Goal: Task Accomplishment & Management: Use online tool/utility

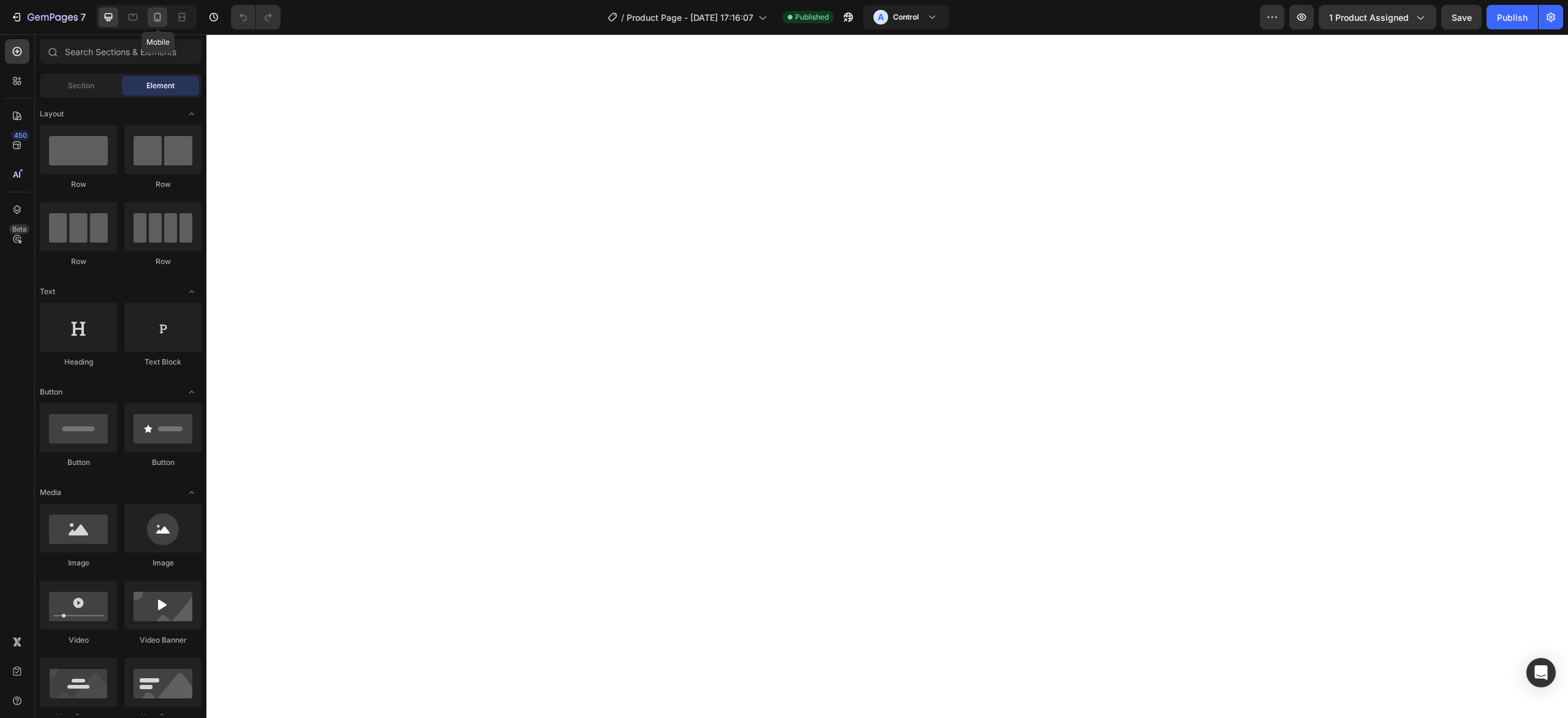
click at [164, 22] on div at bounding box center [157, 17] width 20 height 20
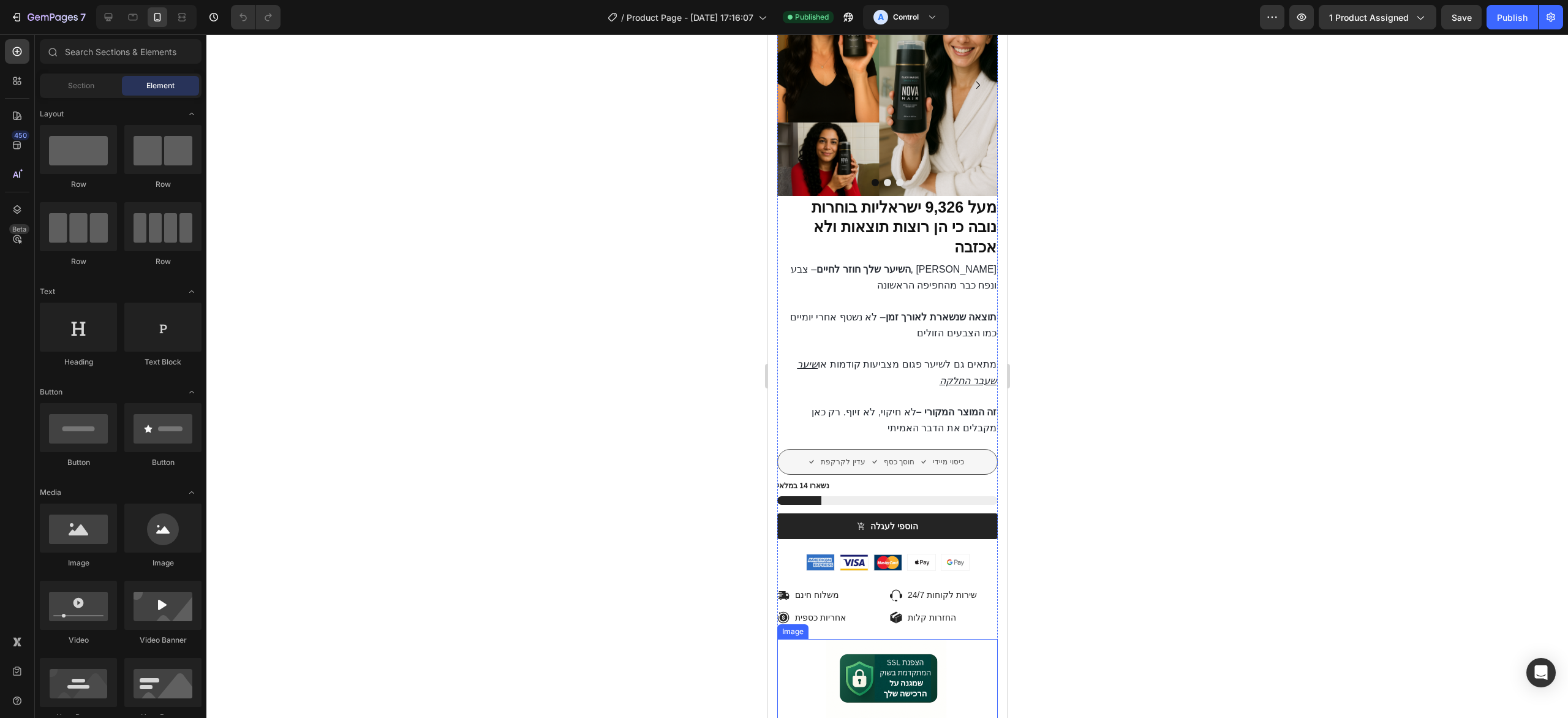
scroll to position [274, 0]
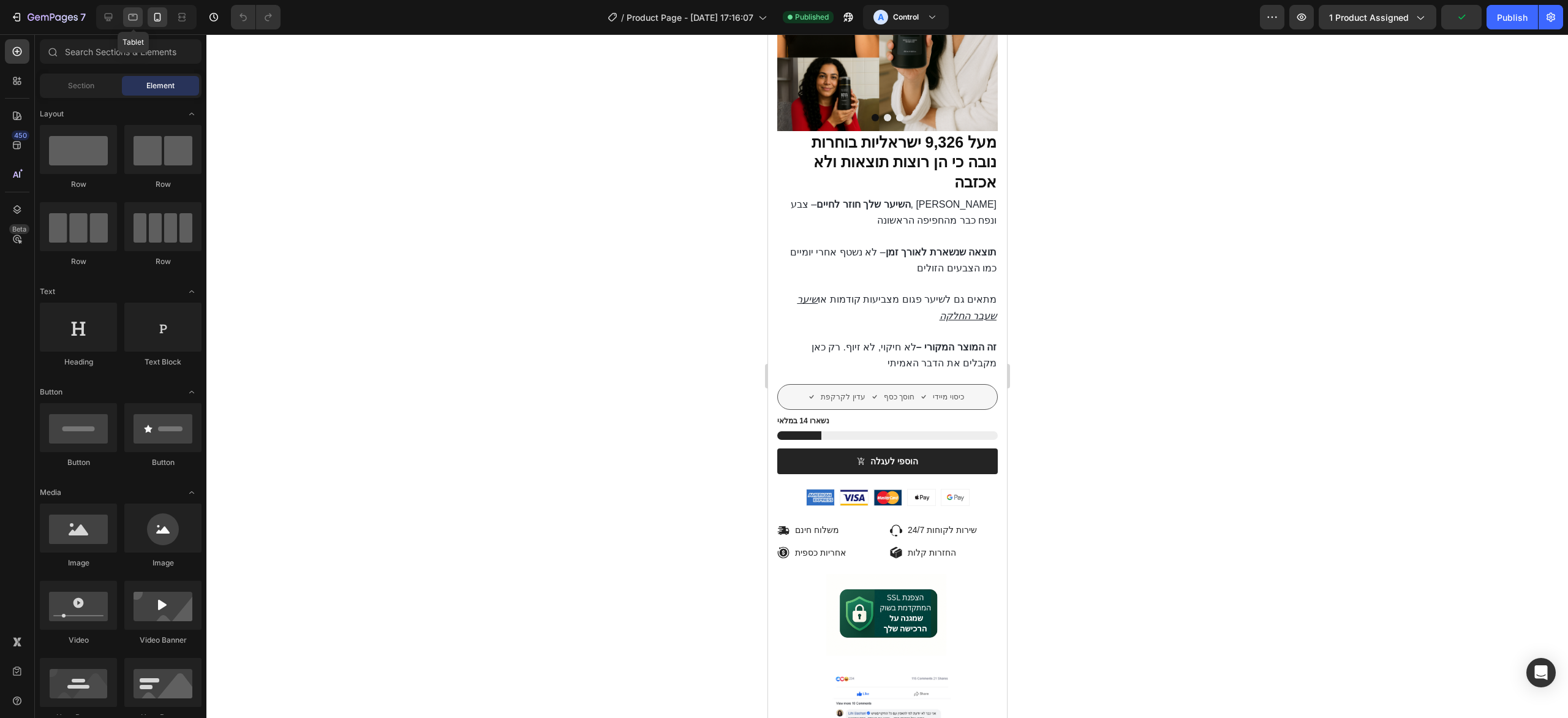
click at [136, 18] on icon at bounding box center [132, 17] width 12 height 12
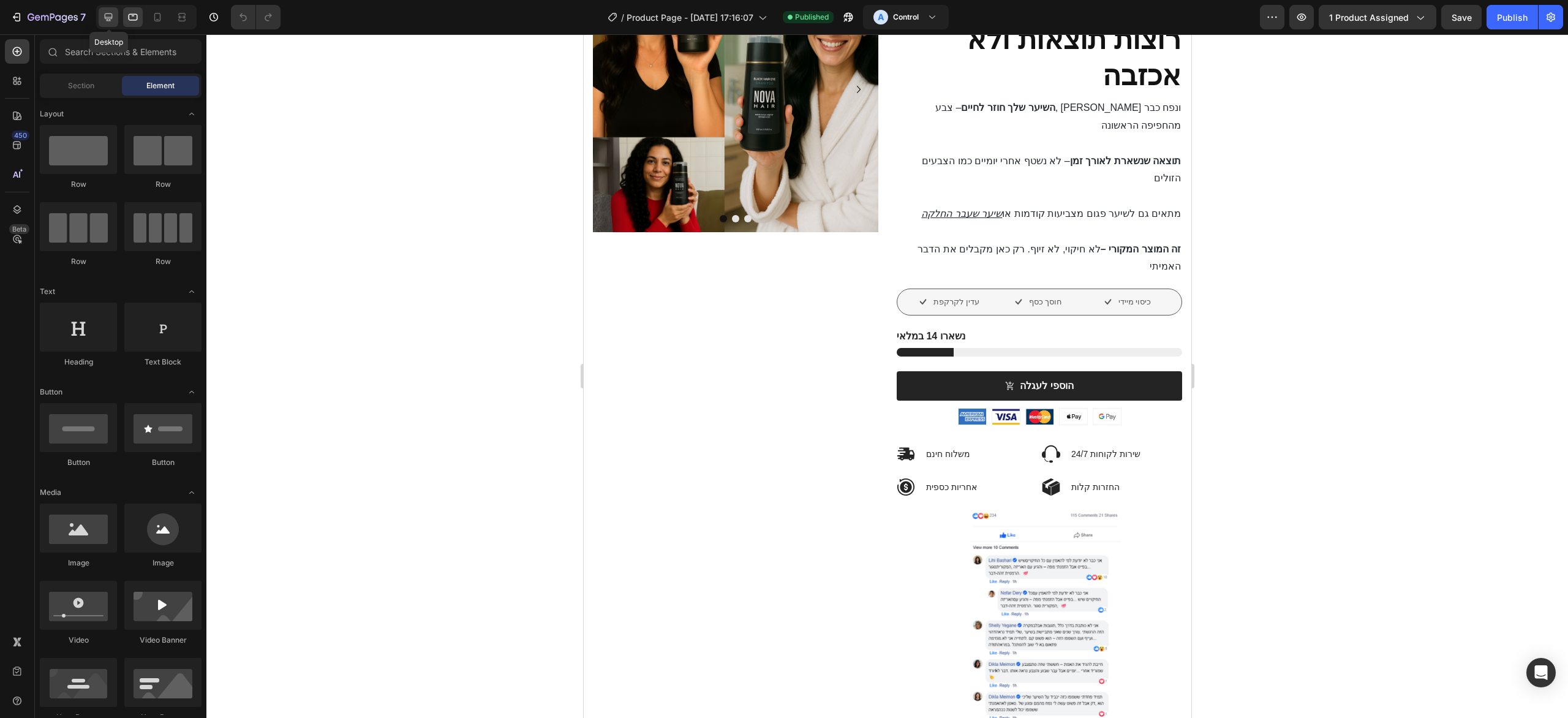
click at [106, 14] on icon at bounding box center [108, 18] width 8 height 8
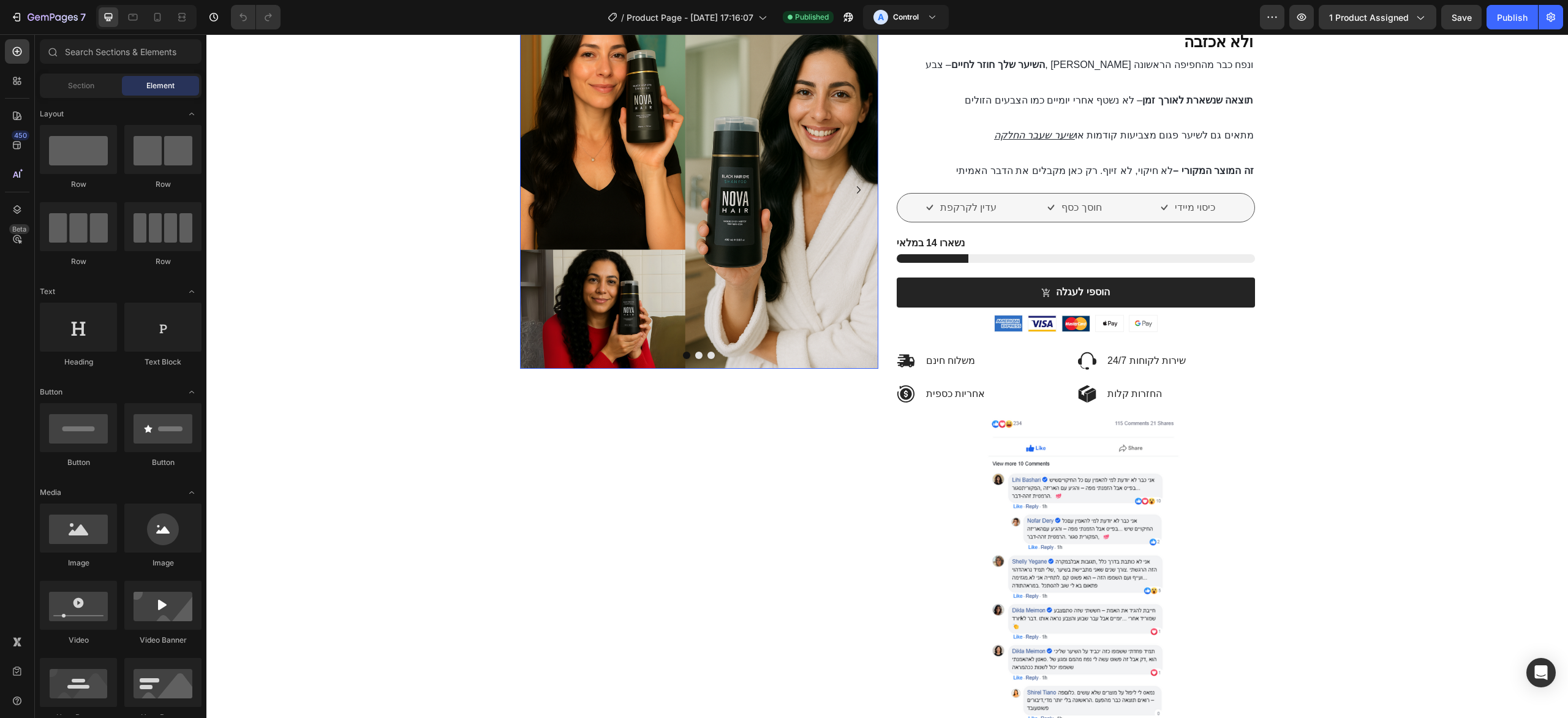
scroll to position [148, 0]
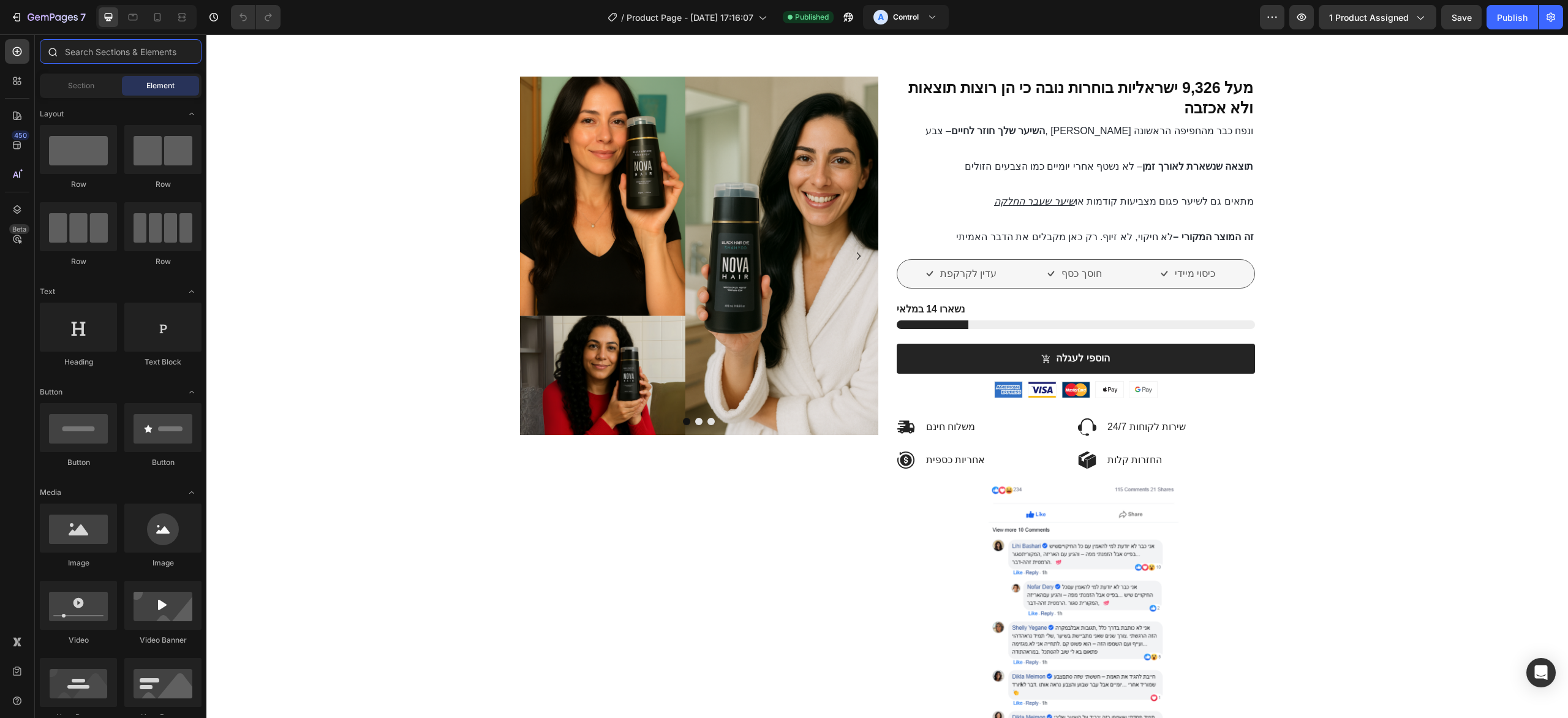
click at [104, 44] on input "text" at bounding box center [120, 51] width 162 height 25
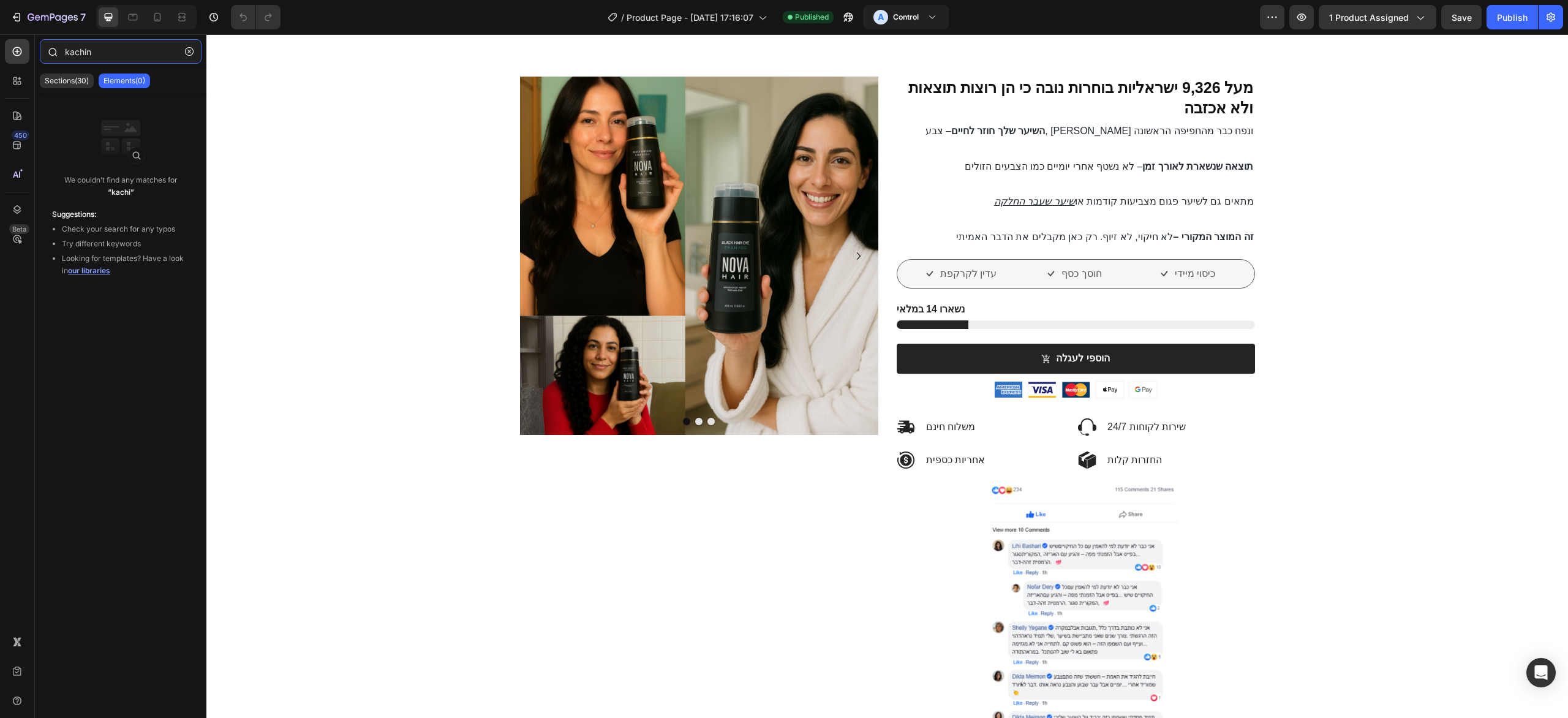
type input "kaching"
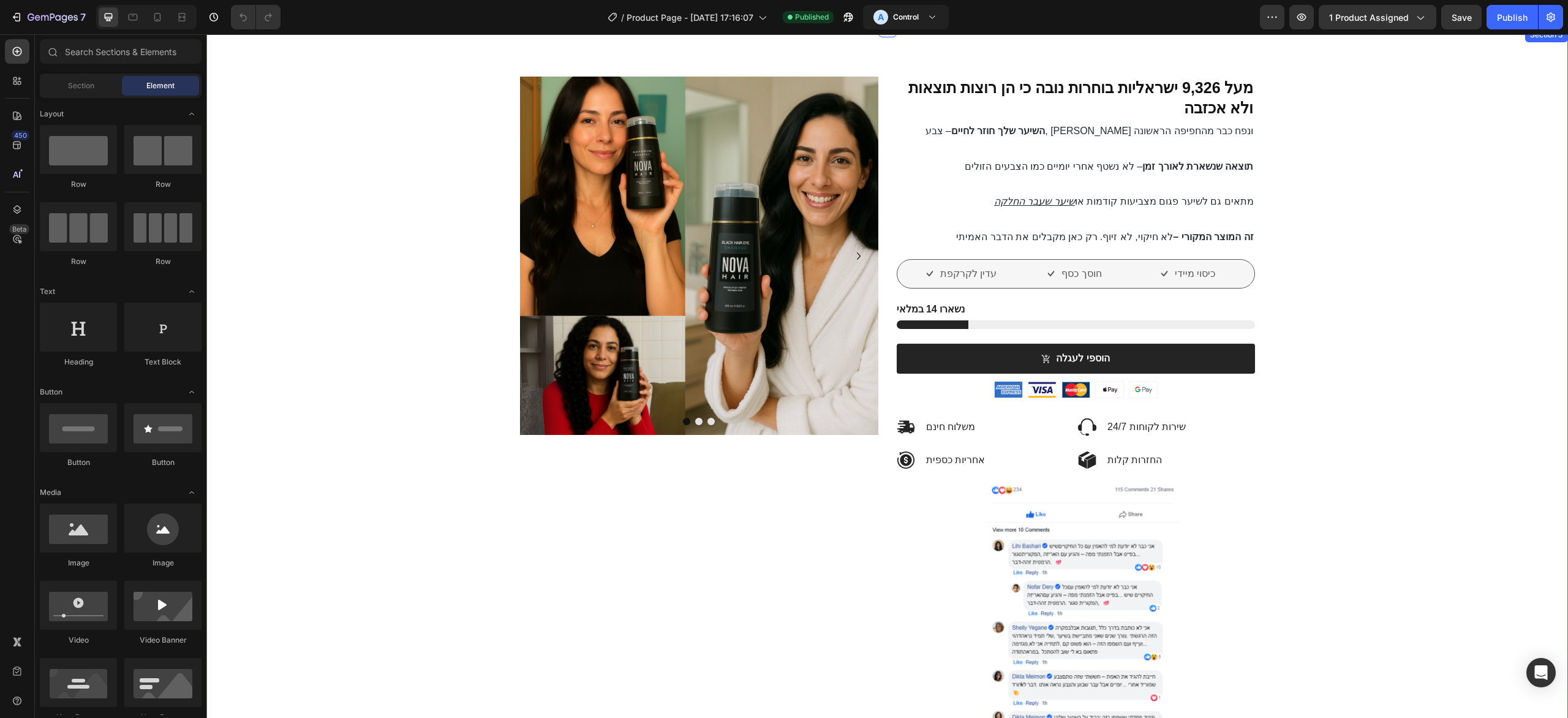
drag, startPoint x: 1486, startPoint y: 41, endPoint x: 1322, endPoint y: 174, distance: 211.2
click at [167, 10] on div at bounding box center [157, 17] width 20 height 20
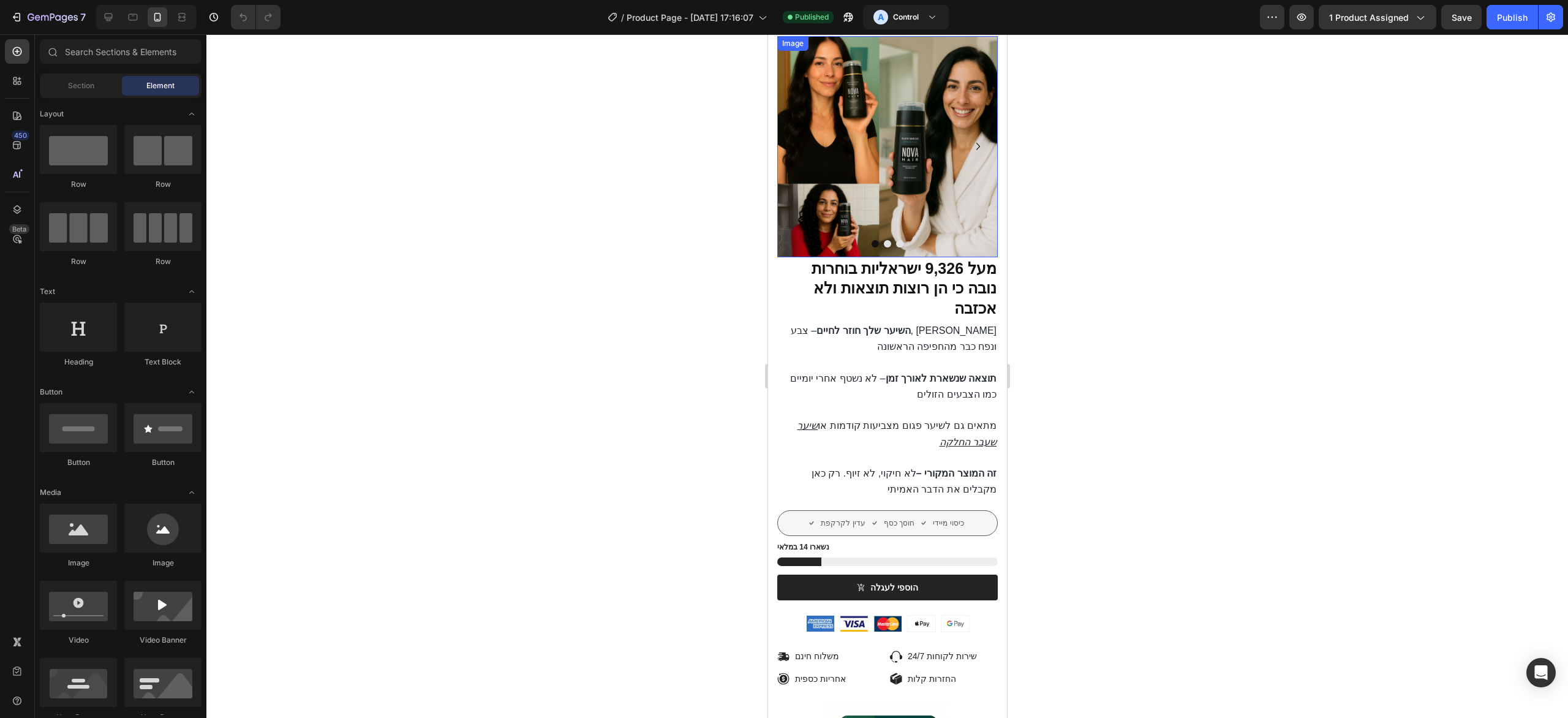
click at [903, 142] on img at bounding box center [888, 147] width 221 height 222
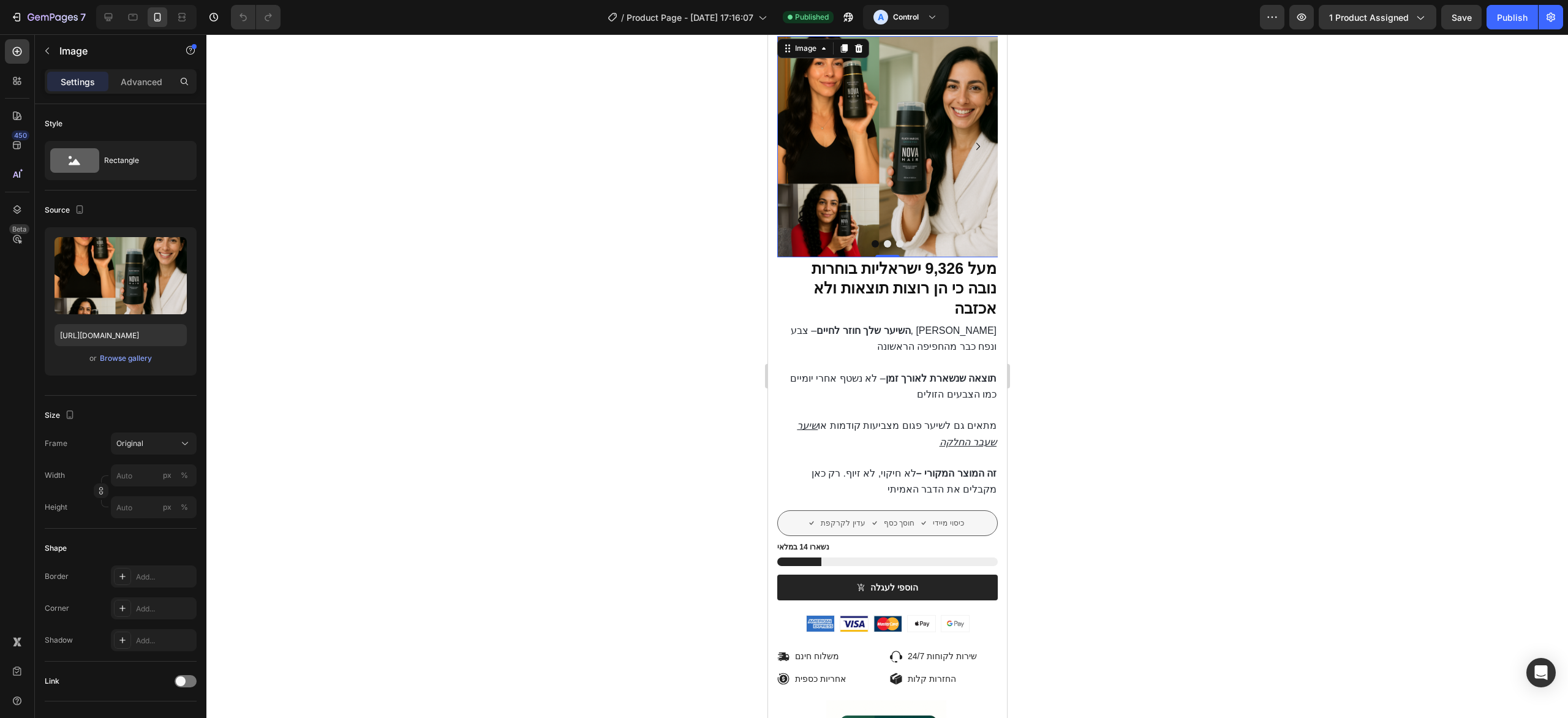
click at [876, 152] on img at bounding box center [888, 147] width 221 height 222
click at [125, 481] on input "px %" at bounding box center [154, 476] width 86 height 22
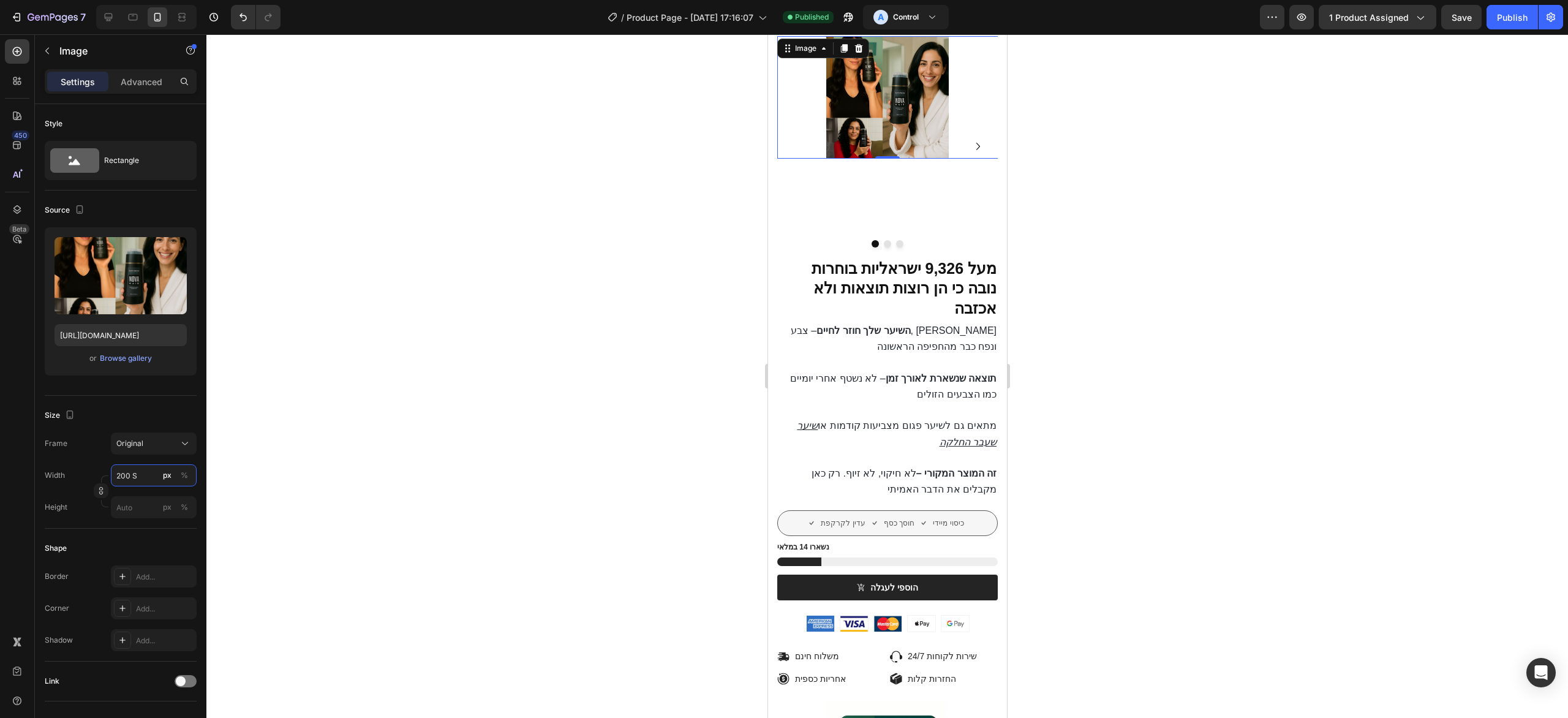
type input "200"
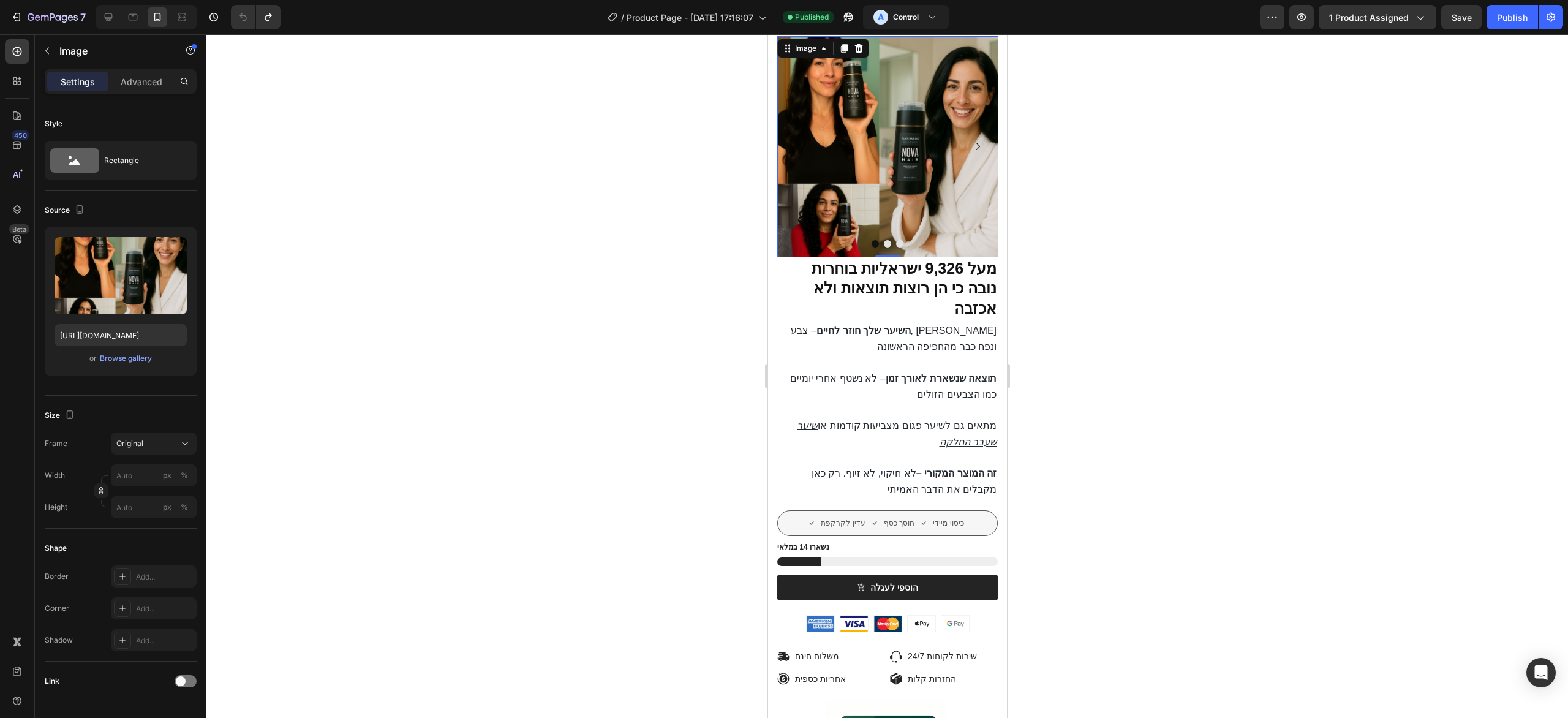
click at [1272, 131] on div at bounding box center [887, 376] width 1362 height 684
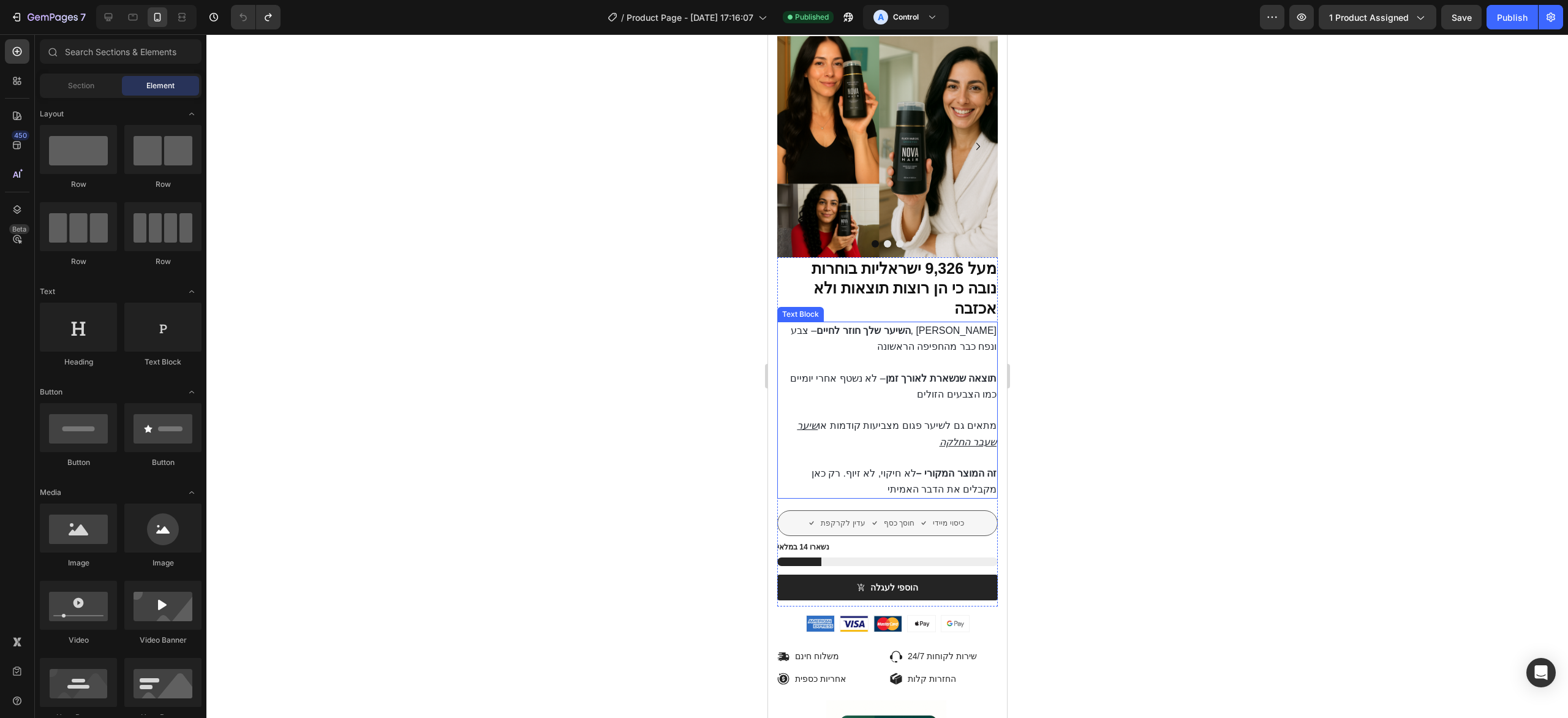
click at [931, 418] on p "מתאים גם לשיער פגום מצביעות קודמות או שיער שעבר החלקה" at bounding box center [887, 434] width 218 height 32
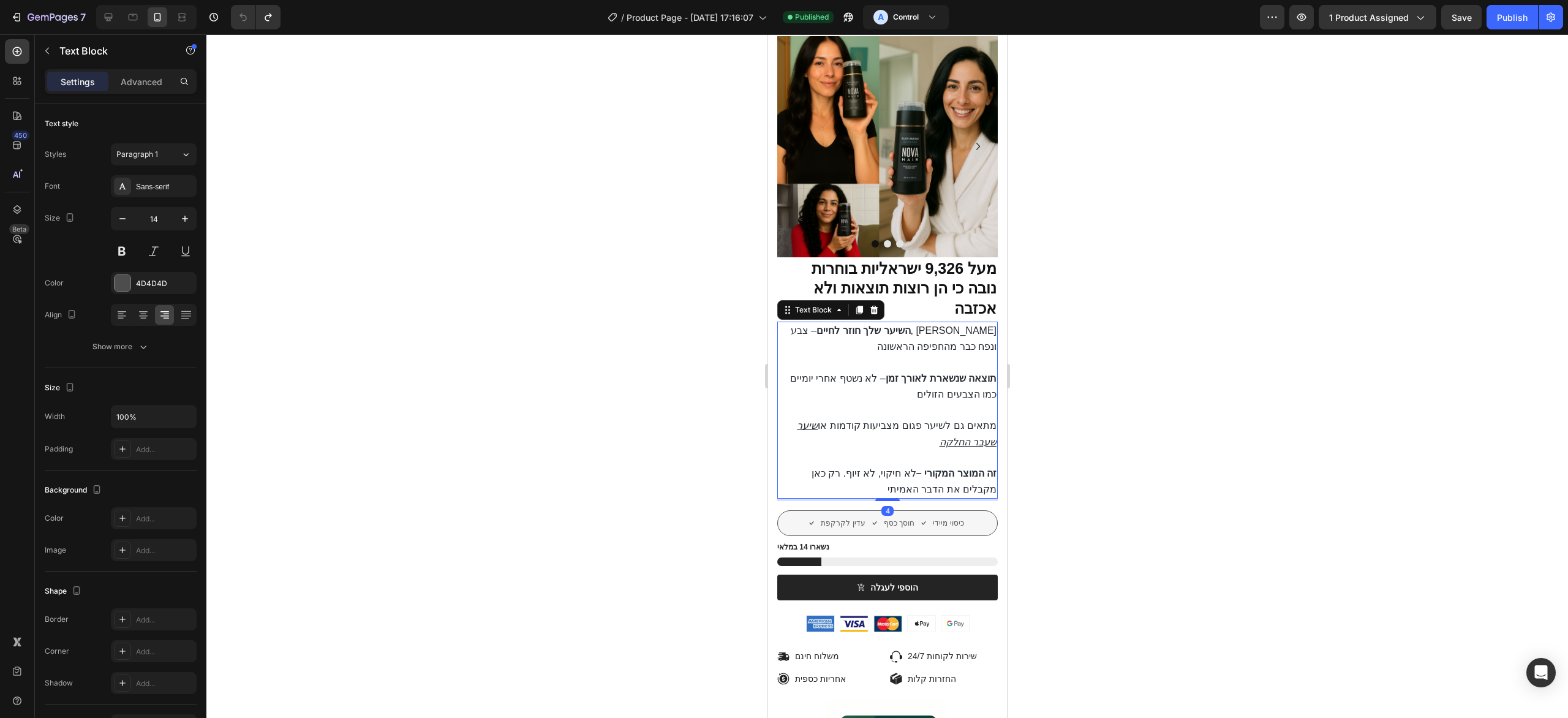
click at [1143, 463] on div at bounding box center [887, 376] width 1362 height 684
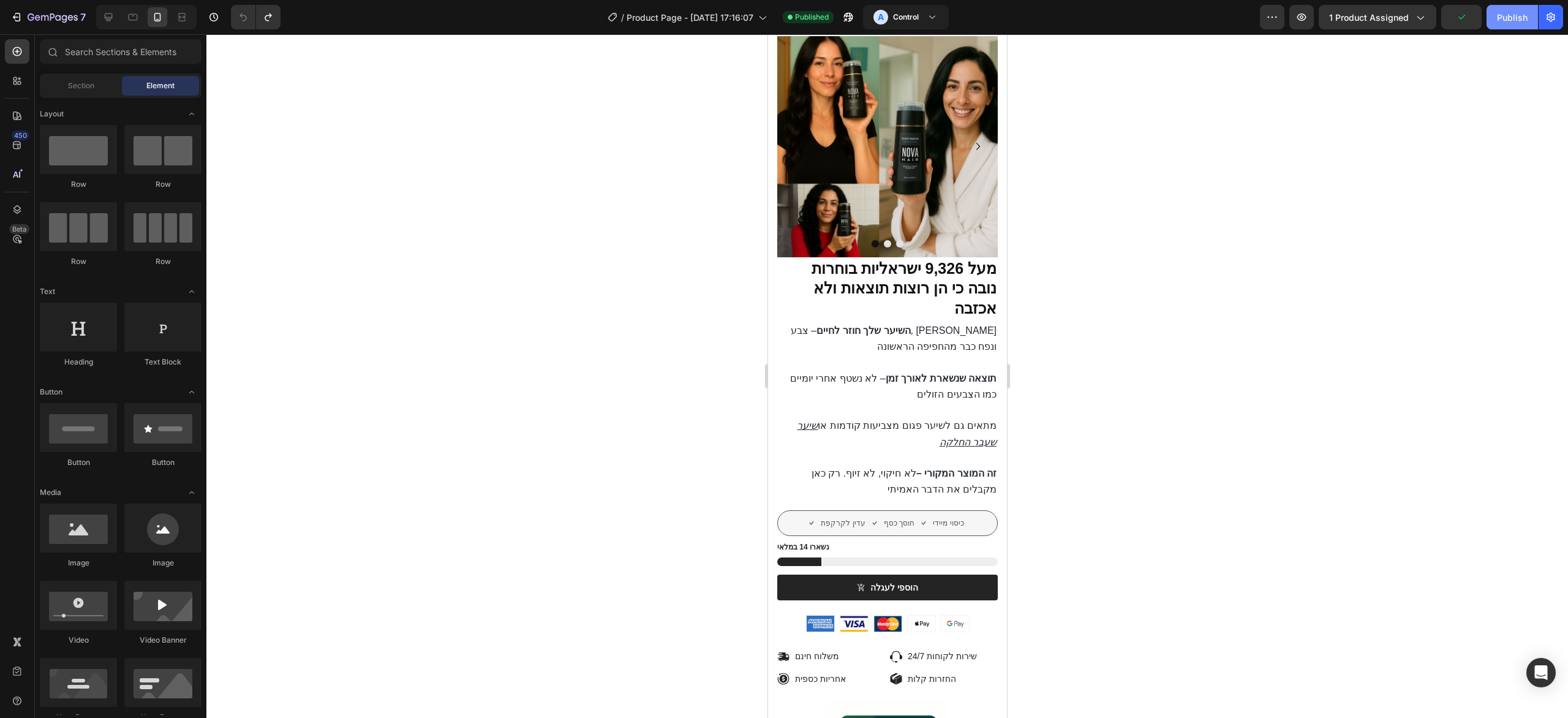
click at [1519, 14] on div "Publish" at bounding box center [1512, 18] width 30 height 13
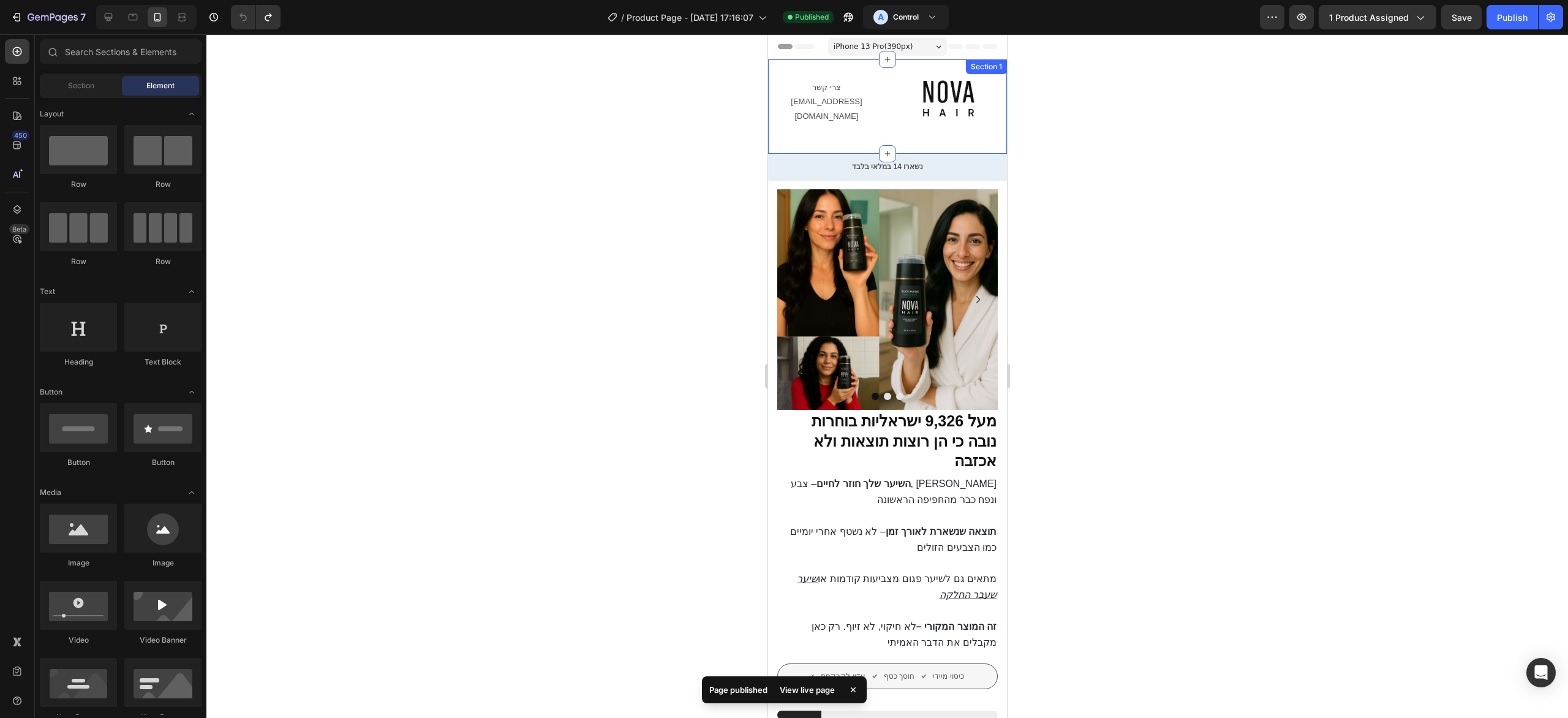
click at [896, 136] on div "צרי קשר support@tigerbrandsglobal.com Text Block Image Row Section 1" at bounding box center [887, 107] width 239 height 94
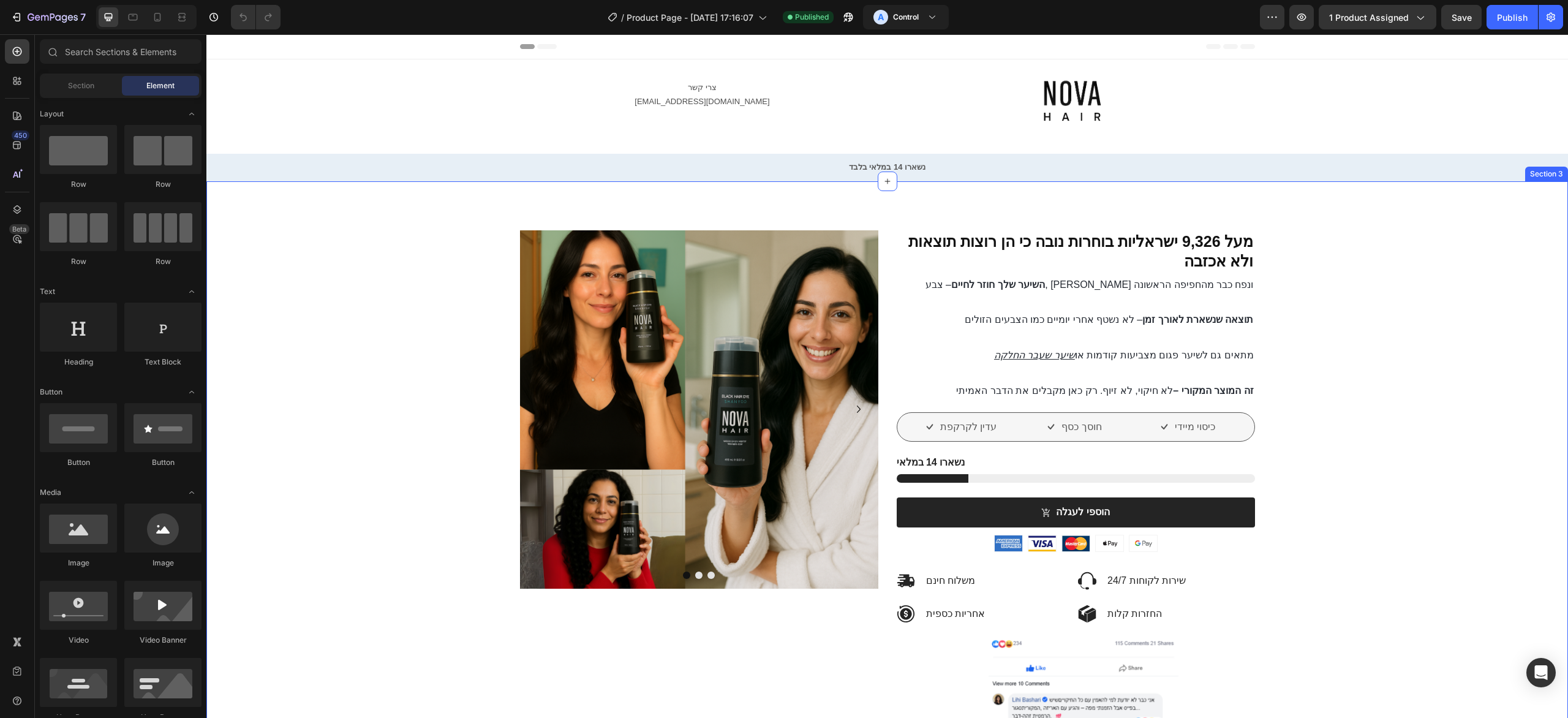
click at [1088, 367] on p at bounding box center [1076, 373] width 356 height 18
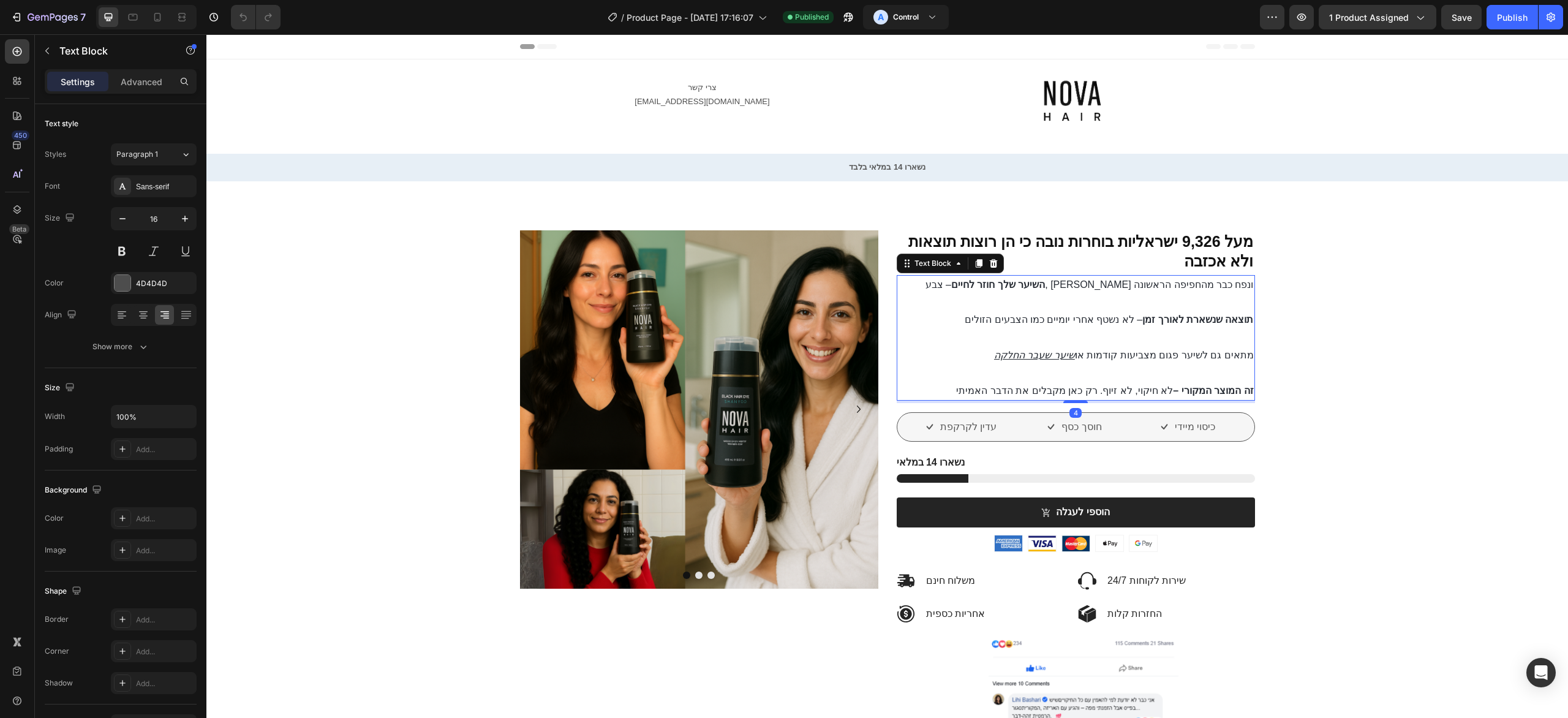
click at [1102, 323] on span "תוצאה שנשארת לאורך זמן – לא נשטף אחרי יומיים כמו הצבעים הזולים" at bounding box center [1109, 319] width 288 height 10
click at [1218, 333] on p "Rich Text Editor. Editing area: main" at bounding box center [1076, 338] width 356 height 18
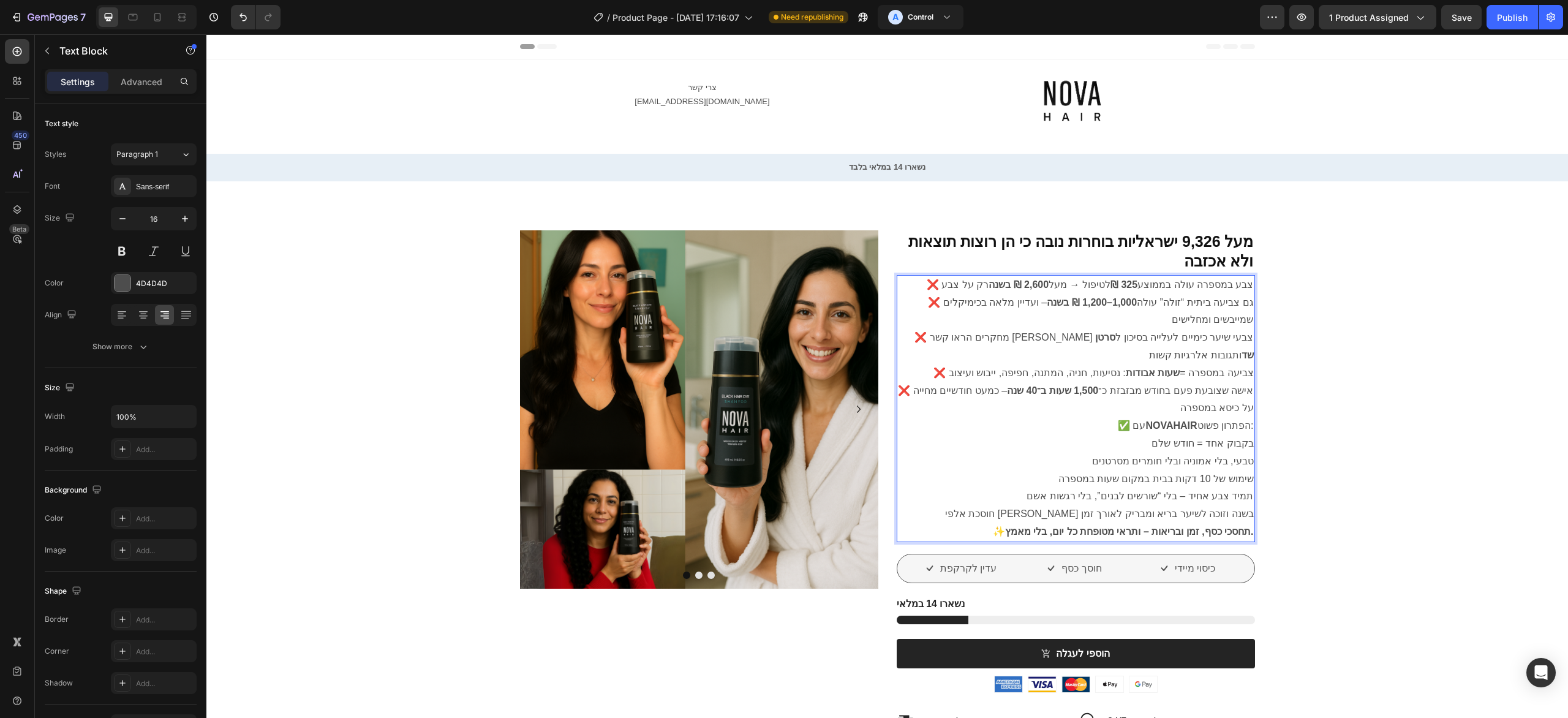
click at [1172, 386] on p "❌ צבע במספרה עולה בממוצע 325 ₪ לטיפול → מעל 2,600 ₪ בשנה רק על צבע ❌ גם צביעה ב…" at bounding box center [1076, 347] width 356 height 141
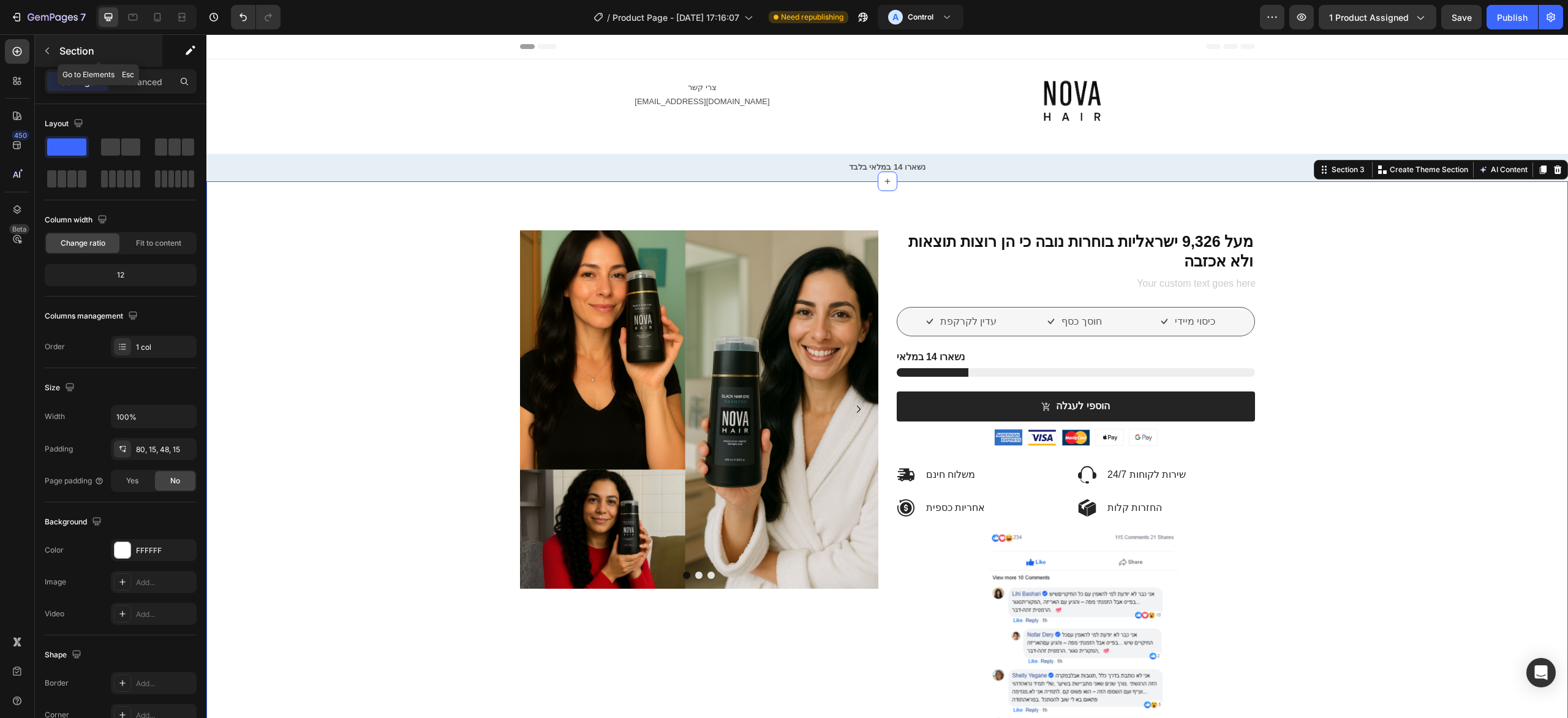
click at [46, 56] on icon "button" at bounding box center [47, 51] width 10 height 10
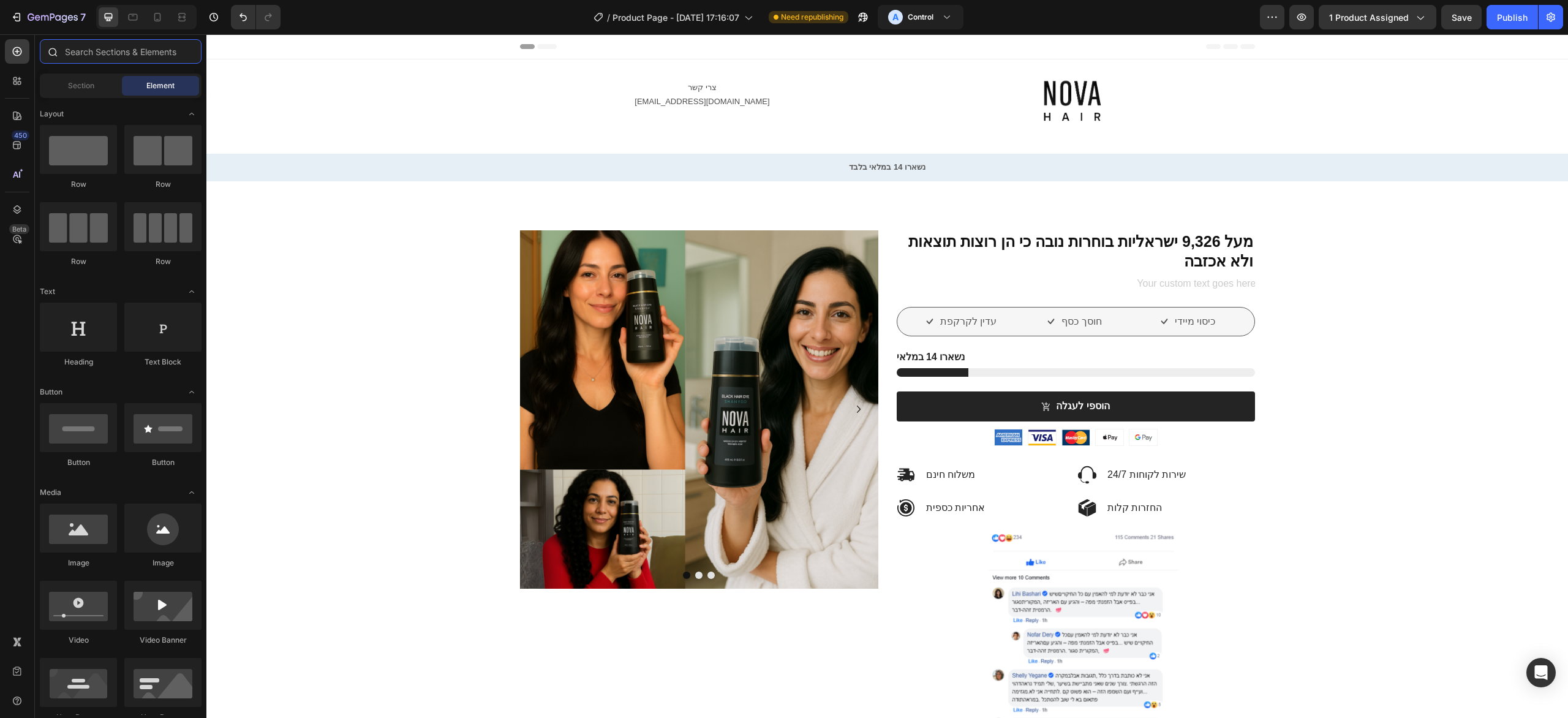
click at [132, 49] on input "text" at bounding box center [120, 51] width 162 height 25
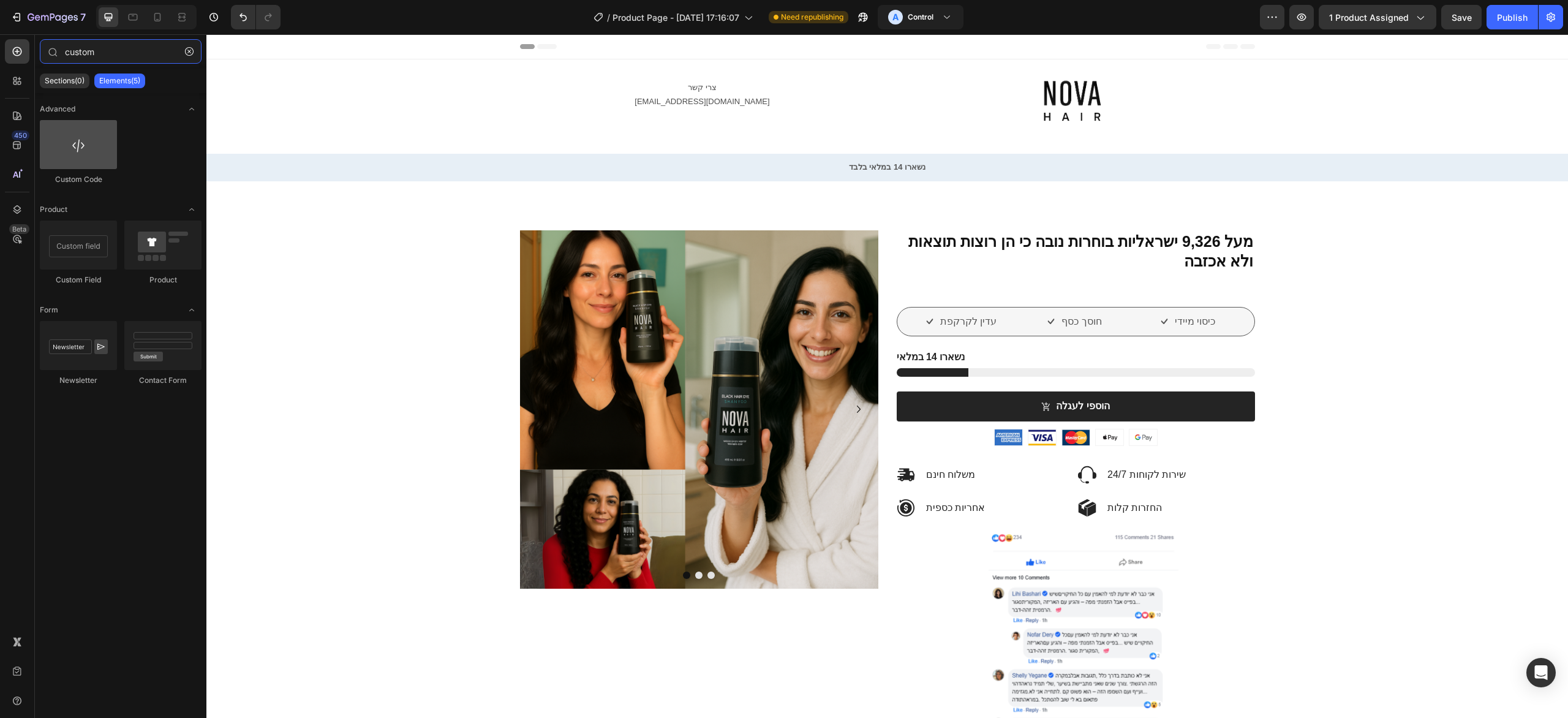
type input "custom"
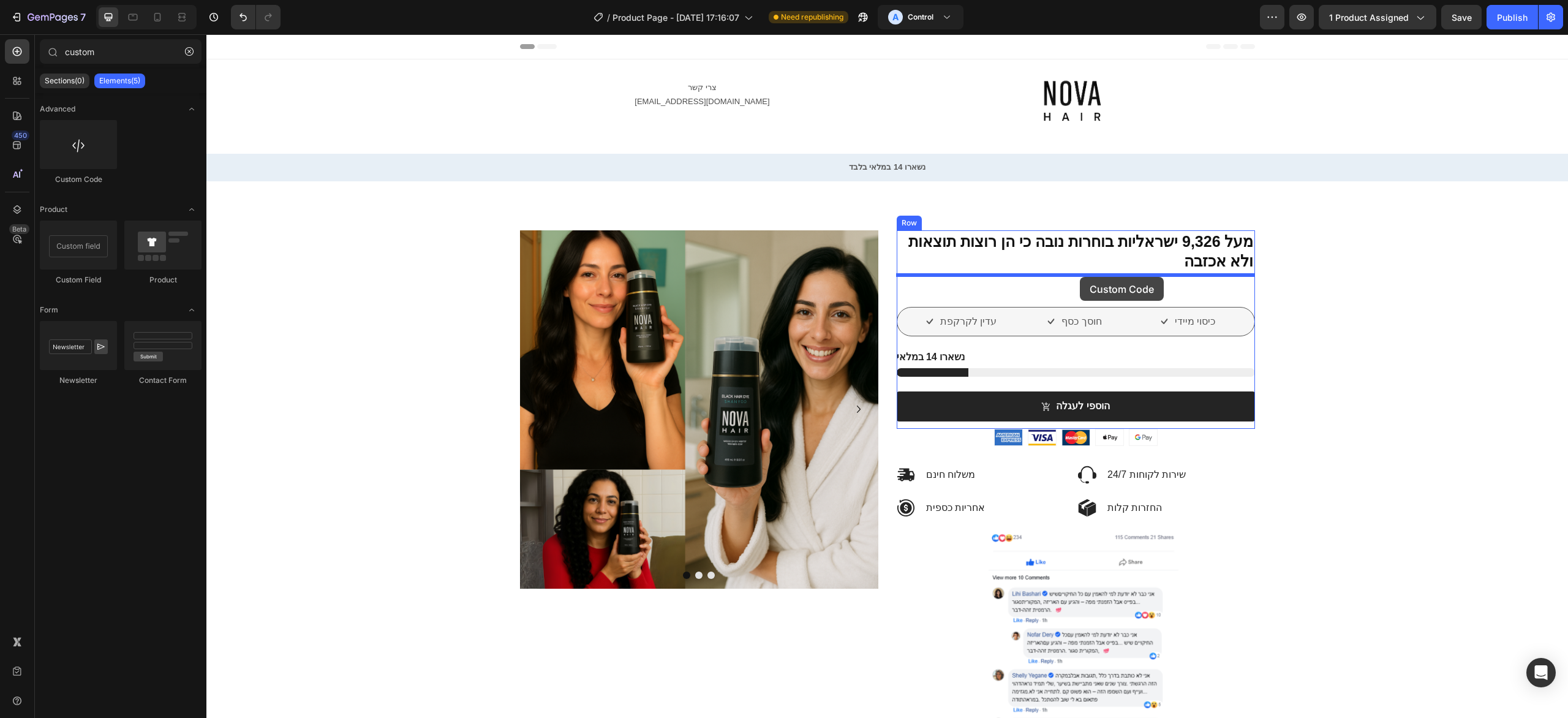
drag, startPoint x: 276, startPoint y: 171, endPoint x: 1080, endPoint y: 277, distance: 811.0
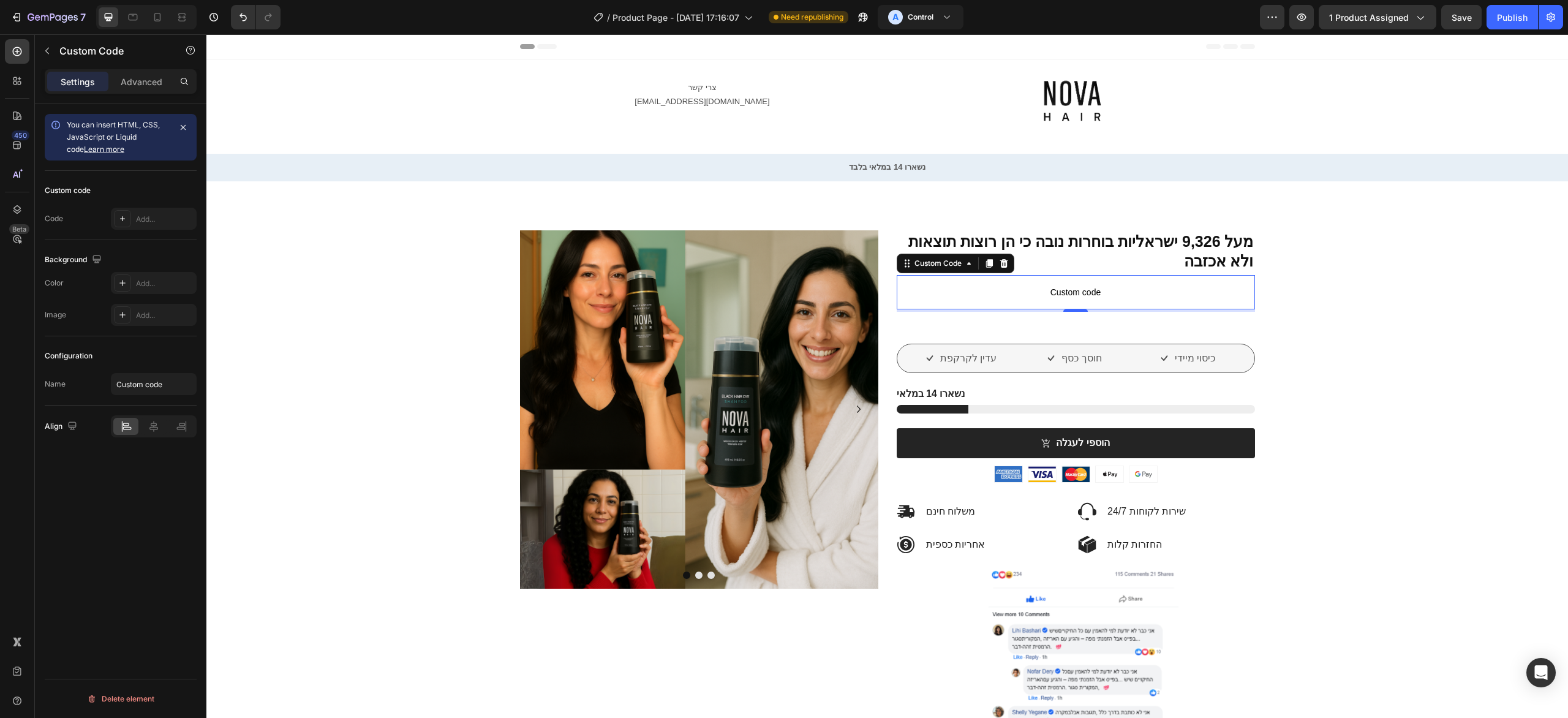
click at [104, 182] on div "Custom code" at bounding box center [120, 190] width 152 height 20
click at [61, 183] on div "Custom code" at bounding box center [120, 190] width 152 height 20
click at [1088, 291] on span "Custom code" at bounding box center [1076, 292] width 359 height 14
click at [188, 118] on div "You can insert HTML, CSS, JavaScript or Liquid code Learn more" at bounding box center [120, 137] width 152 height 46
click at [184, 132] on icon "button" at bounding box center [183, 128] width 10 height 10
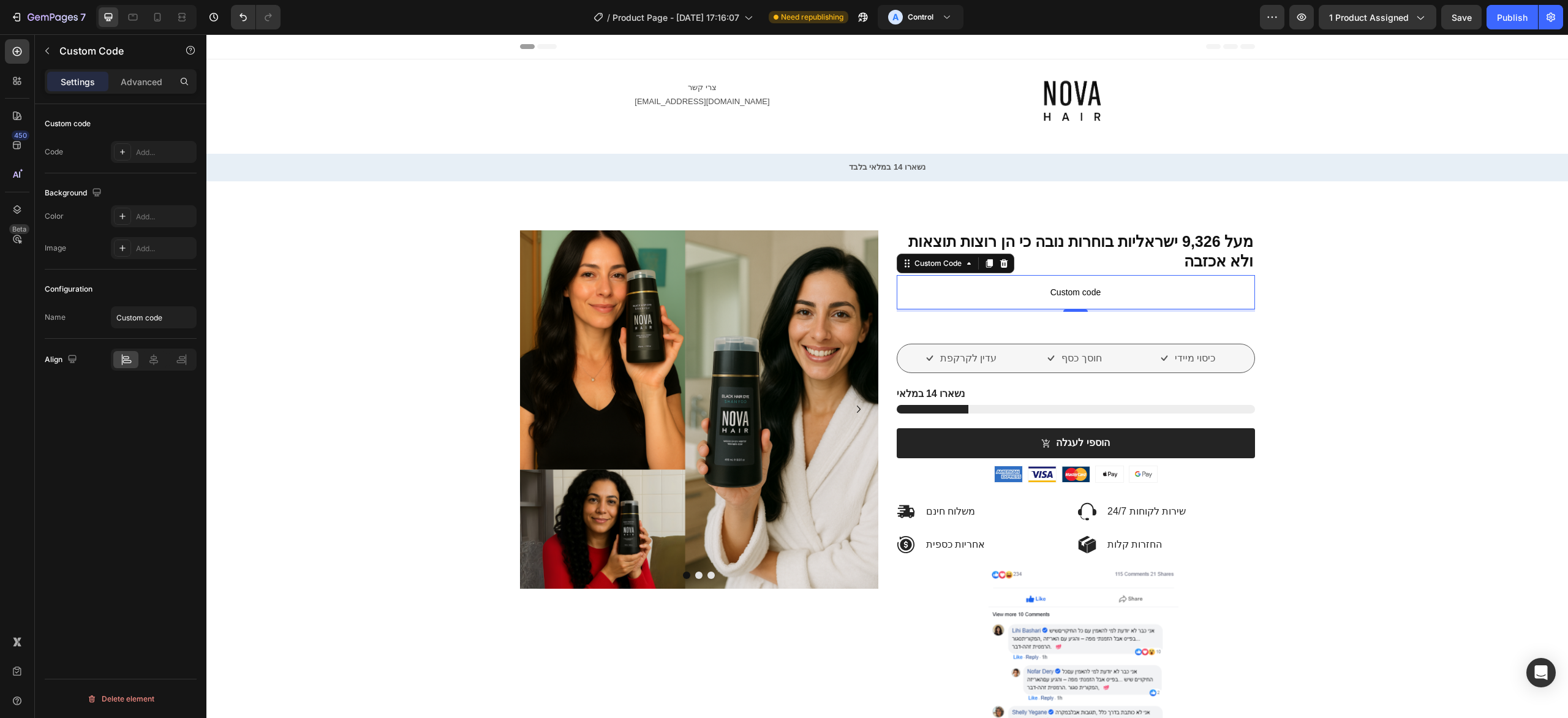
click at [73, 149] on div "Code Add..." at bounding box center [120, 152] width 152 height 22
click at [52, 147] on div "Code" at bounding box center [53, 152] width 18 height 11
click at [63, 147] on div "Code" at bounding box center [53, 151] width 18 height 20
click at [49, 151] on div "Code" at bounding box center [53, 152] width 18 height 11
click at [1064, 288] on span "Custom code" at bounding box center [1076, 292] width 359 height 14
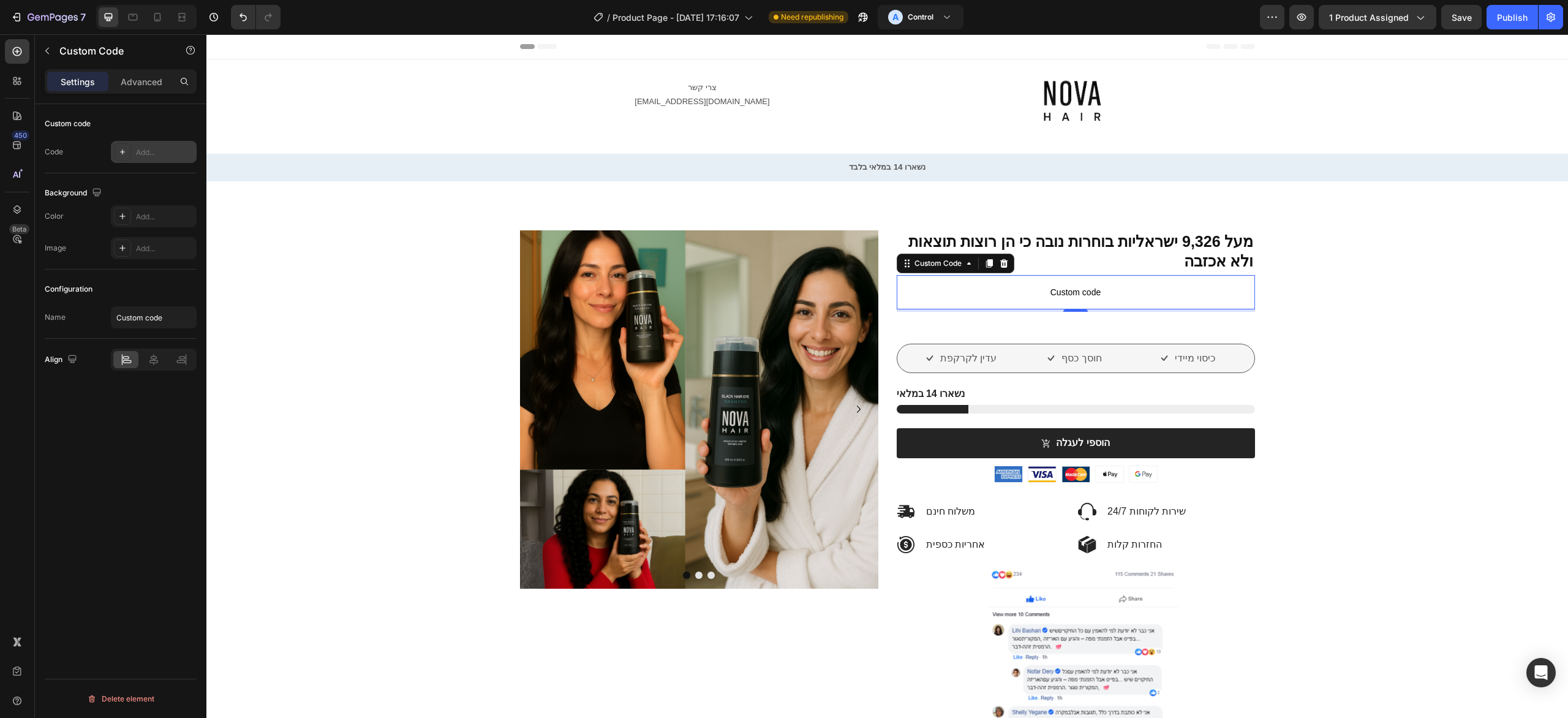
click at [120, 150] on icon at bounding box center [123, 152] width 10 height 10
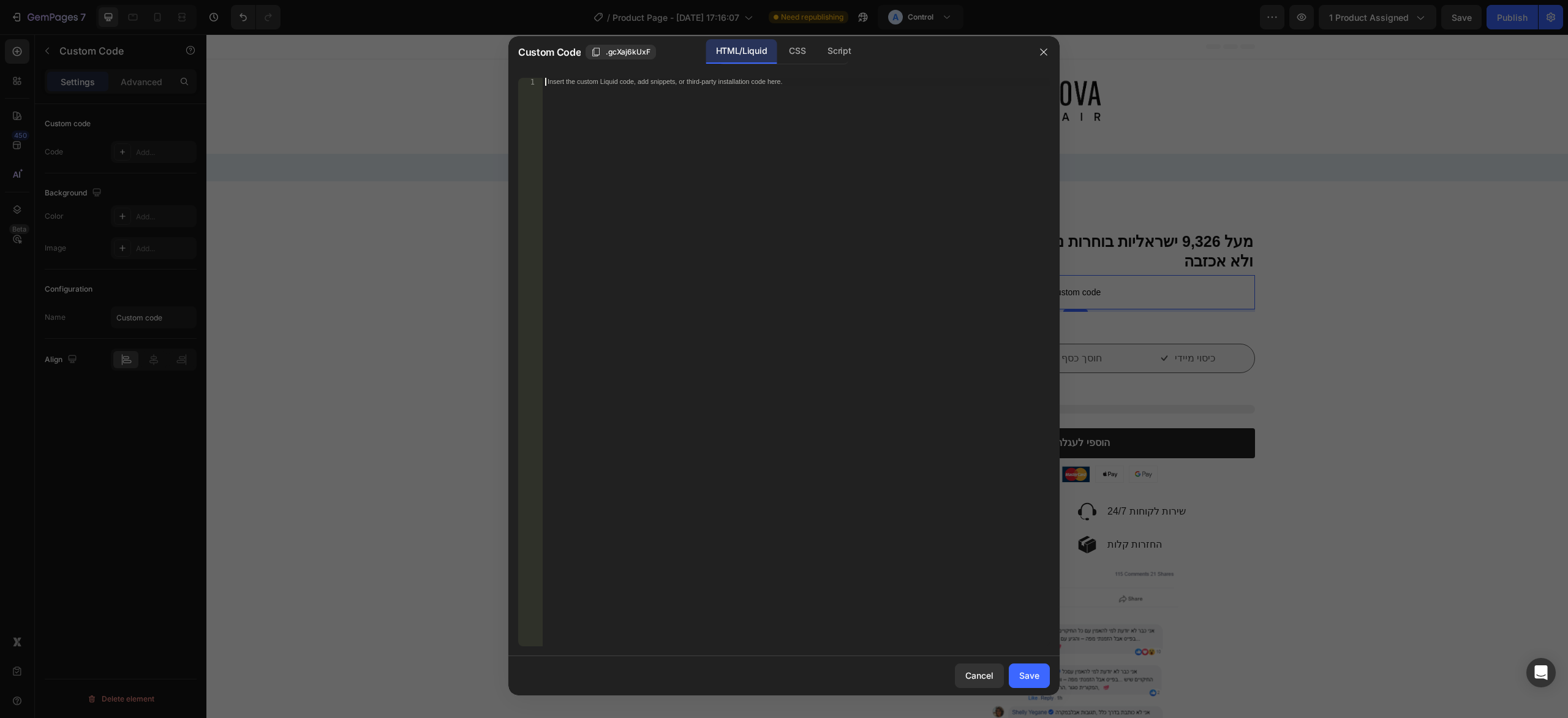
click at [796, 279] on div "Insert the custom Liquid code, add snippets, or third-party installation code h…" at bounding box center [796, 371] width 508 height 585
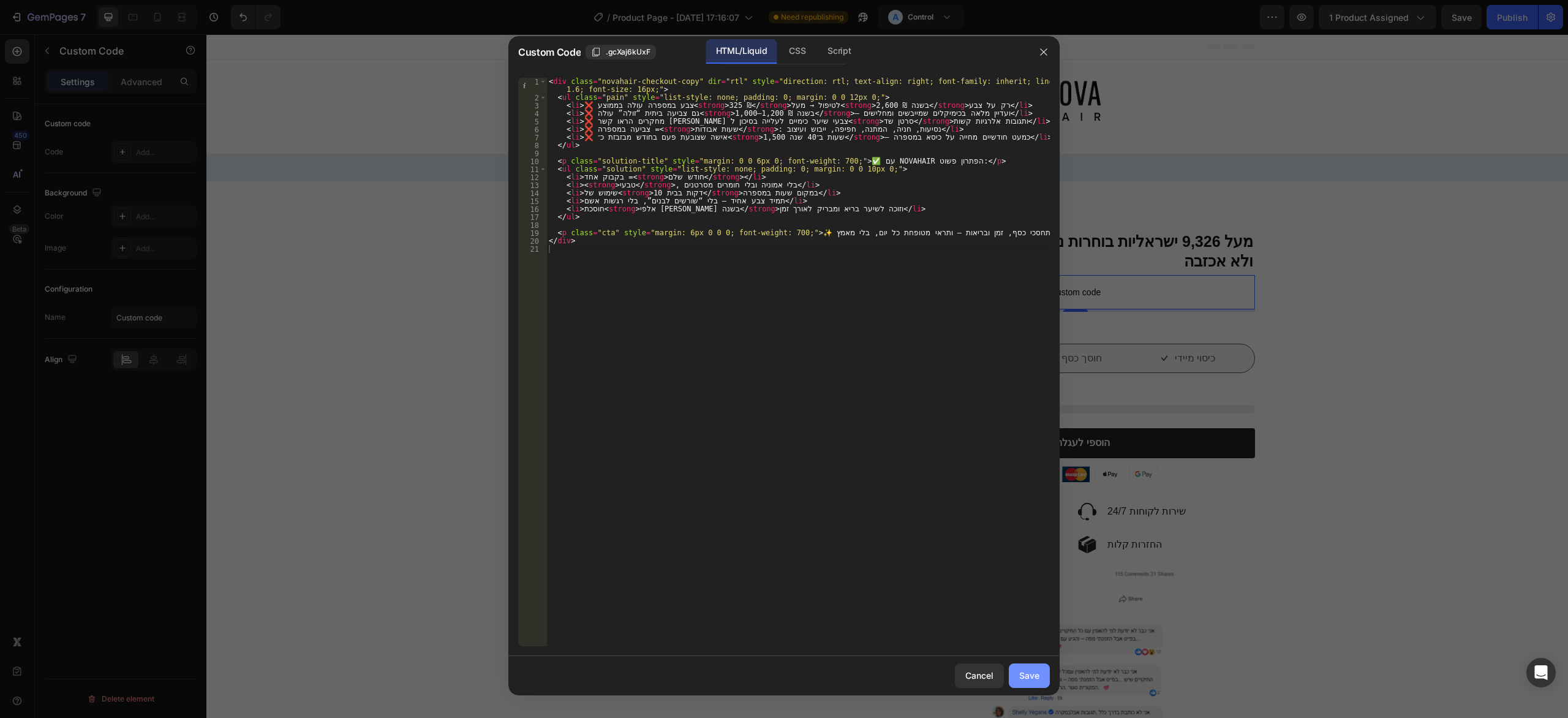
click at [1026, 664] on button "Save" at bounding box center [1029, 676] width 41 height 25
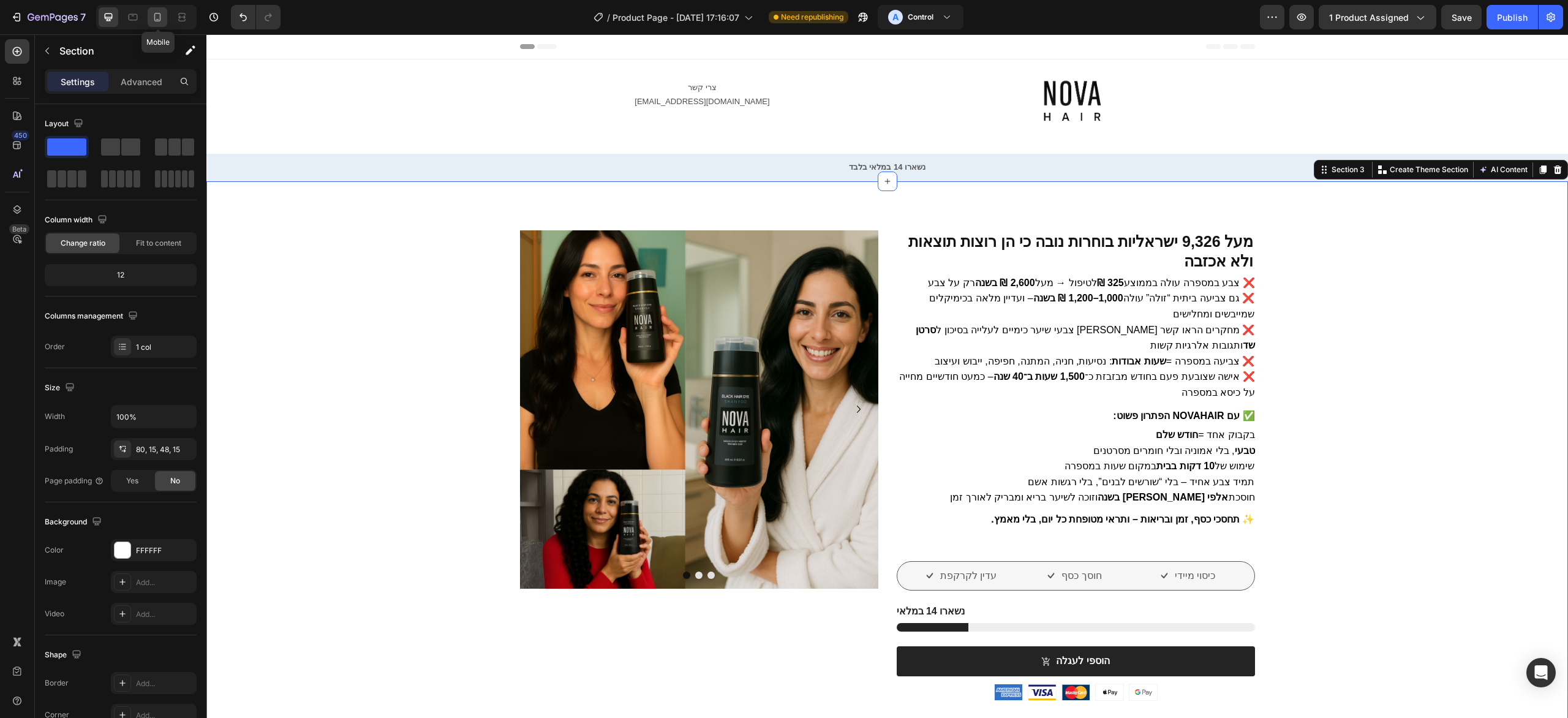
click at [164, 10] on div at bounding box center [157, 17] width 20 height 20
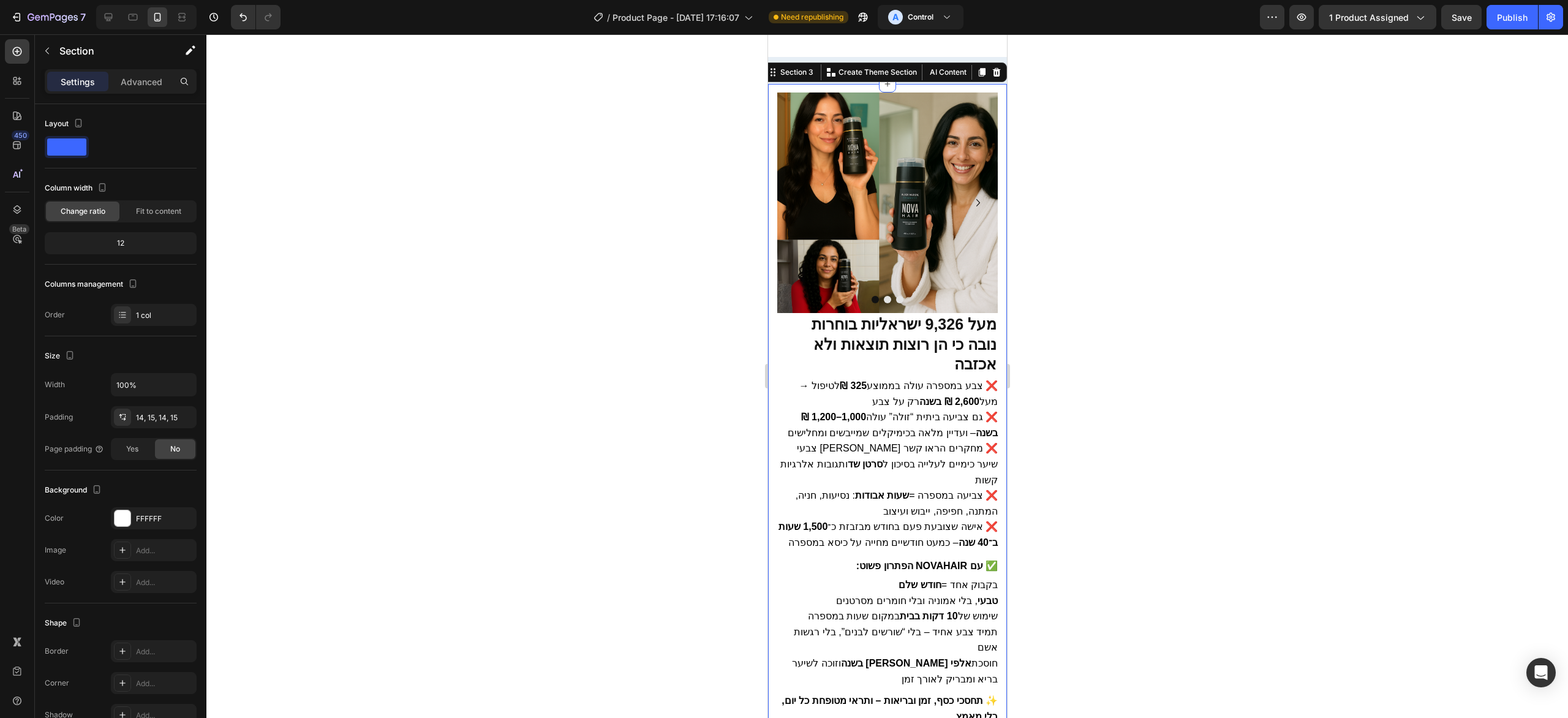
scroll to position [99, 0]
click at [955, 333] on strong "מעל 9,326 ישראליות בוחרות נובה כי הן רוצות תוצאות ולא אכזבה" at bounding box center [904, 343] width 185 height 57
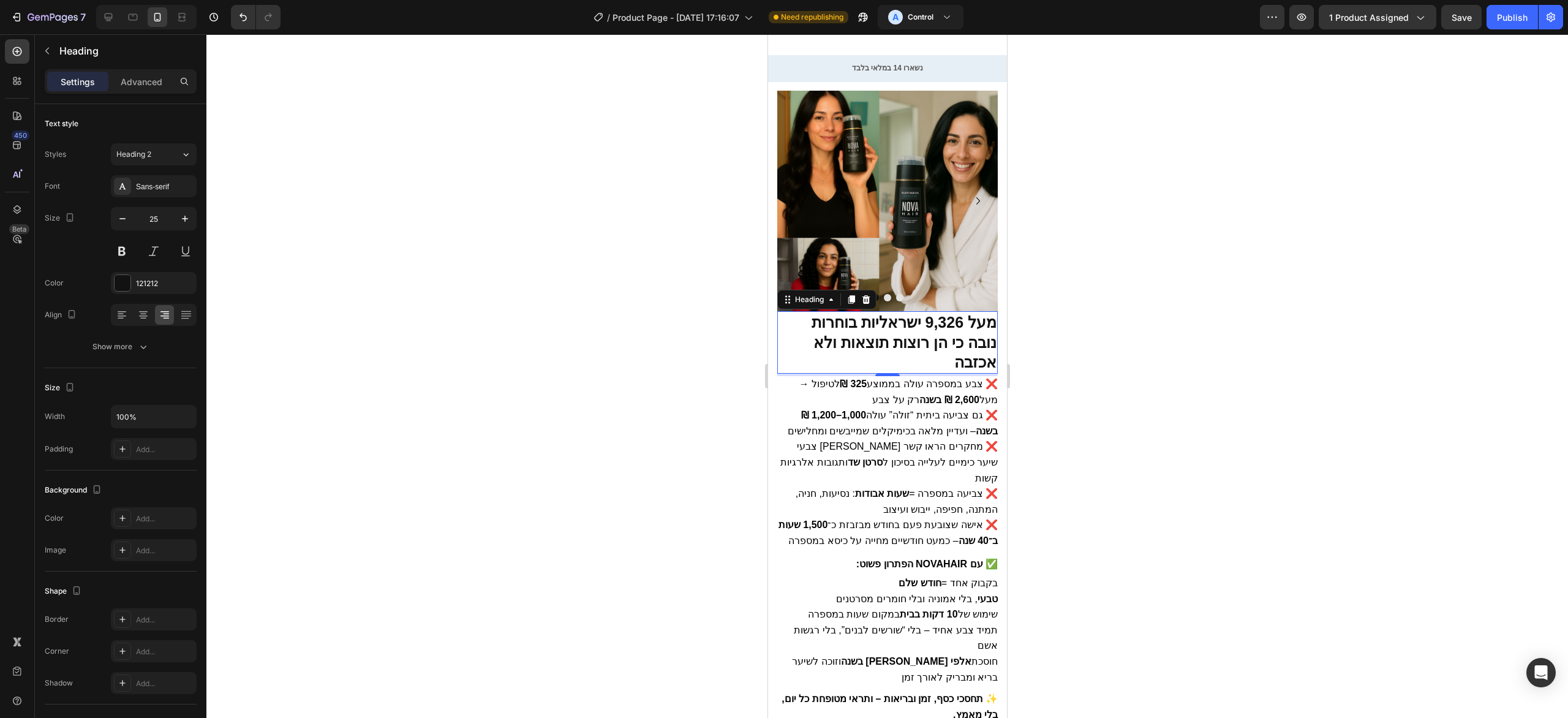
click at [1123, 304] on div at bounding box center [887, 376] width 1362 height 684
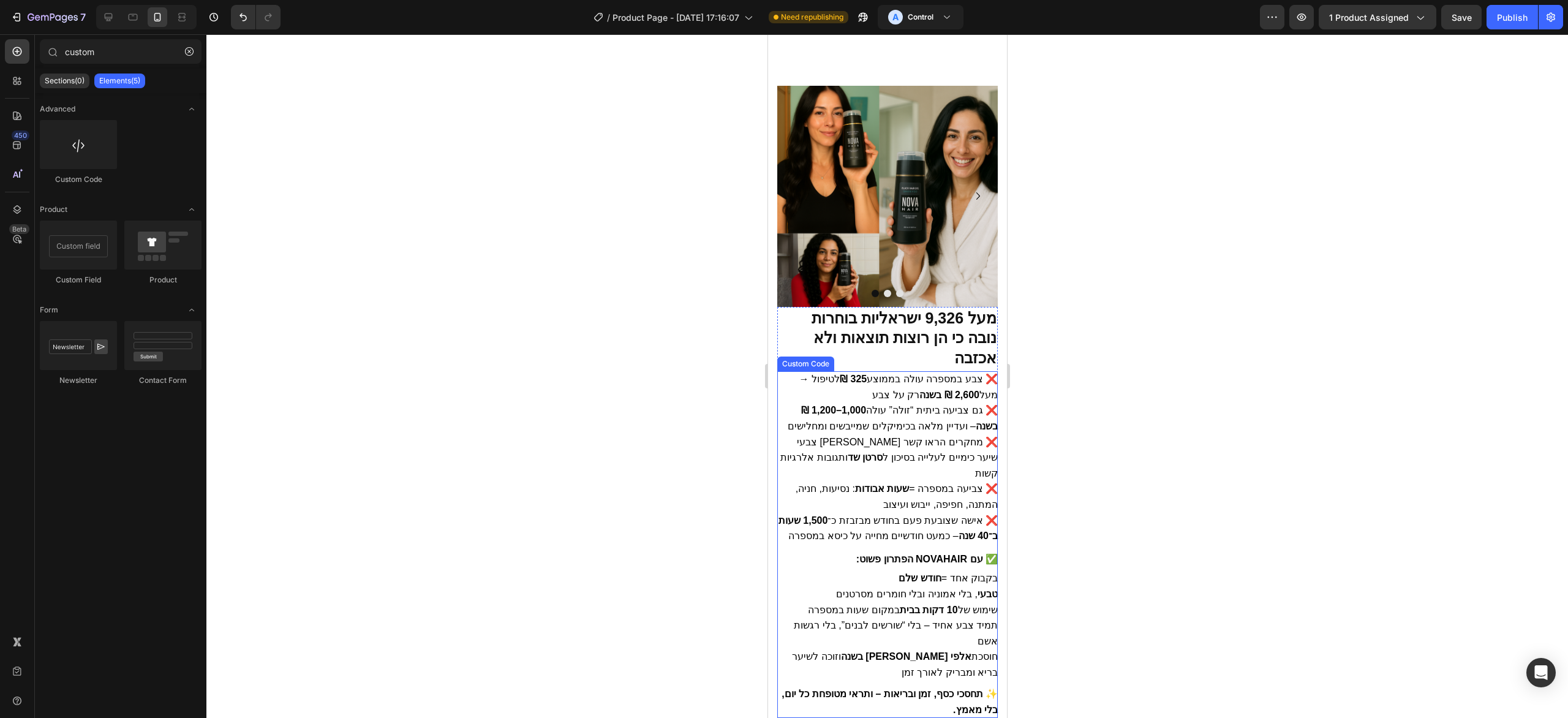
scroll to position [167, 0]
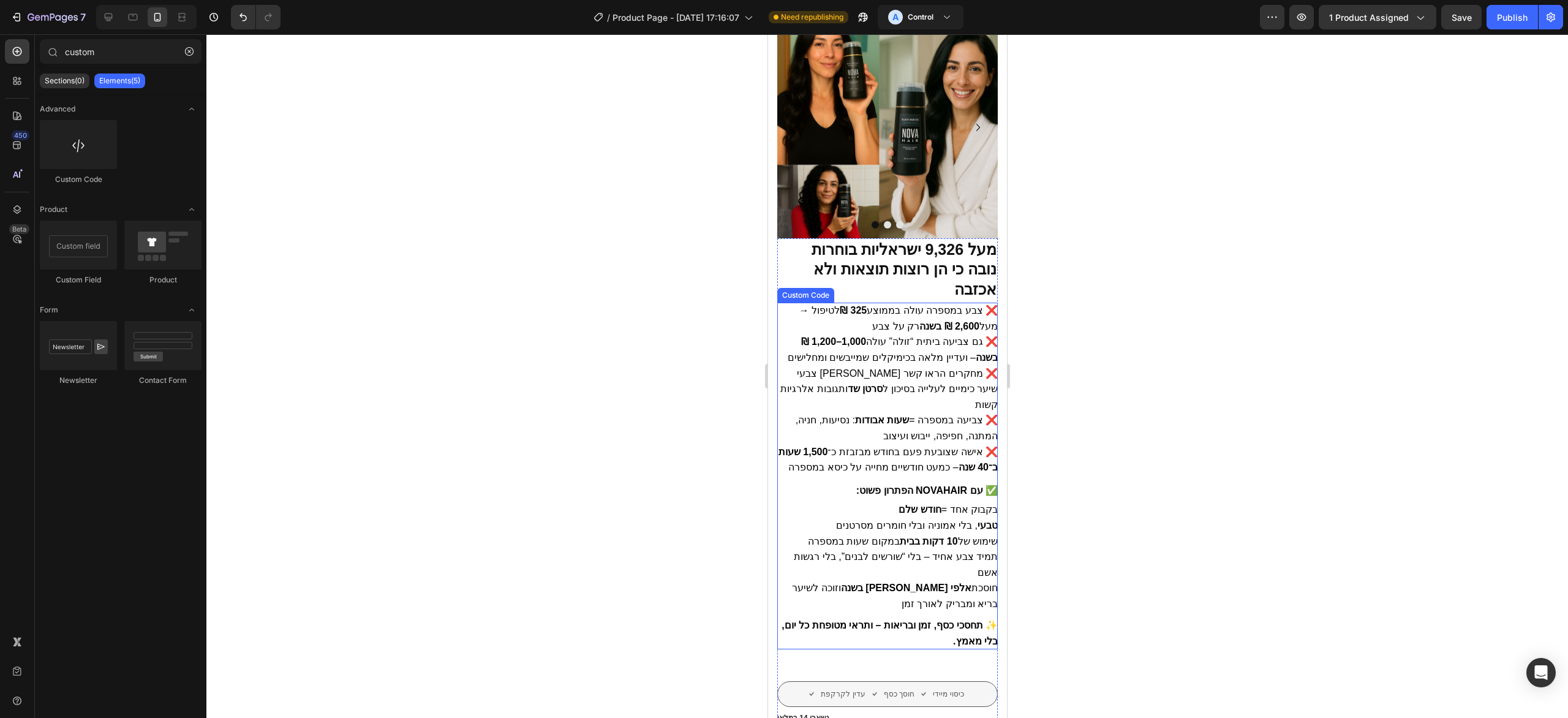
click at [878, 415] on strong "שעות אבודות" at bounding box center [882, 420] width 54 height 10
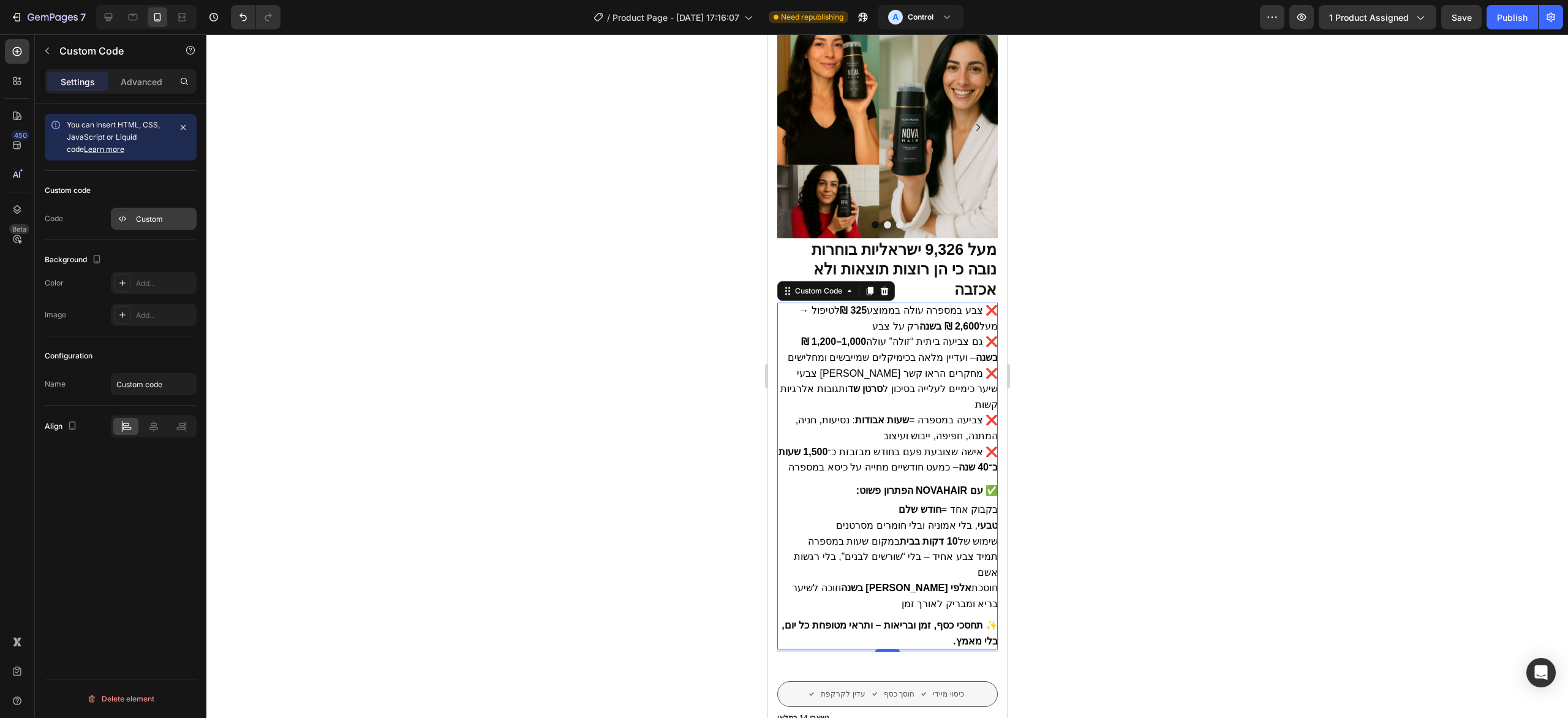
click at [142, 229] on div "Custom" at bounding box center [154, 219] width 86 height 22
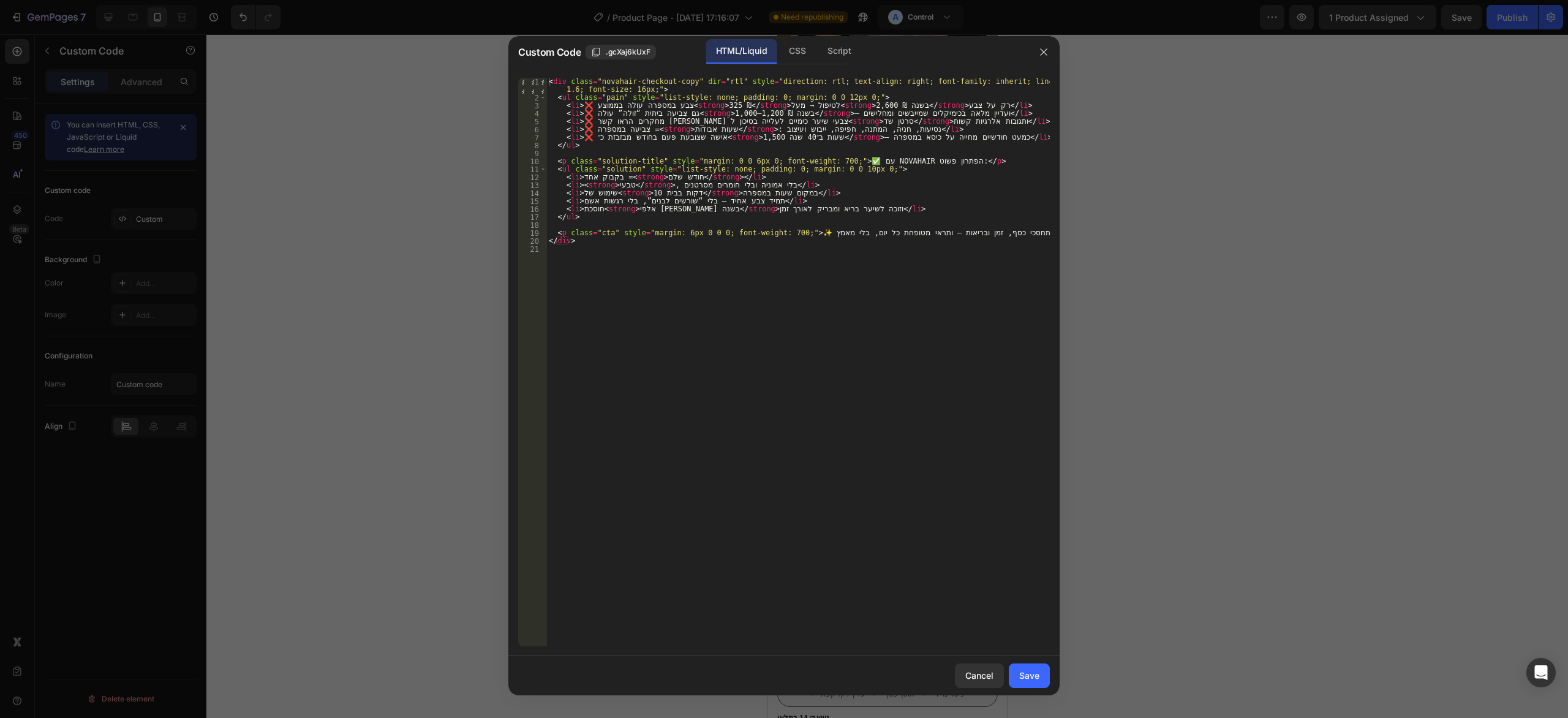
type textarea "<div class="novahair-checkout-copy" dir="rtl" style="direction: rtl; text-align…"
click at [546, 232] on div "19" at bounding box center [532, 233] width 29 height 8
click at [872, 311] on div "< div class = "novahair-checkout-copy" dir = "rtl" style = "direction: rtl; tex…" at bounding box center [798, 375] width 504 height 593
type textarea "</div>"
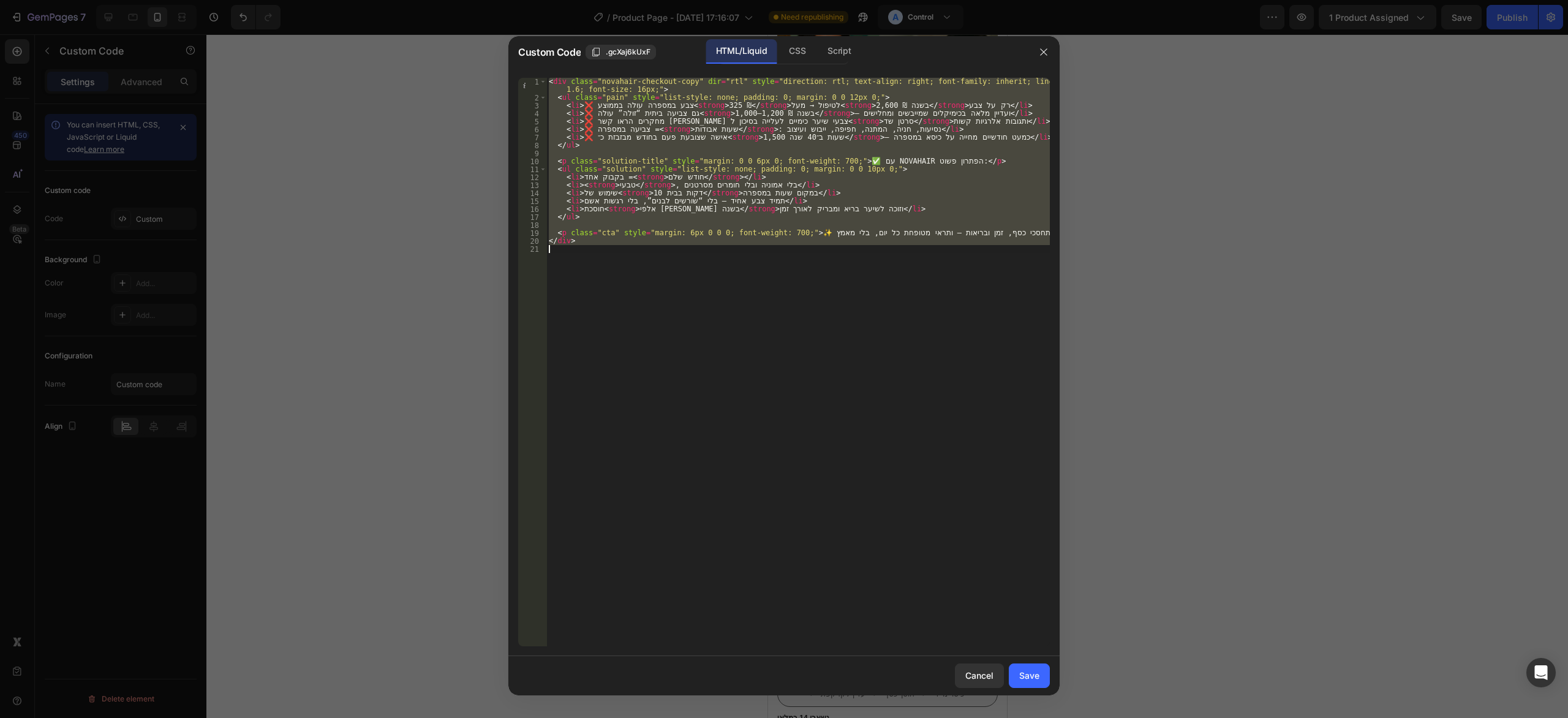
paste textarea
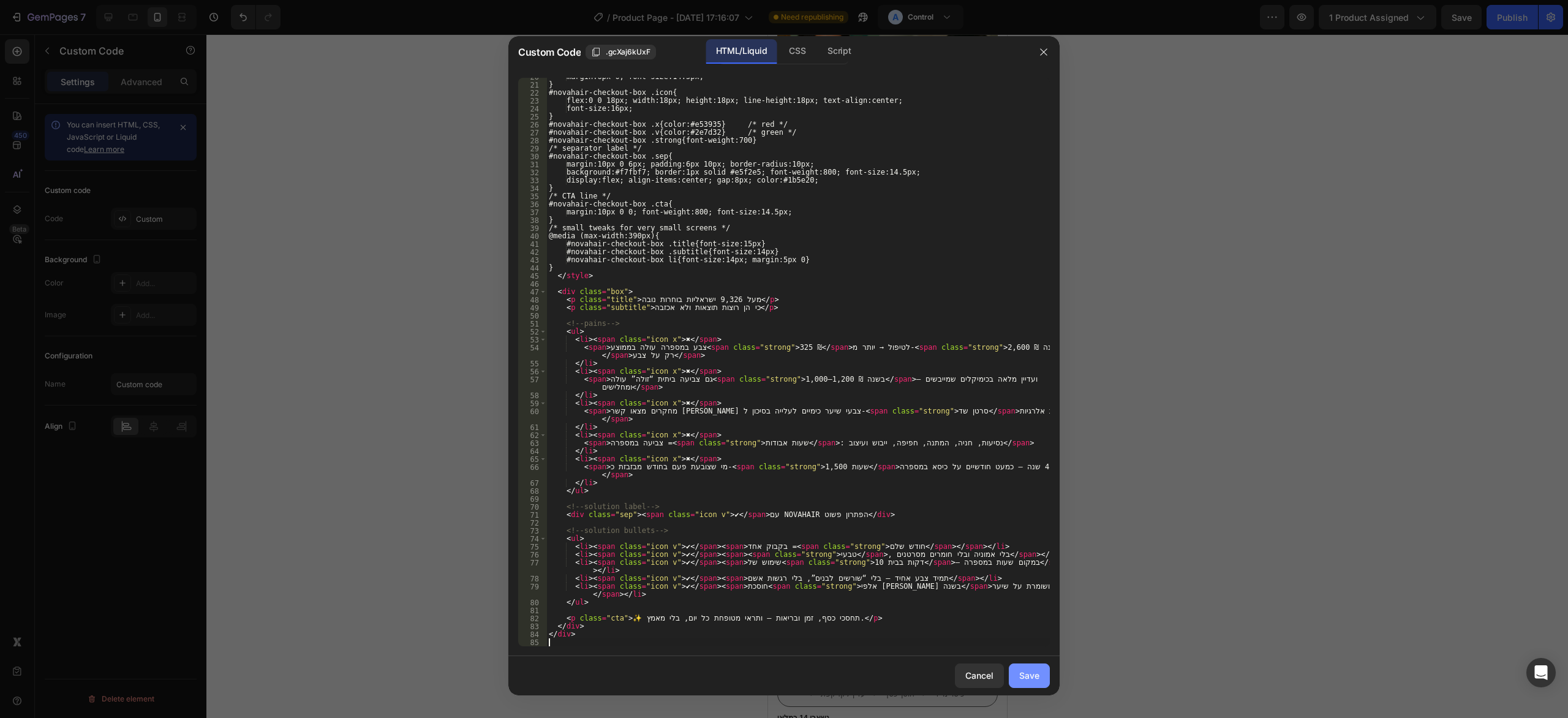
scroll to position [155, 0]
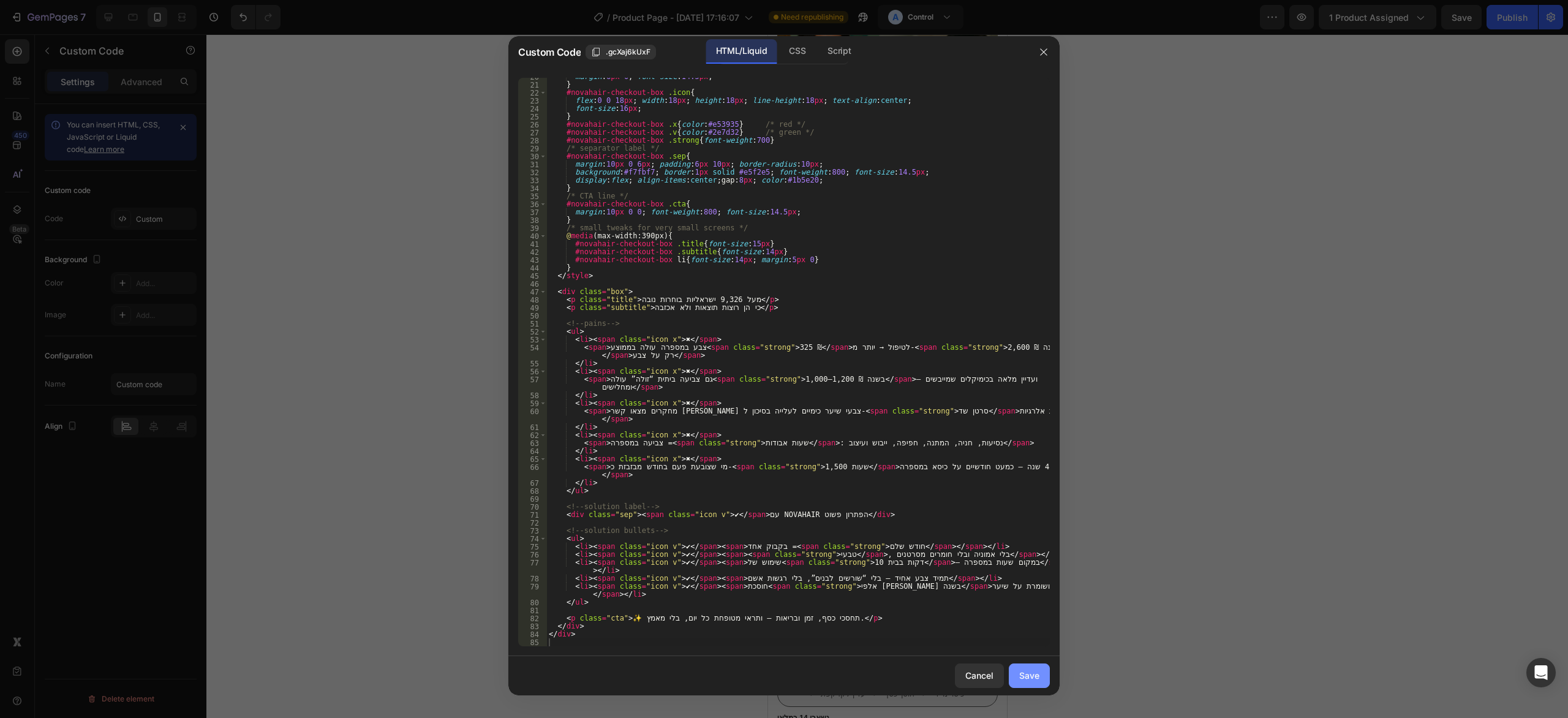
click at [1043, 678] on button "Save" at bounding box center [1029, 676] width 41 height 25
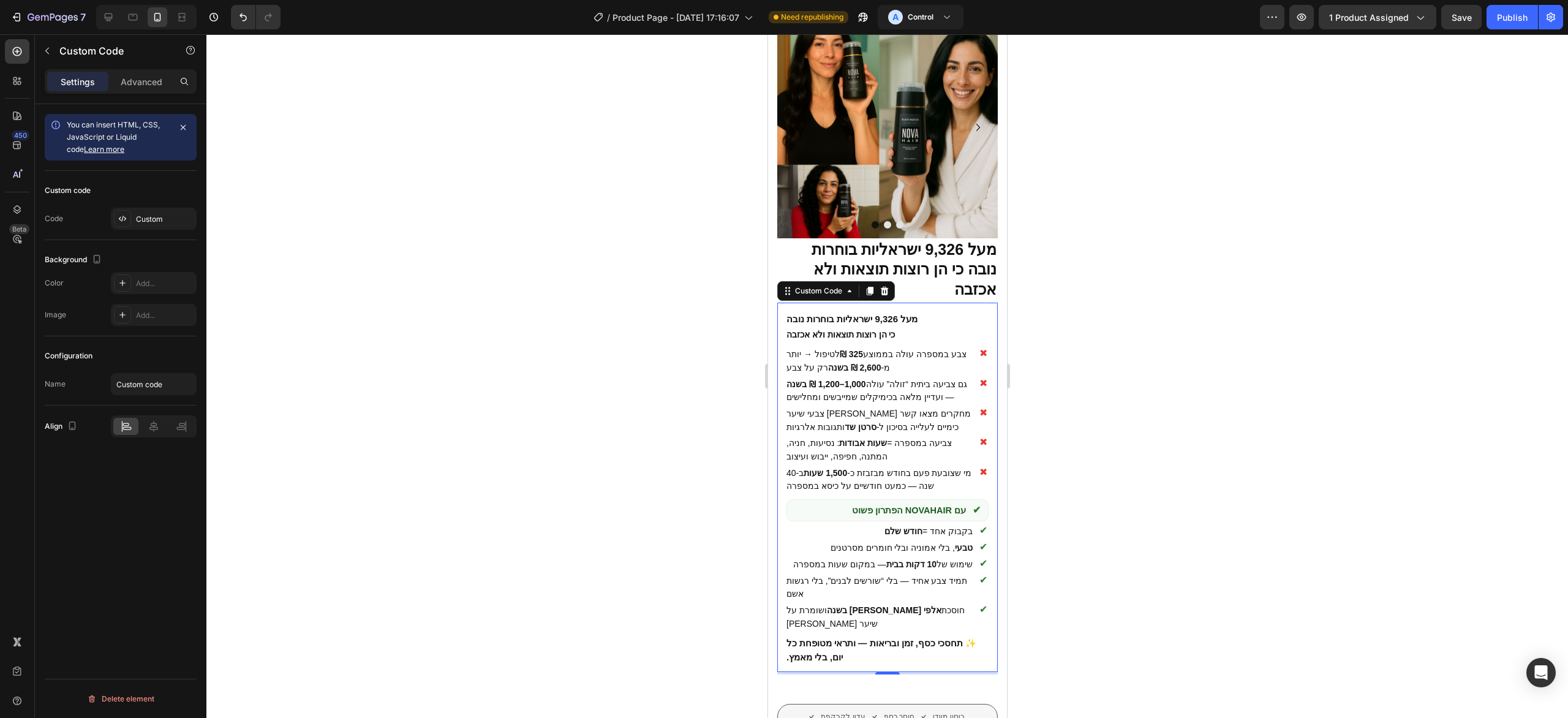
click at [1065, 457] on div at bounding box center [887, 376] width 1362 height 684
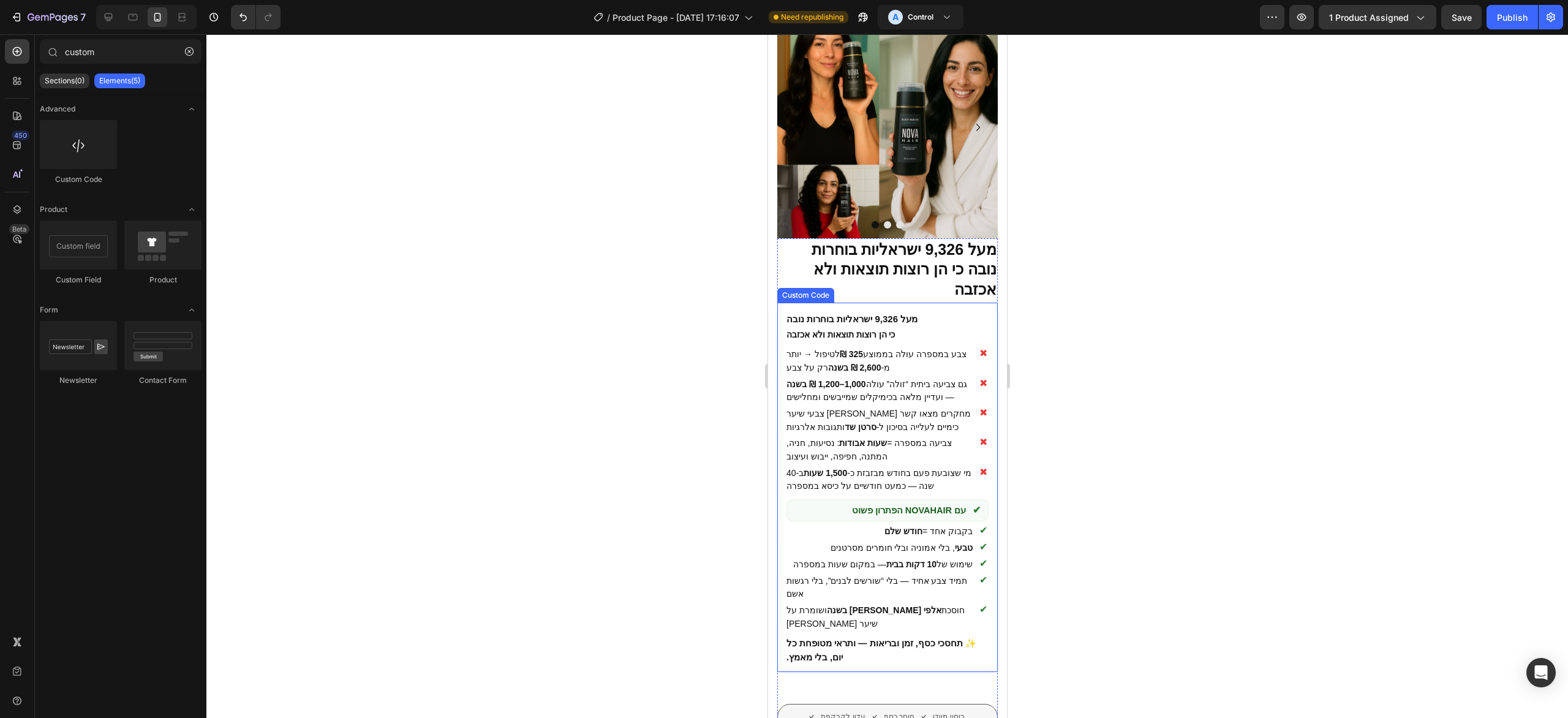
click at [909, 312] on p "מעל 9,326 ישראליות בוחרות נובה" at bounding box center [887, 319] width 202 height 14
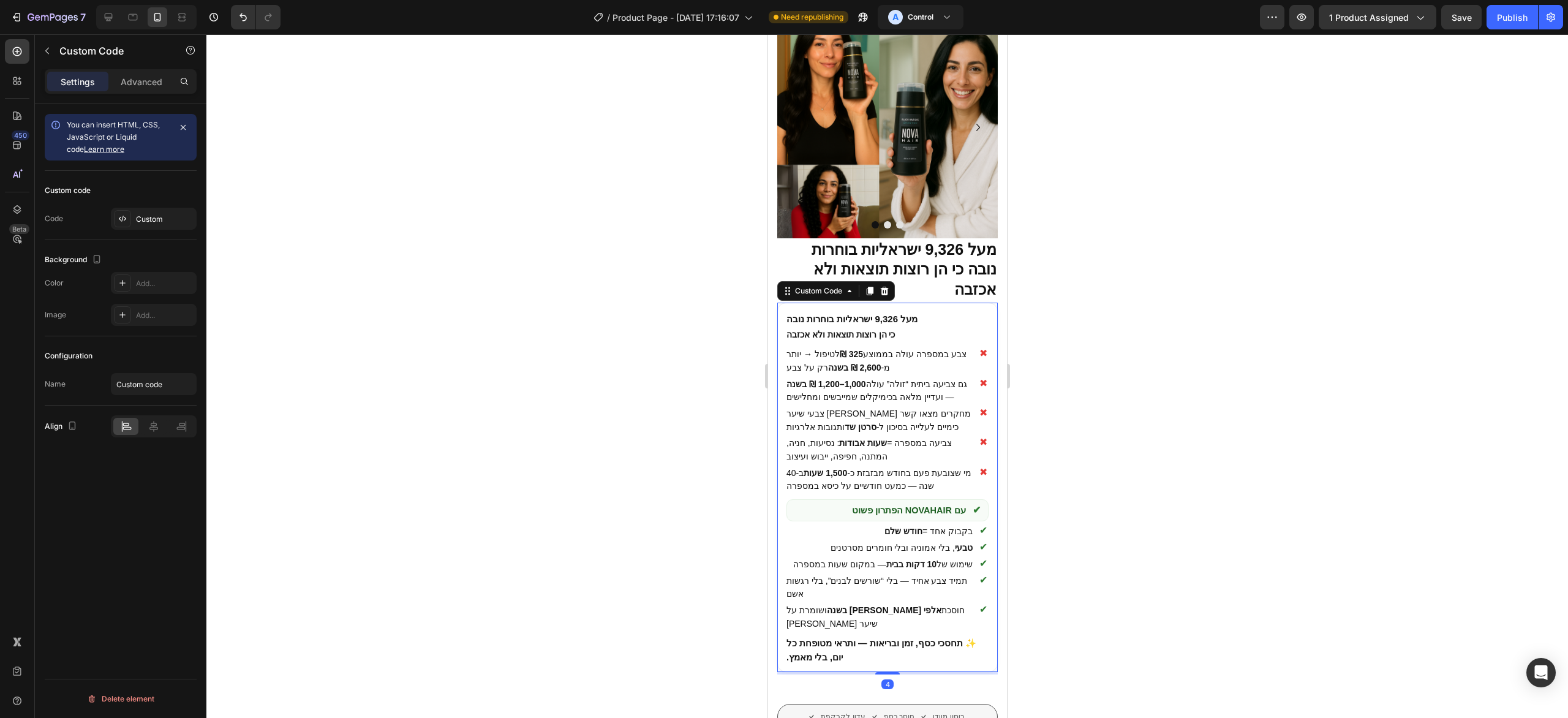
click at [909, 312] on p "מעל 9,326 ישראליות בוחרות נובה" at bounding box center [887, 319] width 202 height 14
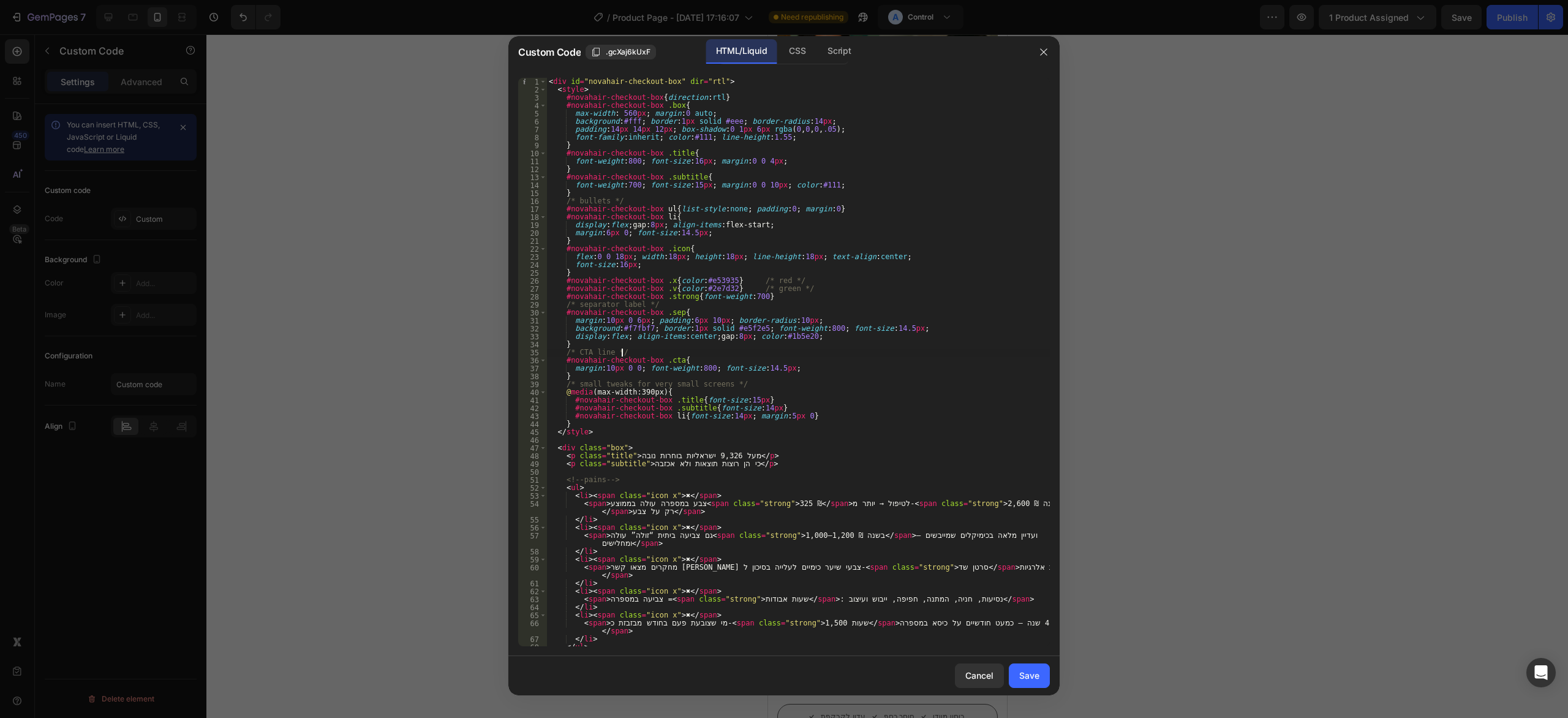
click at [647, 356] on div "< div id = "novahair-checkout-box" dir = "rtl" > < style > #novahair-checkout-b…" at bounding box center [798, 371] width 504 height 585
type textarea "</div>"
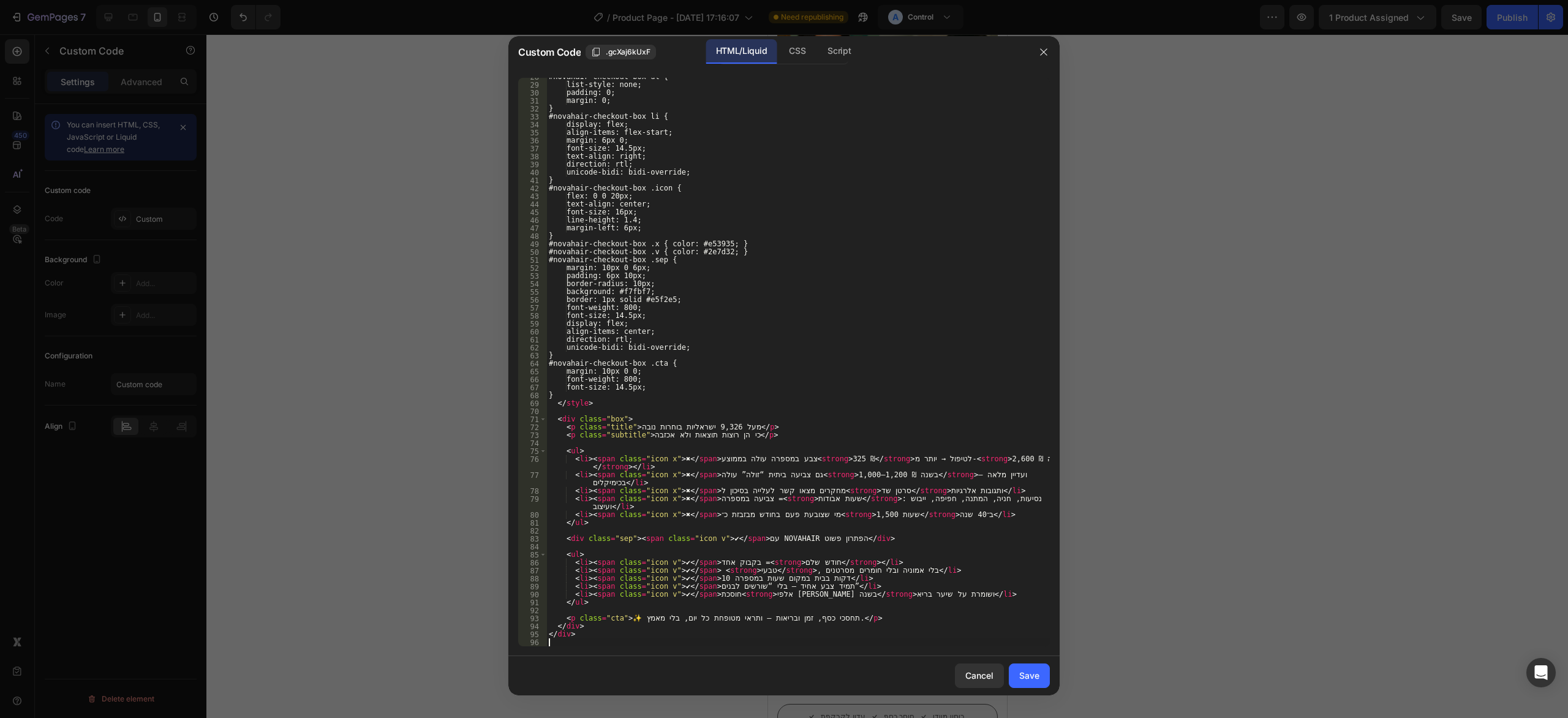
scroll to position [219, 0]
click at [1037, 666] on button "Save" at bounding box center [1029, 676] width 41 height 25
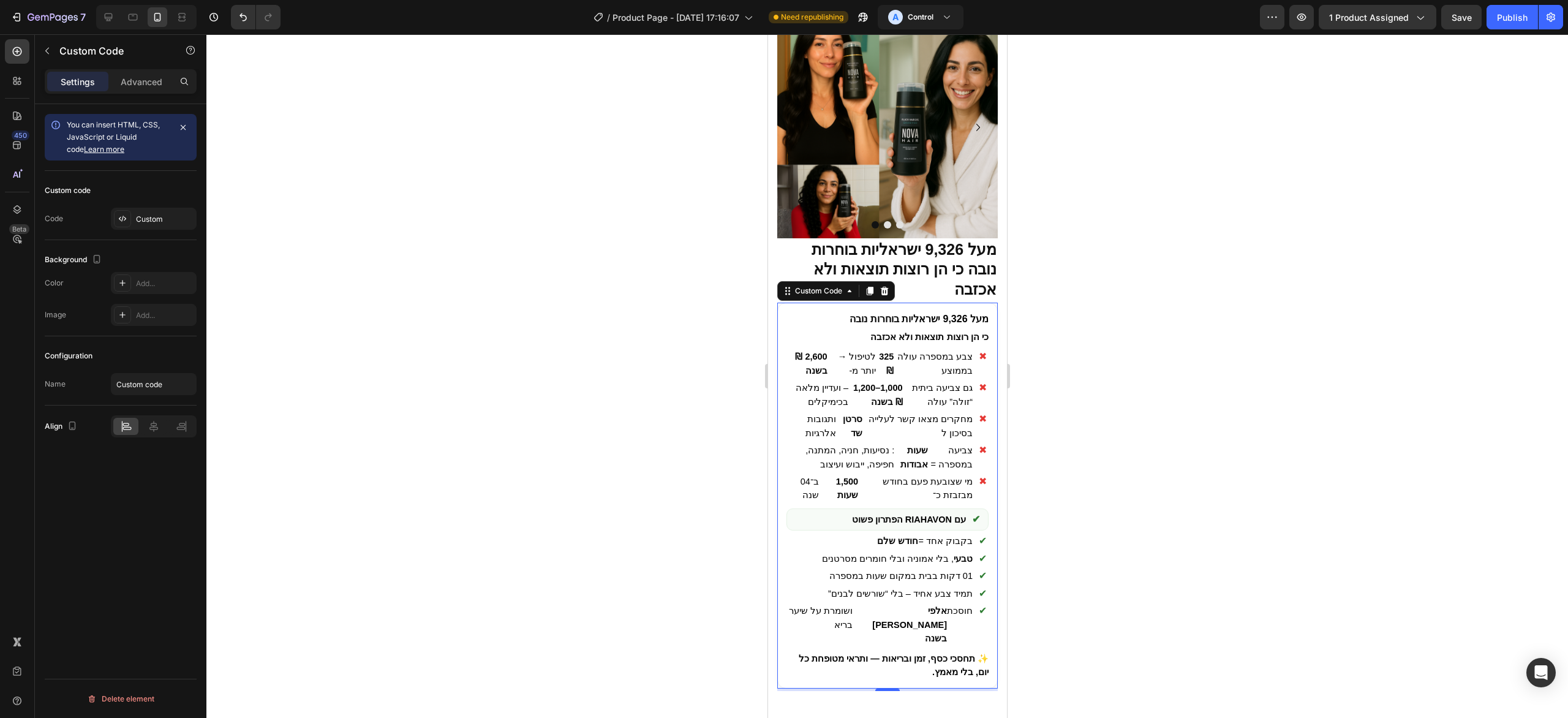
click at [1189, 532] on div at bounding box center [887, 376] width 1362 height 684
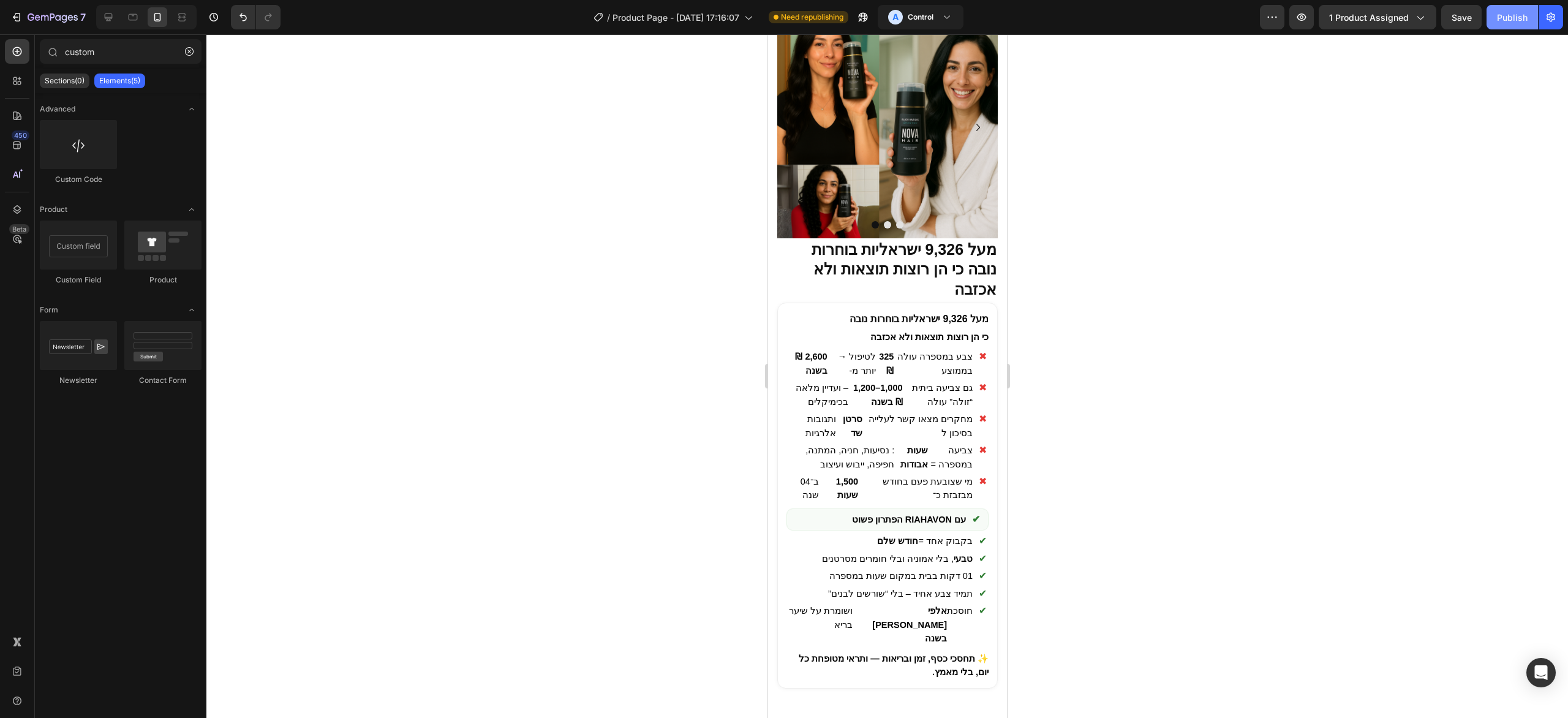
click at [1511, 24] on button "Publish" at bounding box center [1512, 17] width 52 height 25
click at [1134, 361] on div at bounding box center [887, 376] width 1362 height 684
click at [925, 488] on div "מעל 9,326 ישראליות בוחרות נובה כי הן רוצות תוצאות ולא אכזבה ✖ צבע במספרה עולה ב…" at bounding box center [887, 496] width 221 height 386
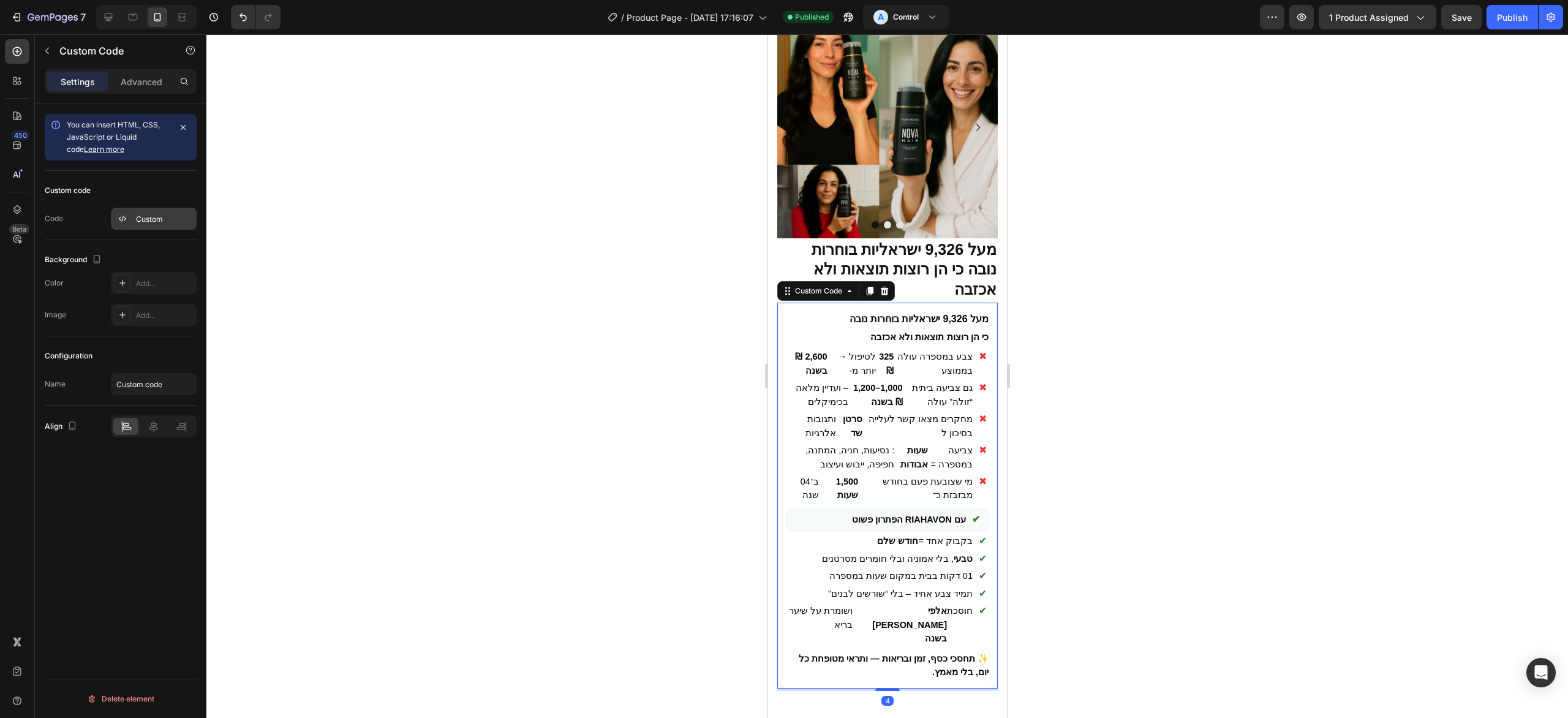
click at [129, 225] on div at bounding box center [123, 219] width 18 height 18
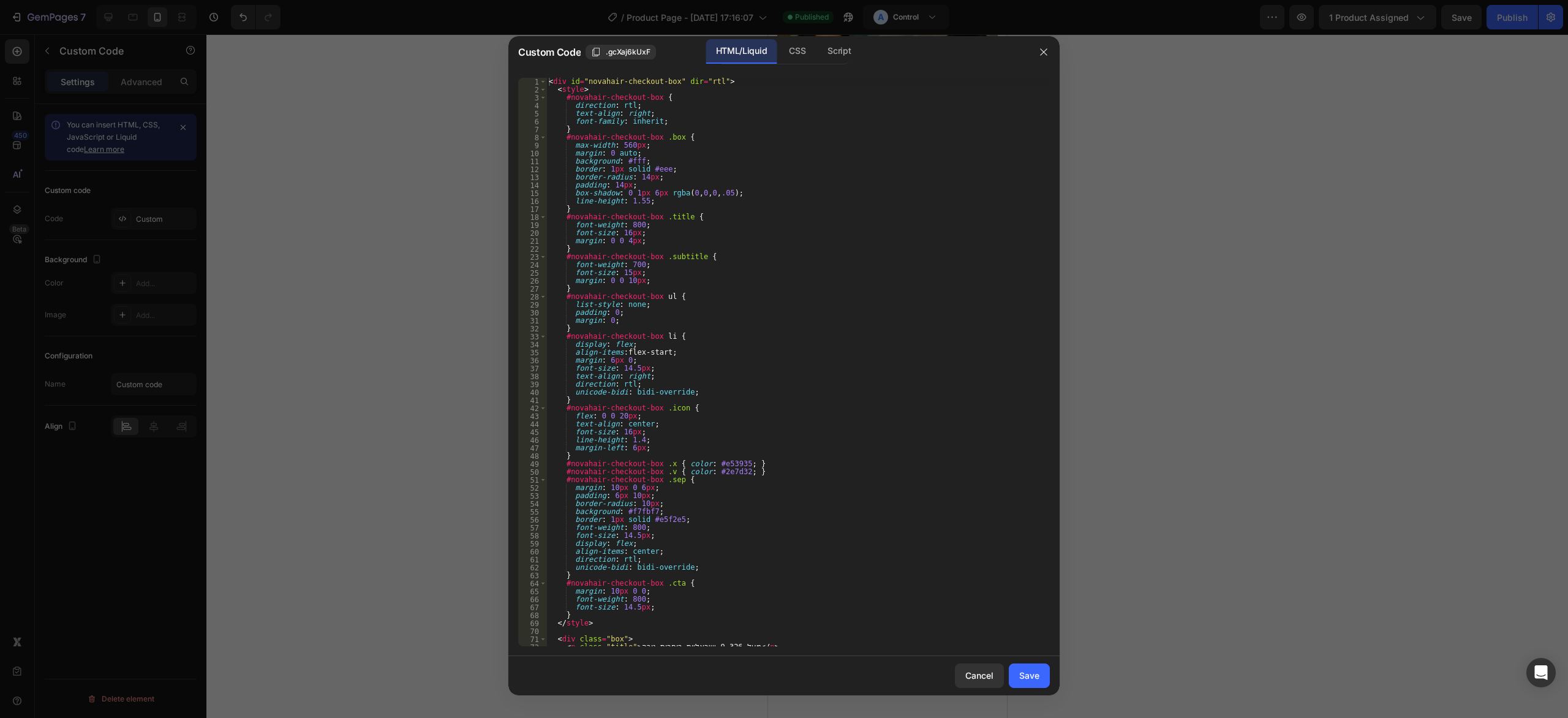
click at [808, 311] on div "< div id = "novahair-checkout-box" dir = "rtl" > < style > #novahair-checkout-b…" at bounding box center [798, 371] width 504 height 585
type textarea "</div>"
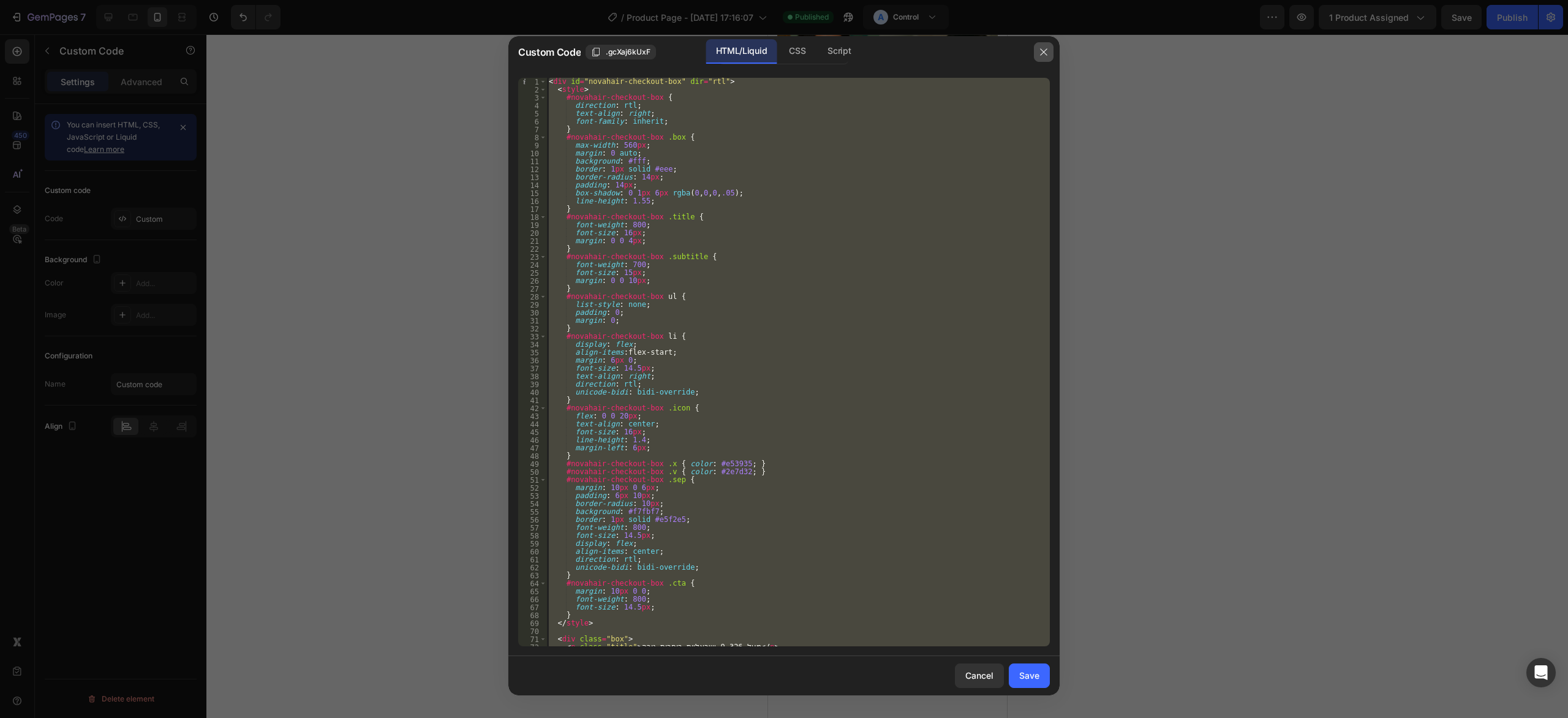
click at [1049, 54] on icon "button" at bounding box center [1044, 52] width 10 height 10
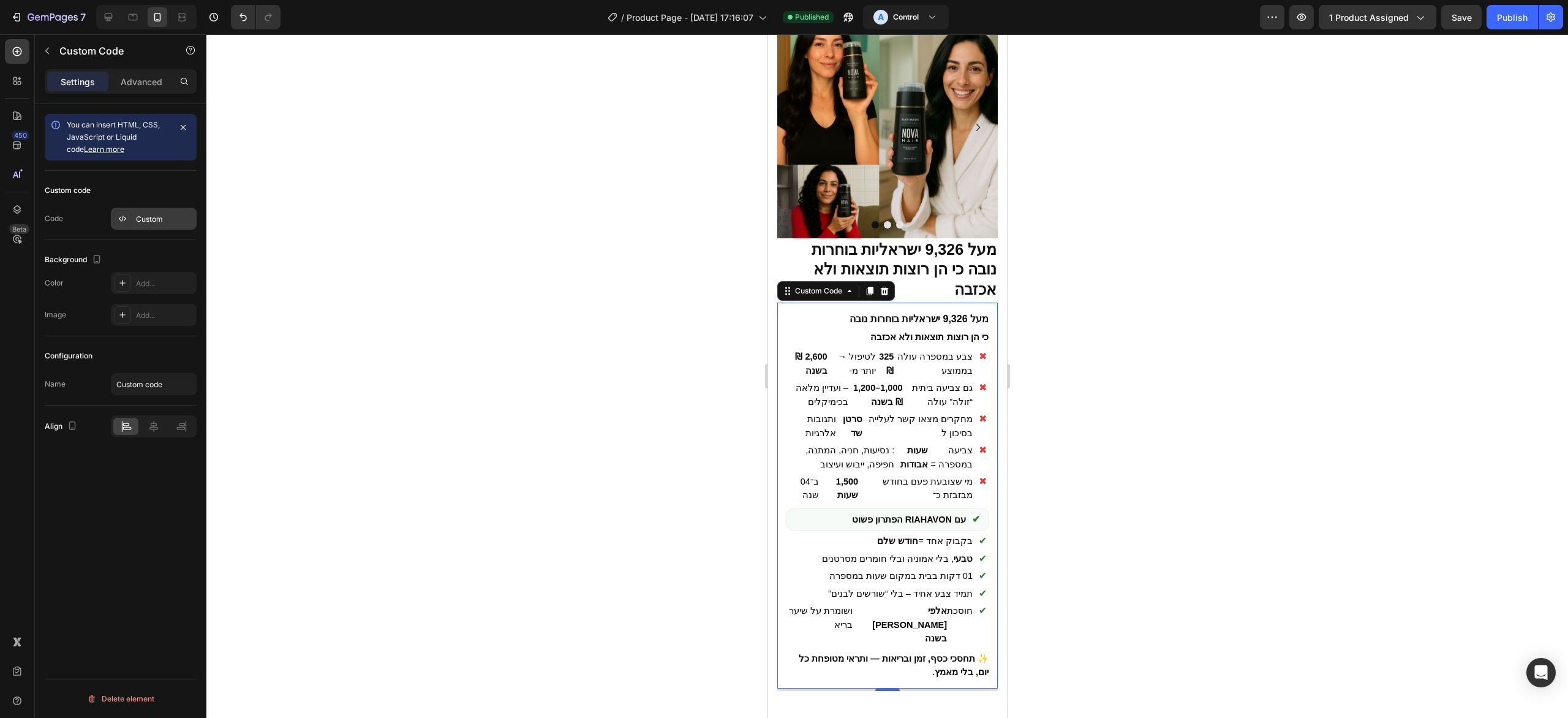
click at [174, 221] on div "Custom" at bounding box center [165, 219] width 57 height 11
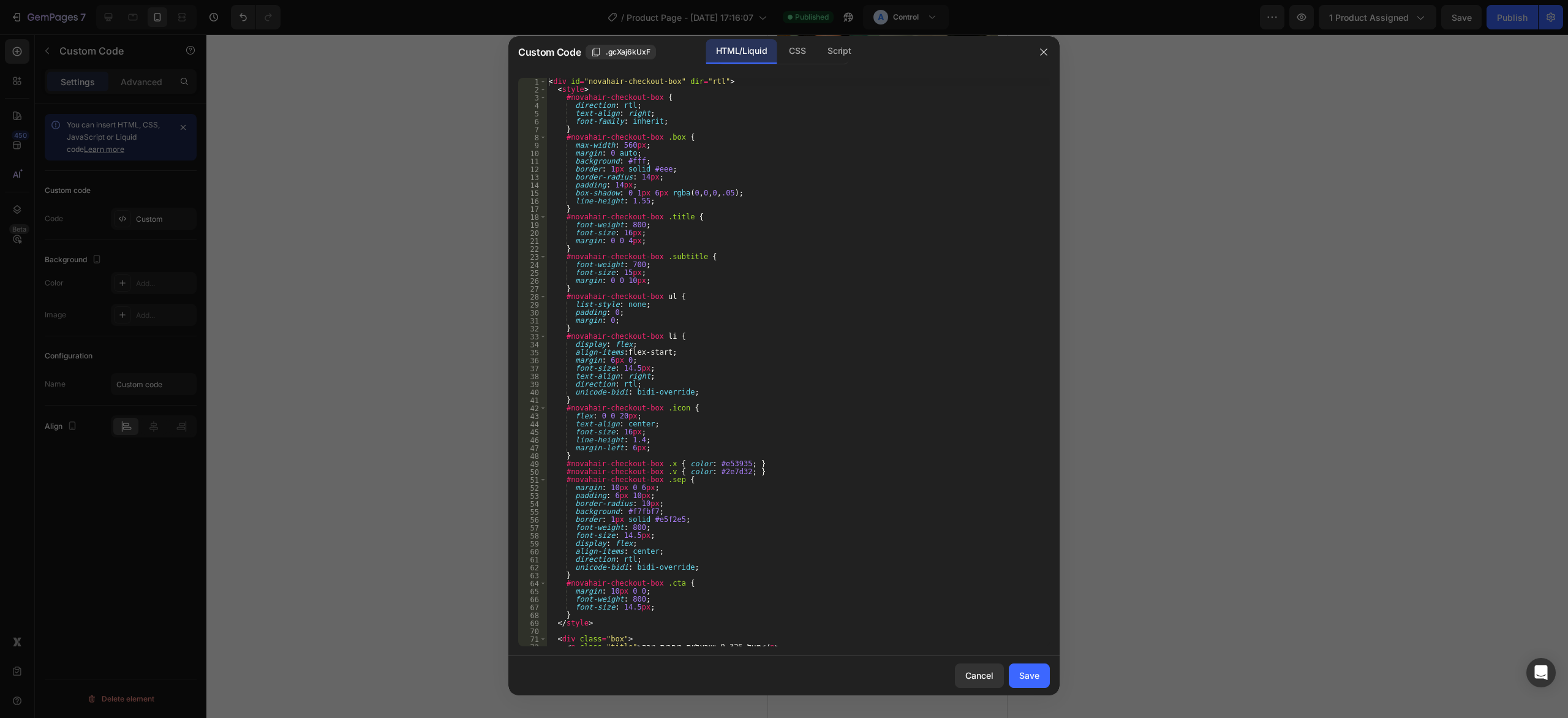
click at [613, 233] on div "< div id = "novahair-checkout-box" dir = "rtl" > < style > #novahair-checkout-b…" at bounding box center [798, 371] width 504 height 585
paste textarea
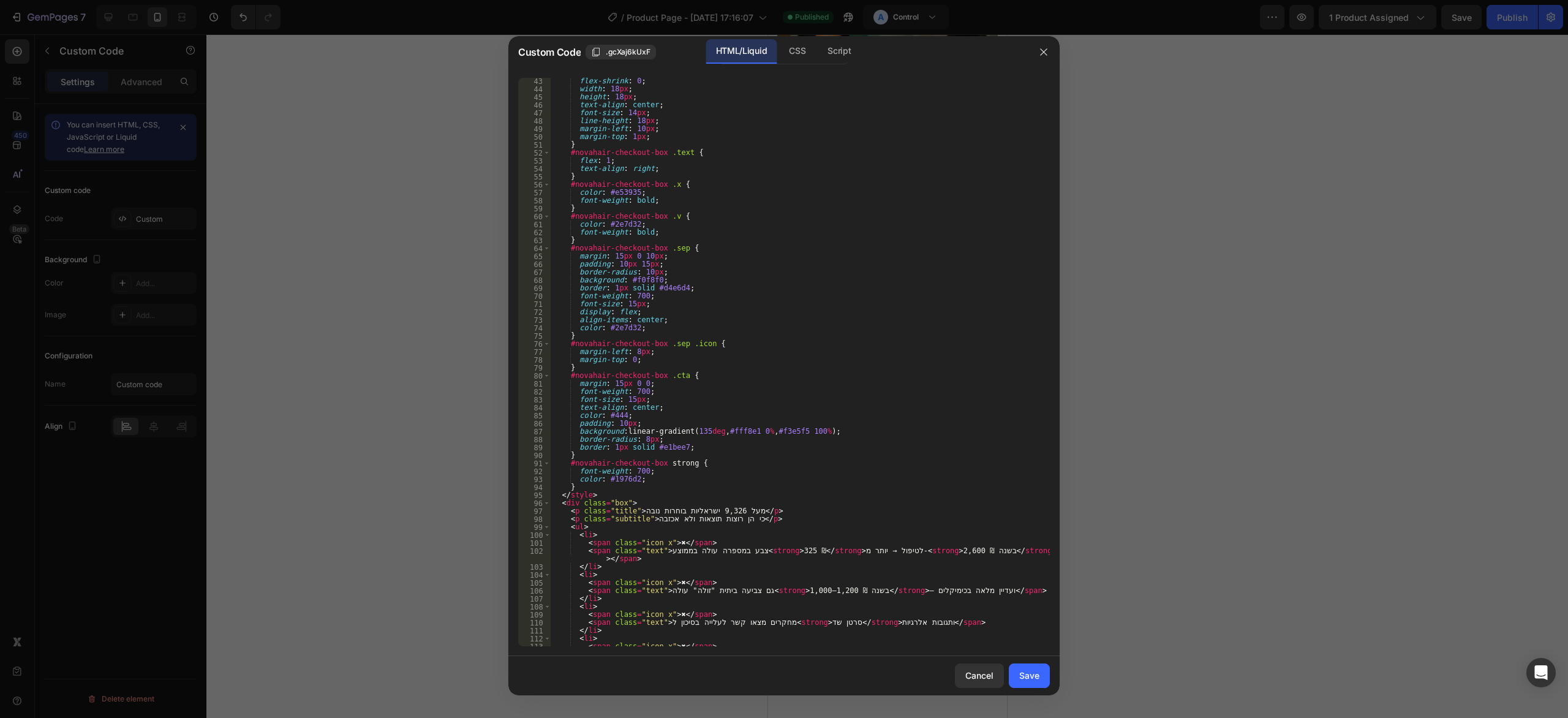
scroll to position [461, 0]
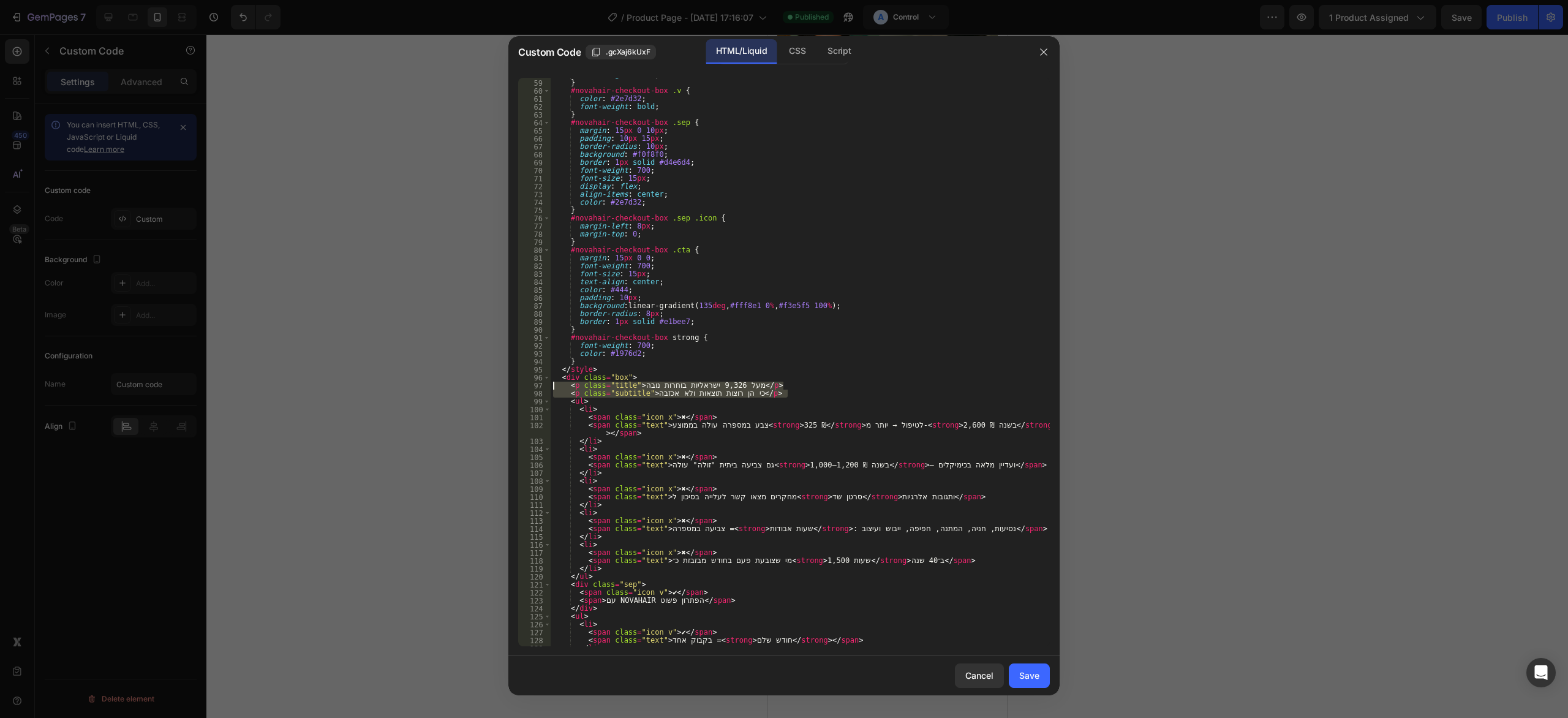
drag, startPoint x: 798, startPoint y: 393, endPoint x: 550, endPoint y: 388, distance: 248.1
click at [551, 388] on div "font-weight : bold ; } #novahair-checkout-box .v { color : #2e7d32 ; font-weigh…" at bounding box center [800, 363] width 500 height 569
type textarea "<p class="title">מעל 9,326 ישראליות בוחרות נובה</p> <p class="subtitle">כי הן ר…"
click at [801, 393] on div "font-weight : bold ; } #novahair-checkout-box .v { color : #2e7d32 ; font-weigh…" at bounding box center [800, 363] width 500 height 569
click at [802, 394] on div "font-weight : bold ; } #novahair-checkout-box .v { color : #2e7d32 ; font-weigh…" at bounding box center [800, 363] width 500 height 585
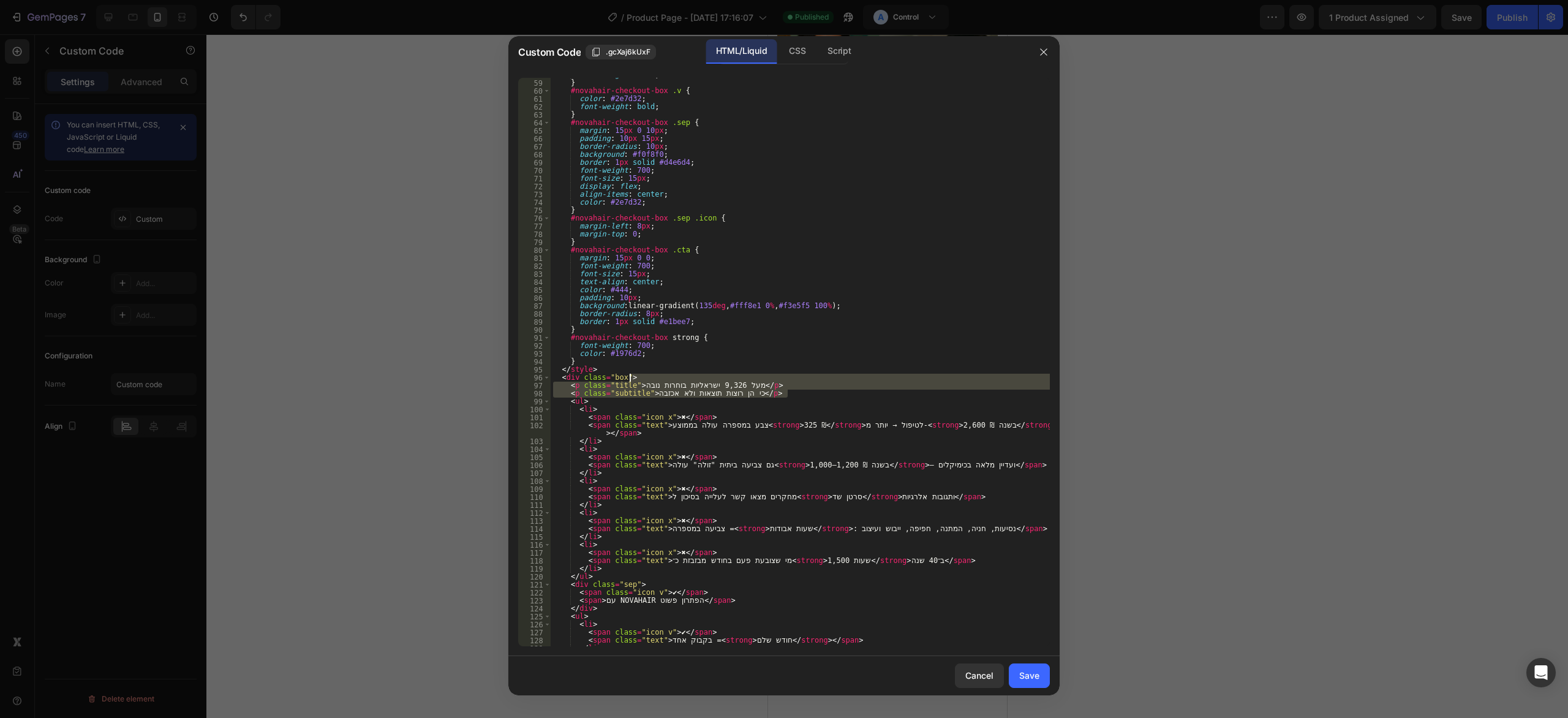
type textarea "<p class="title">מעל 9,326 ישראליות בוחרות נובה</p> <p class="subtitle">כי הן ר…"
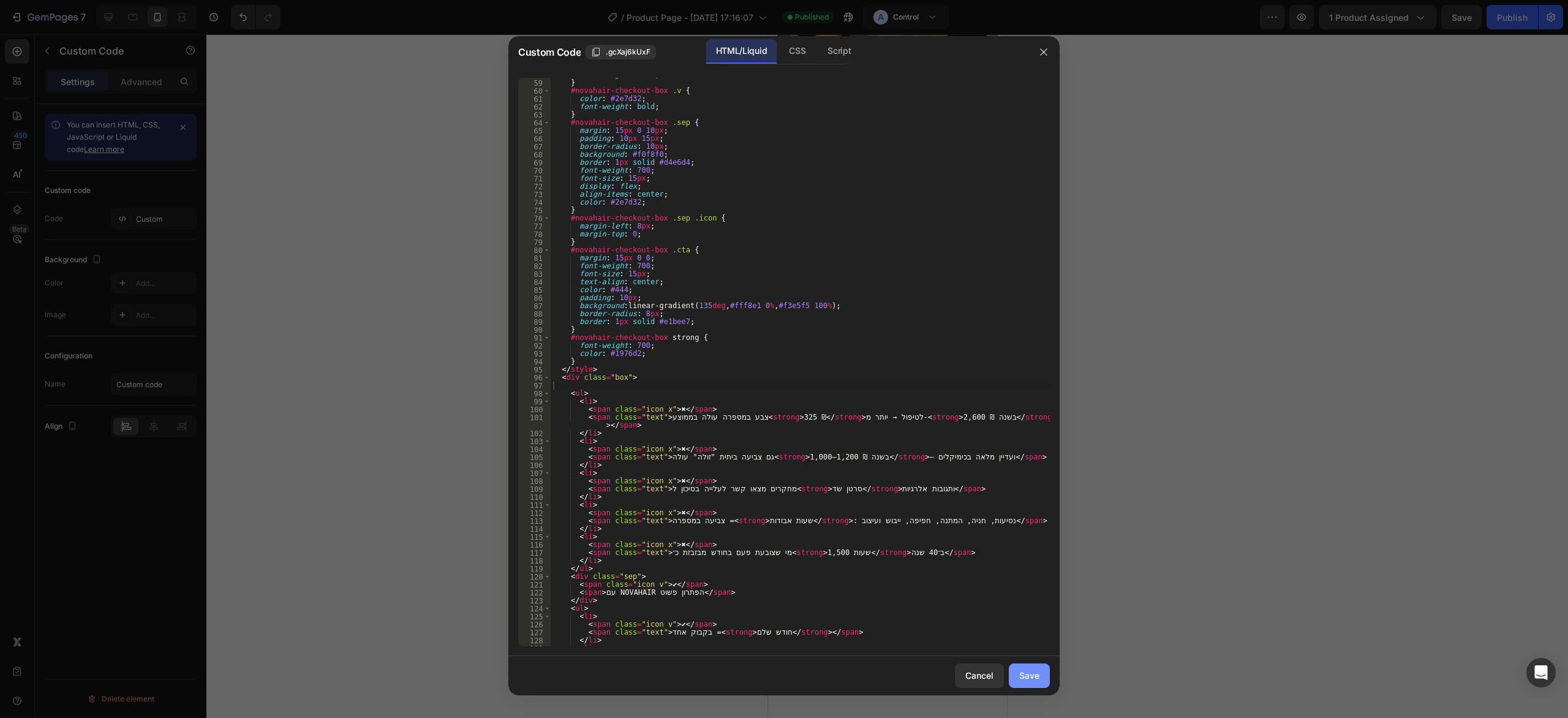
click at [1045, 685] on button "Save" at bounding box center [1029, 676] width 41 height 25
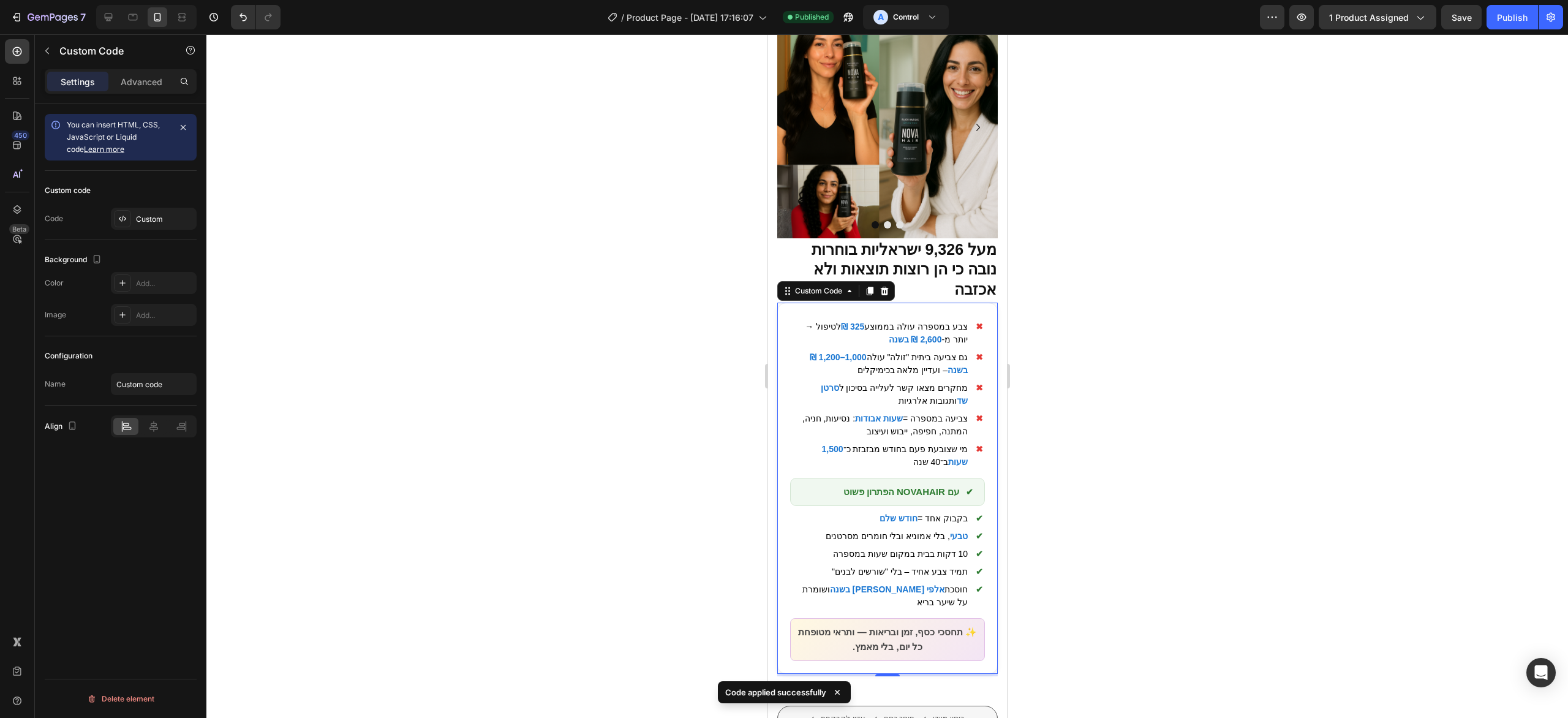
click at [1445, 360] on div at bounding box center [887, 376] width 1362 height 684
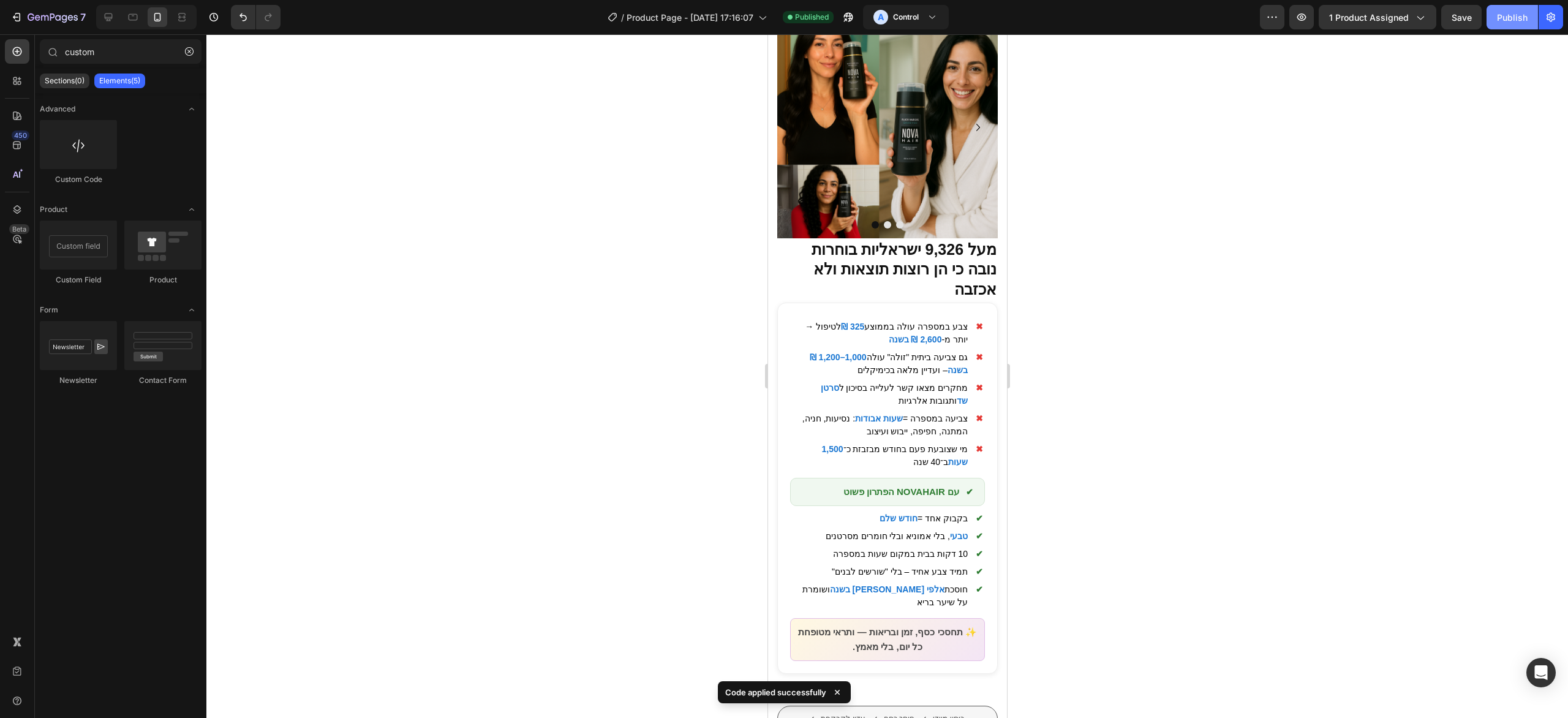
click at [1499, 12] on div "Publish" at bounding box center [1512, 18] width 30 height 13
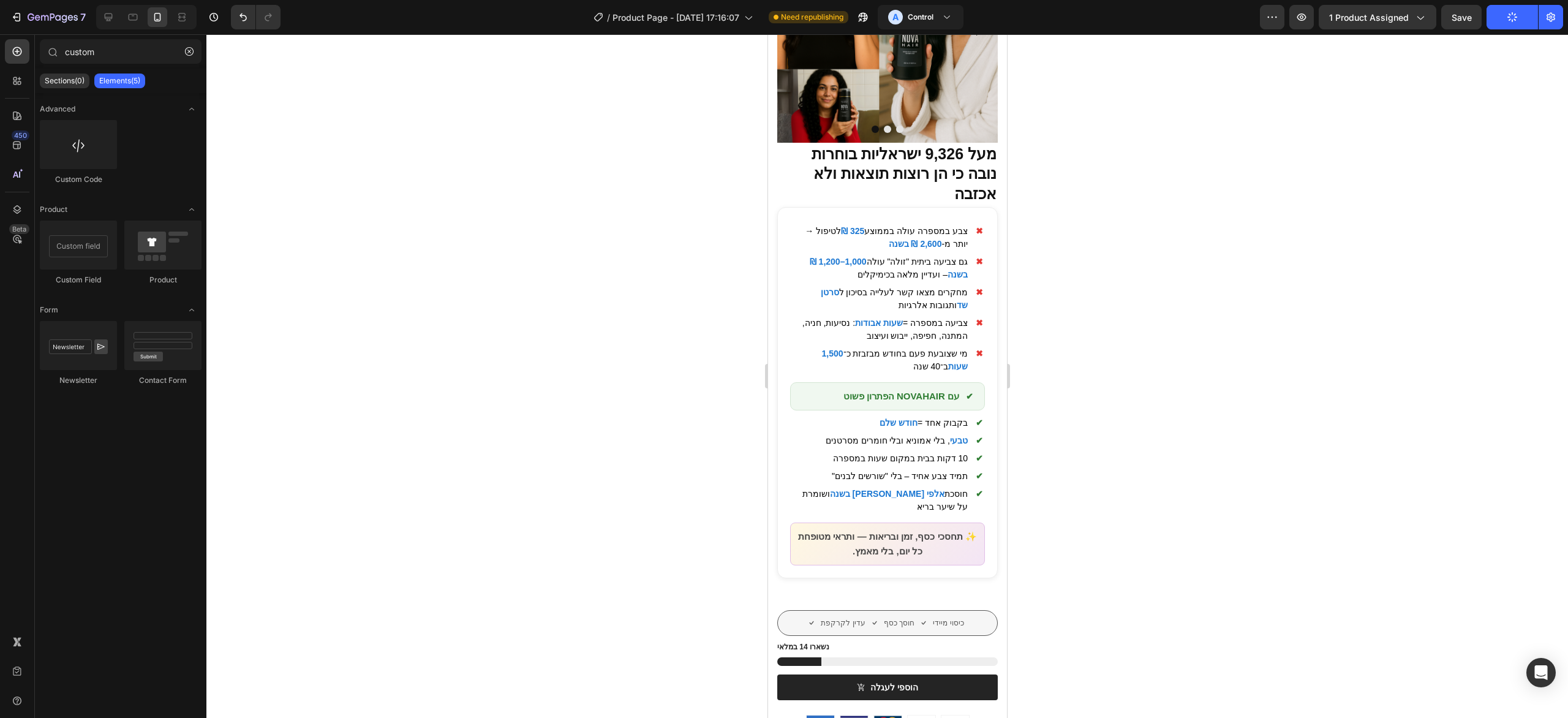
scroll to position [236, 0]
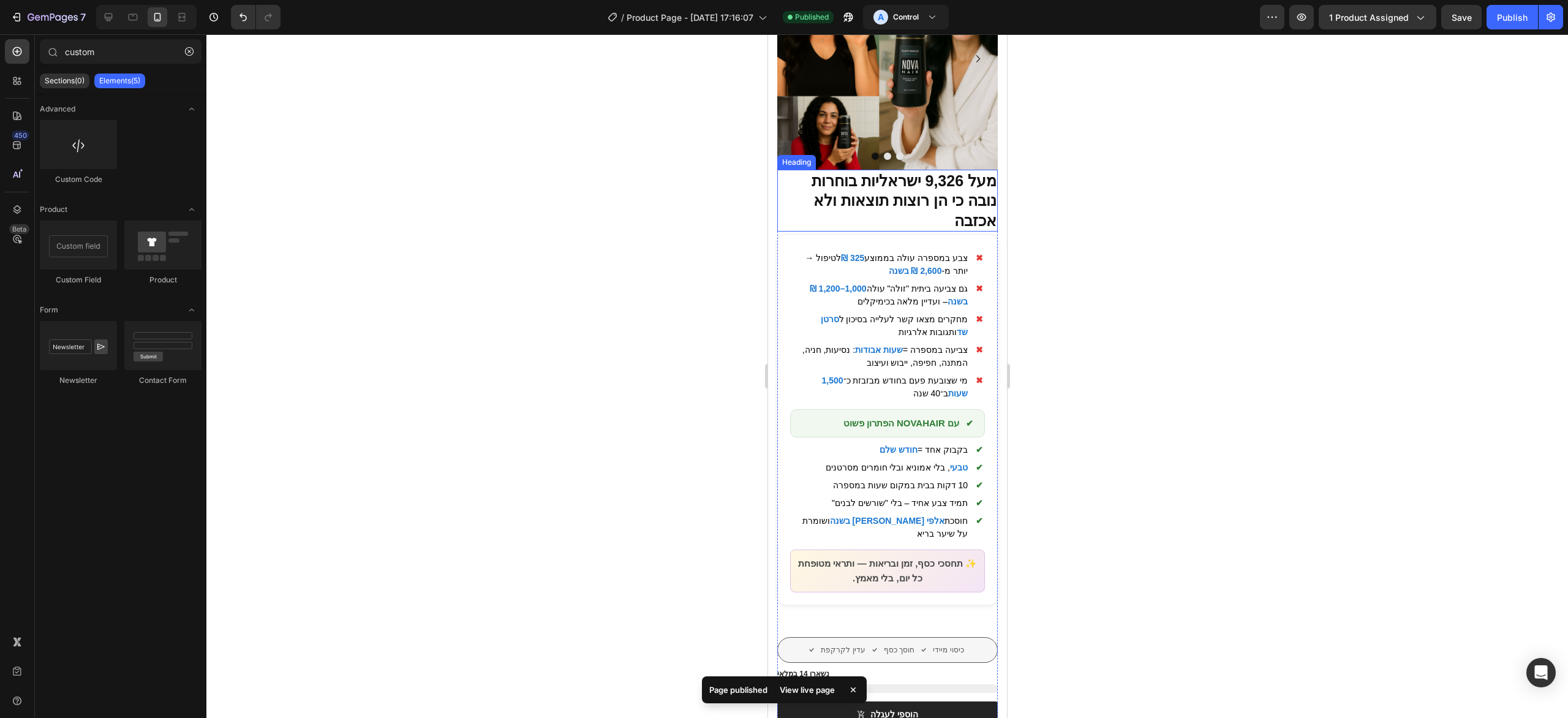
click at [955, 174] on strong "מעל 9,326 ישראליות בוחרות נובה כי הן רוצות תוצאות ולא אכזבה" at bounding box center [904, 201] width 185 height 57
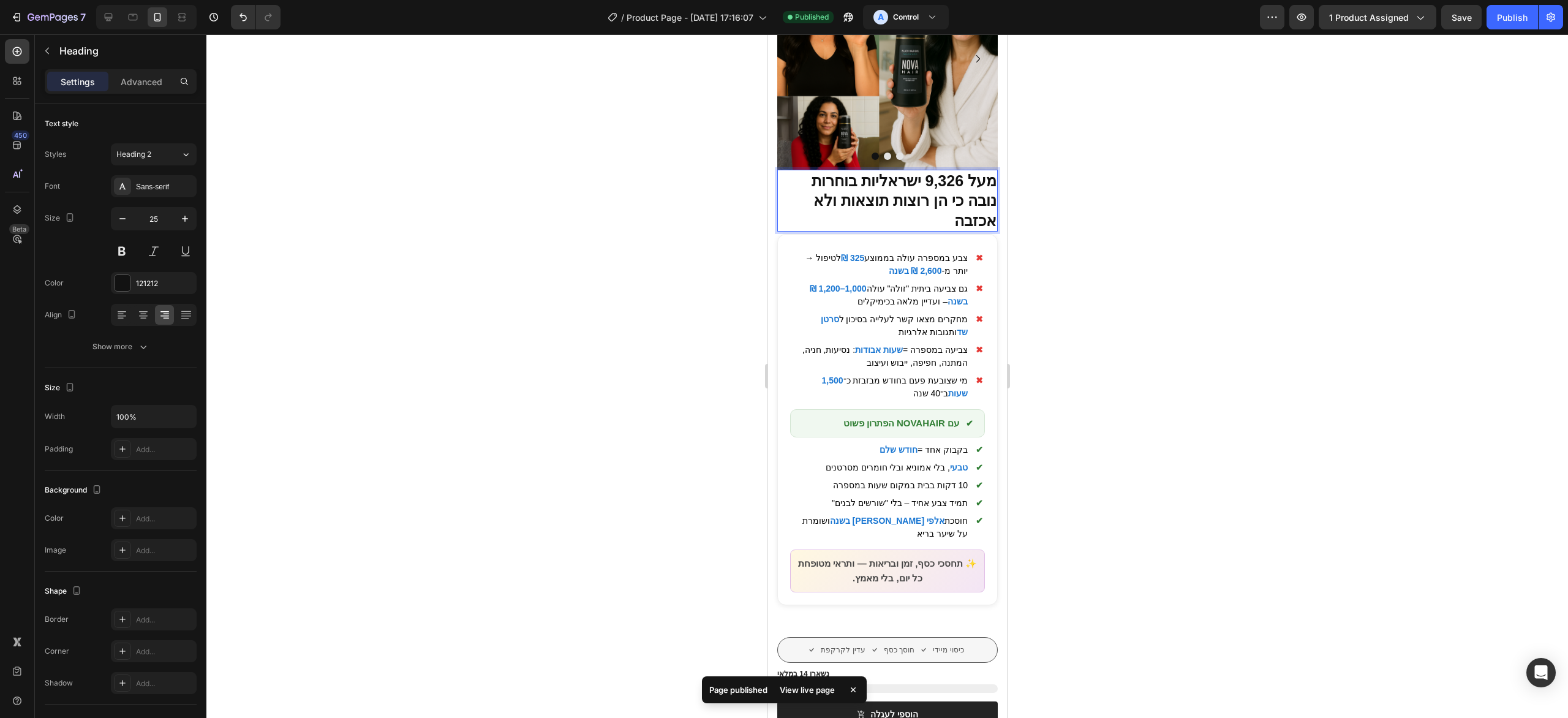
click at [955, 184] on strong "מעל 9,326 ישראליות בוחרות נובה כי הן רוצות תוצאות ולא אכזבה" at bounding box center [904, 201] width 185 height 57
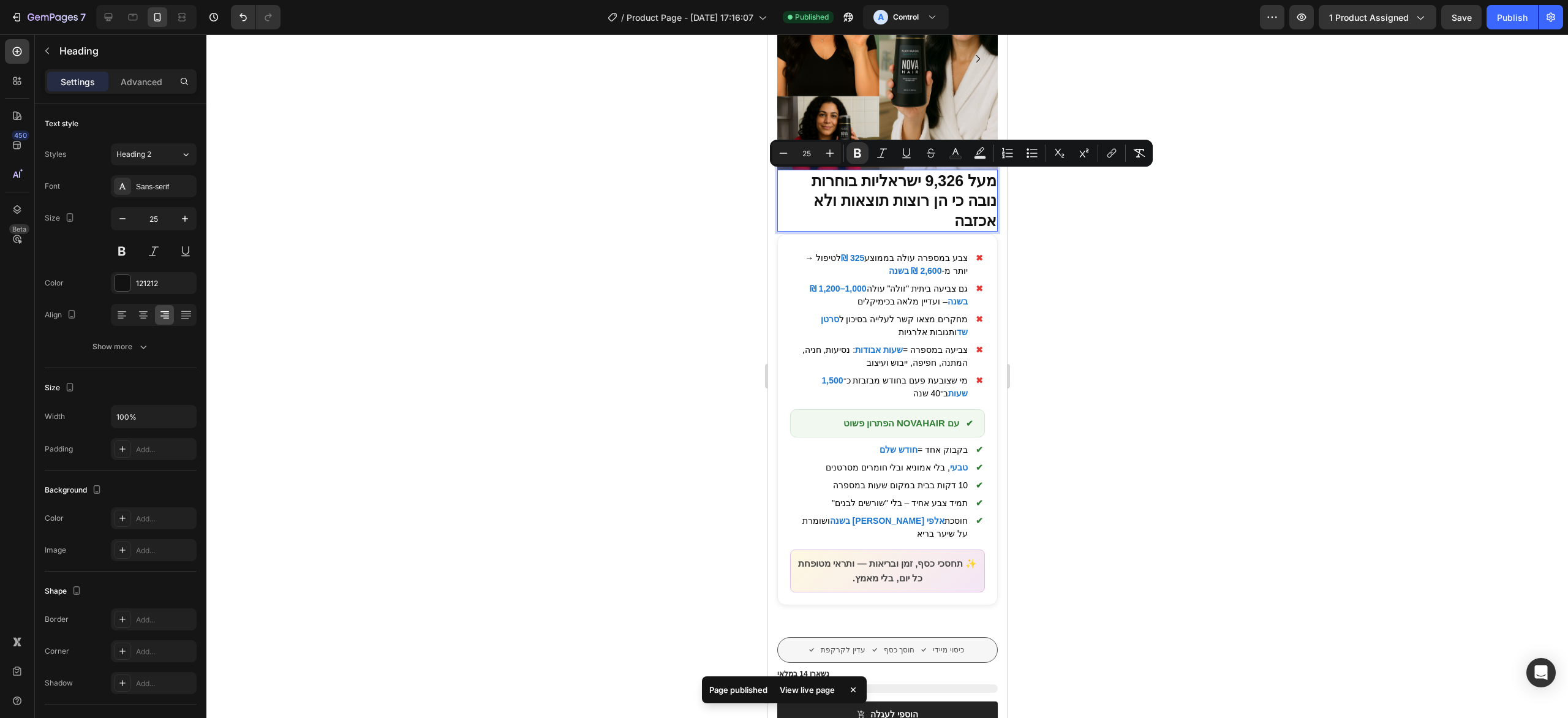
click at [1220, 360] on div at bounding box center [887, 376] width 1362 height 684
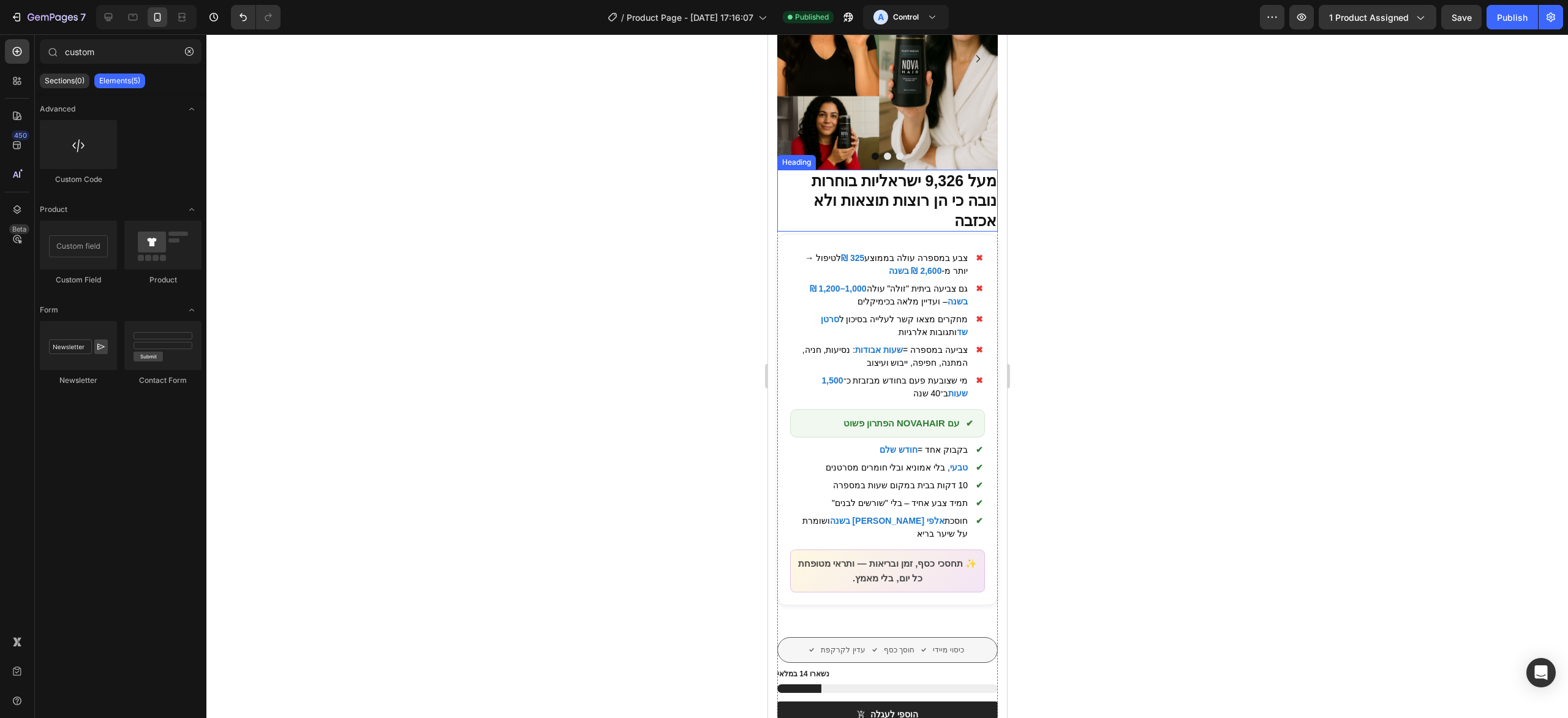
click at [919, 187] on strong "מעל 9,326 ישראליות בוחרות נובה כי הן רוצות תוצאות ולא אכזבה" at bounding box center [904, 201] width 185 height 57
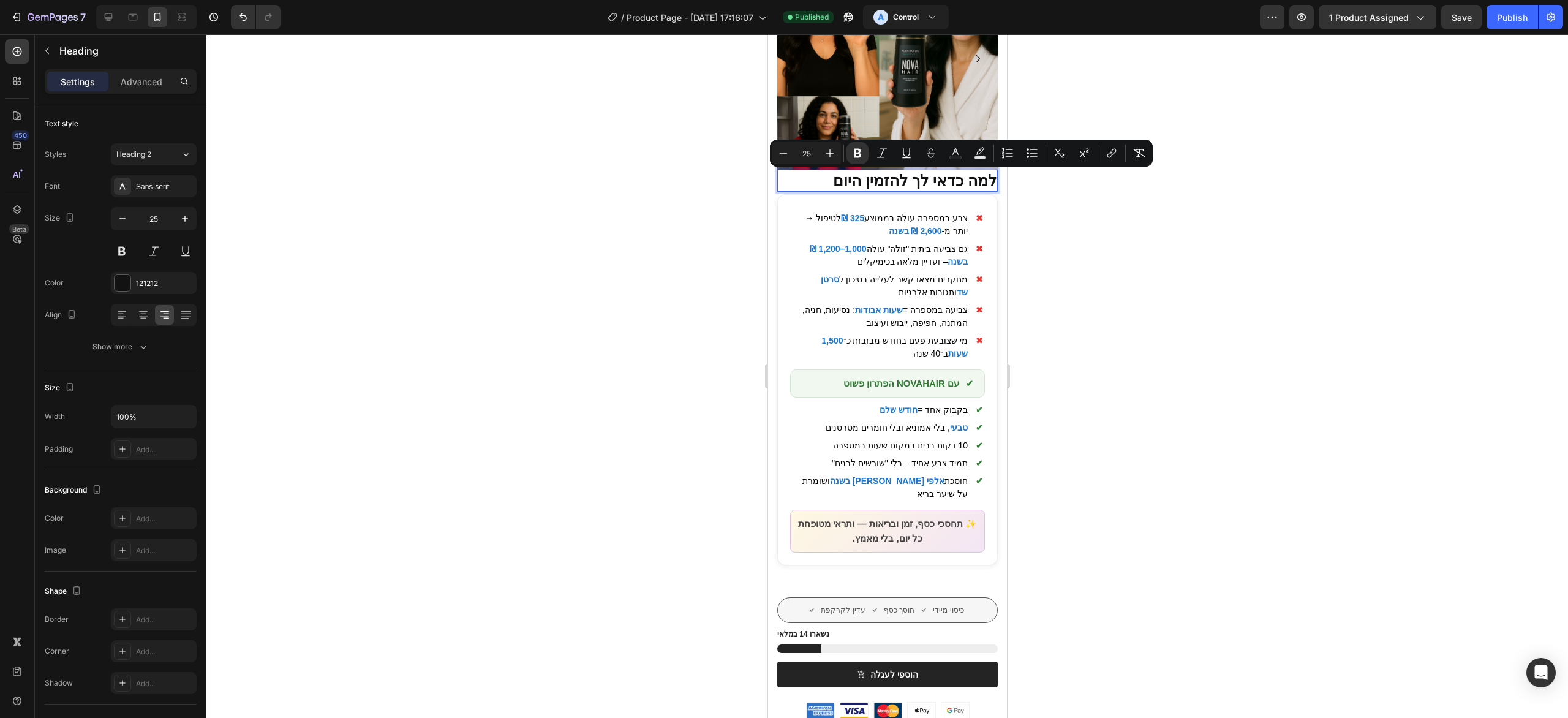
click at [1142, 274] on div at bounding box center [887, 376] width 1362 height 684
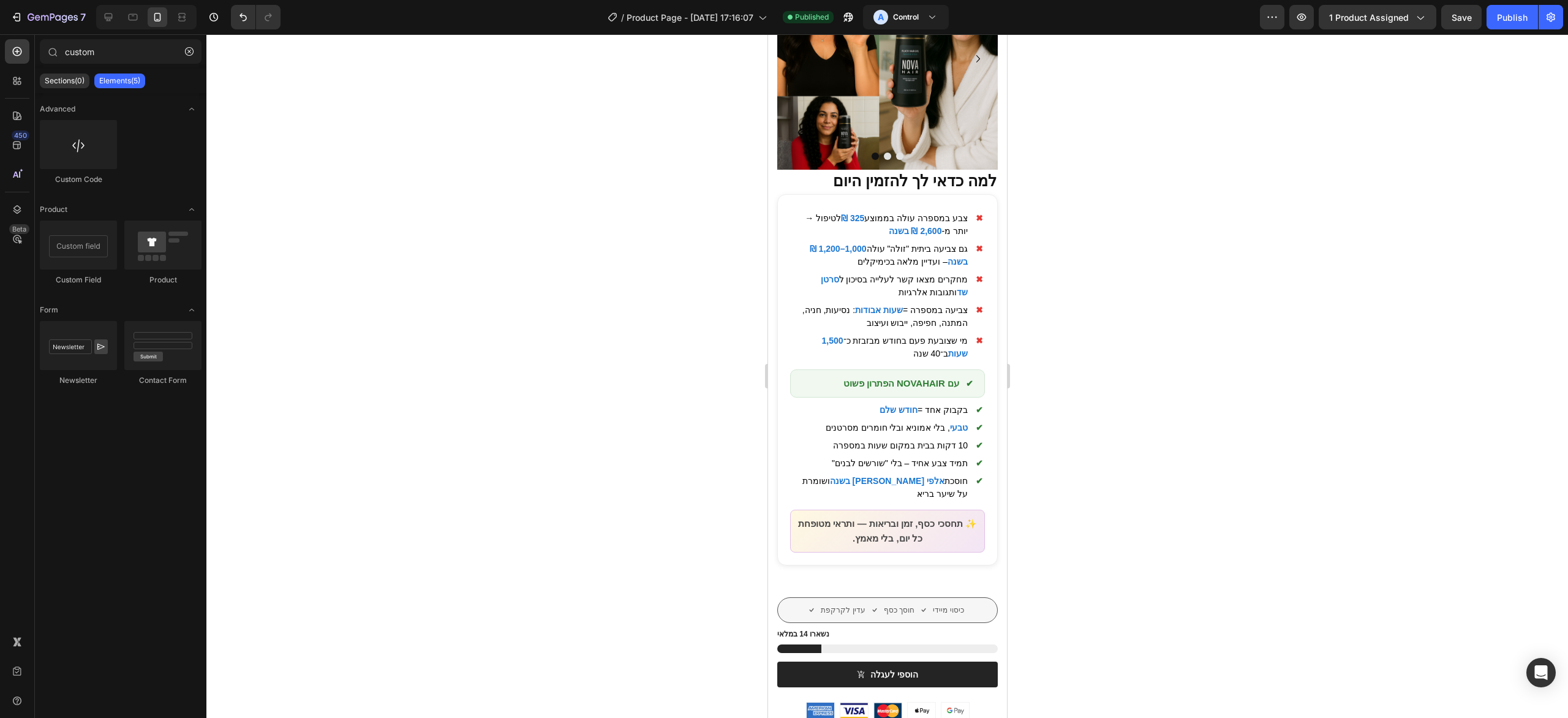
click at [1025, 320] on div at bounding box center [887, 376] width 1362 height 684
click at [911, 292] on span "מחקרים מצאו קשר לעלייה בסיכון ל סרטן שד ותגובות אלרגיות" at bounding box center [878, 286] width 178 height 26
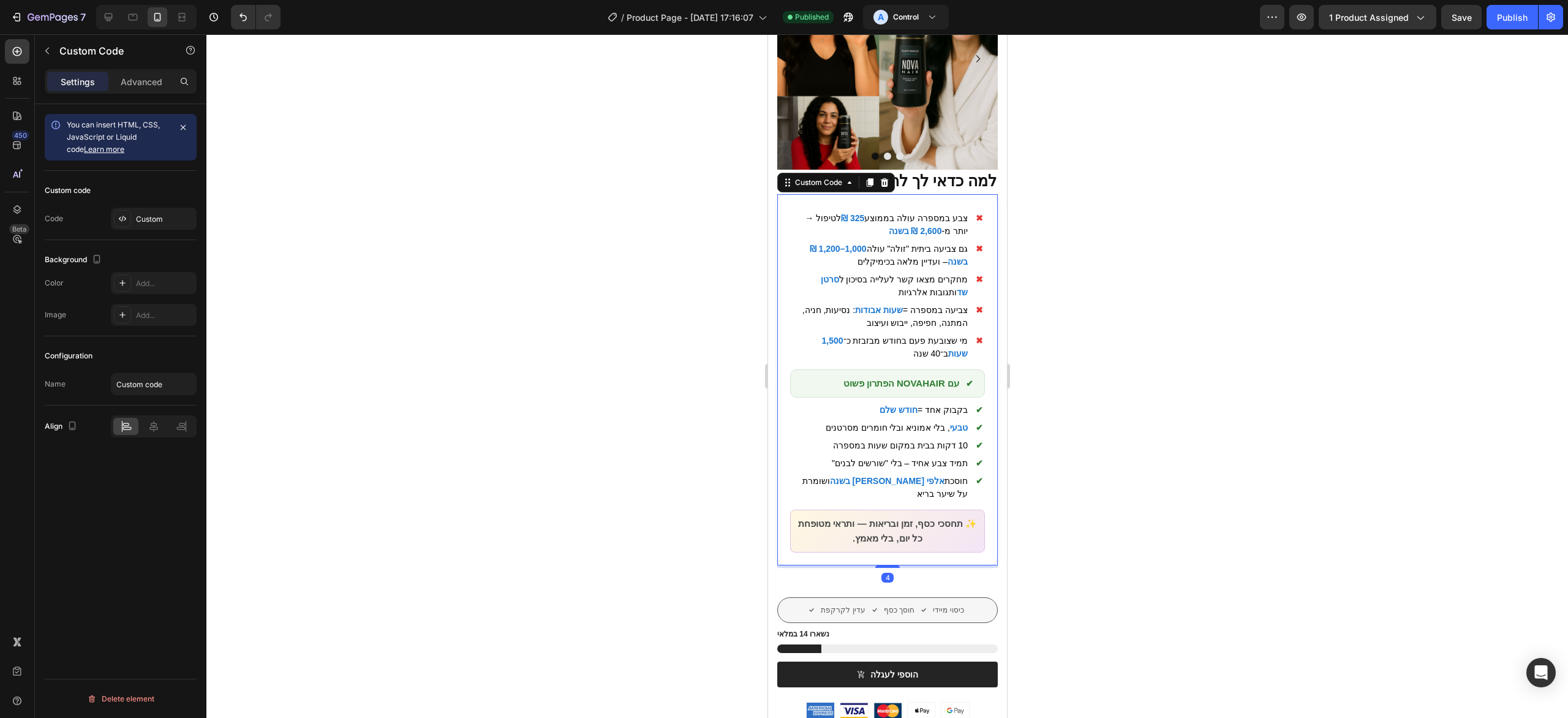
click at [878, 357] on span "מי שצובעת פעם בחודש מבזבזת כ־ 1,500 שעות ב־40 שנה" at bounding box center [878, 347] width 178 height 26
click at [1027, 215] on div at bounding box center [887, 376] width 1362 height 684
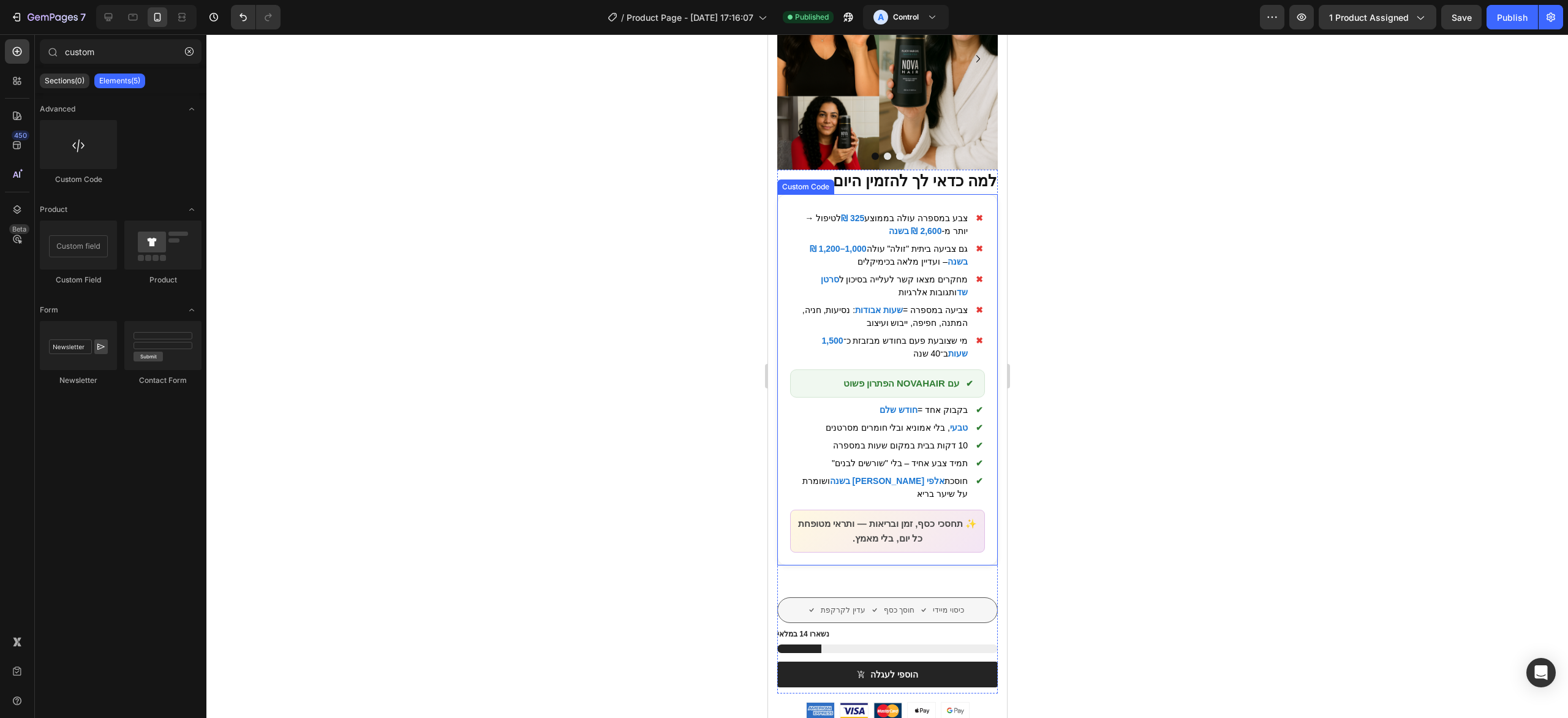
click at [860, 300] on ul "✖ צבע במספרה עולה בממוצע 325 ₪ לטיפול → יותר מ- 2,600 ₪ בשנה ✖ גם צביעה ביתית "…" at bounding box center [887, 286] width 195 height 148
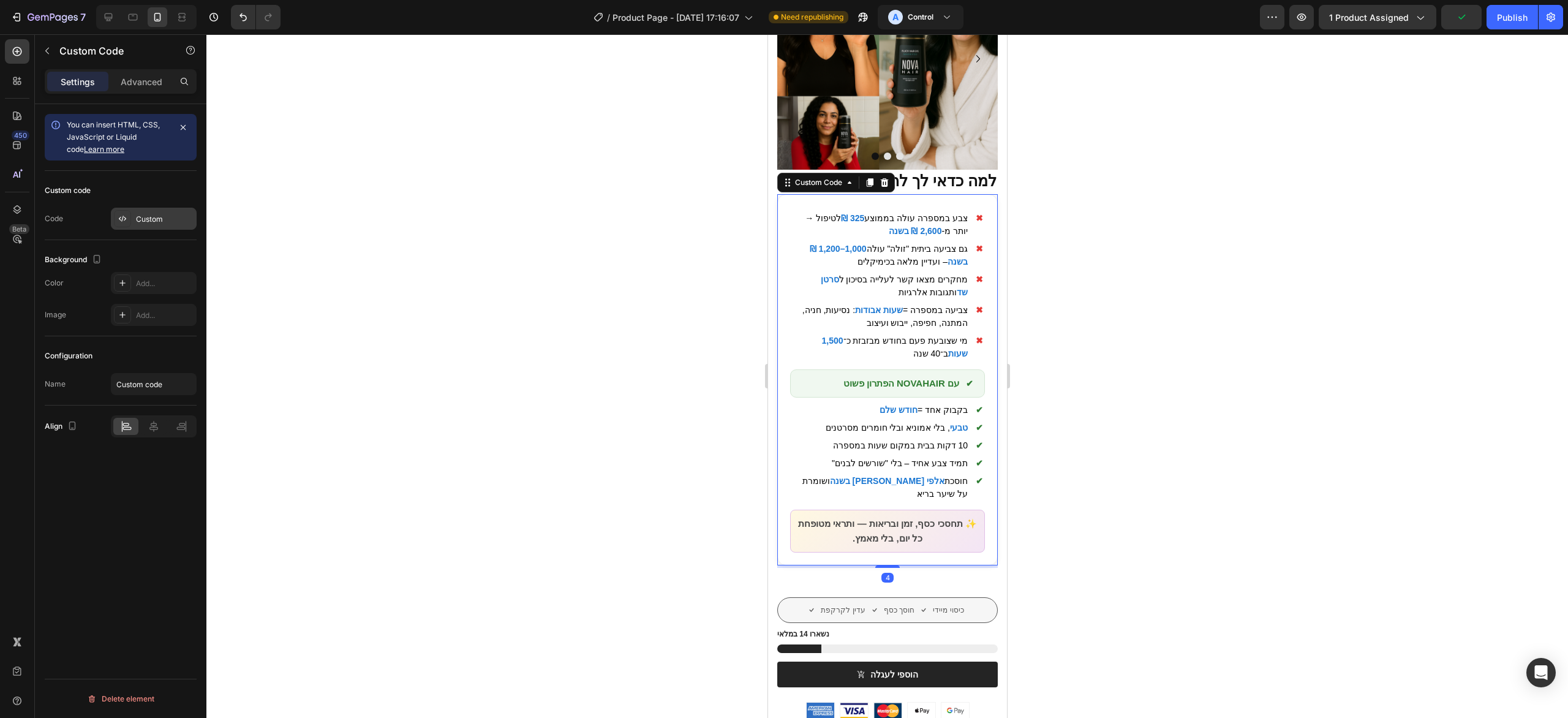
click at [123, 223] on icon at bounding box center [123, 218] width 10 height 10
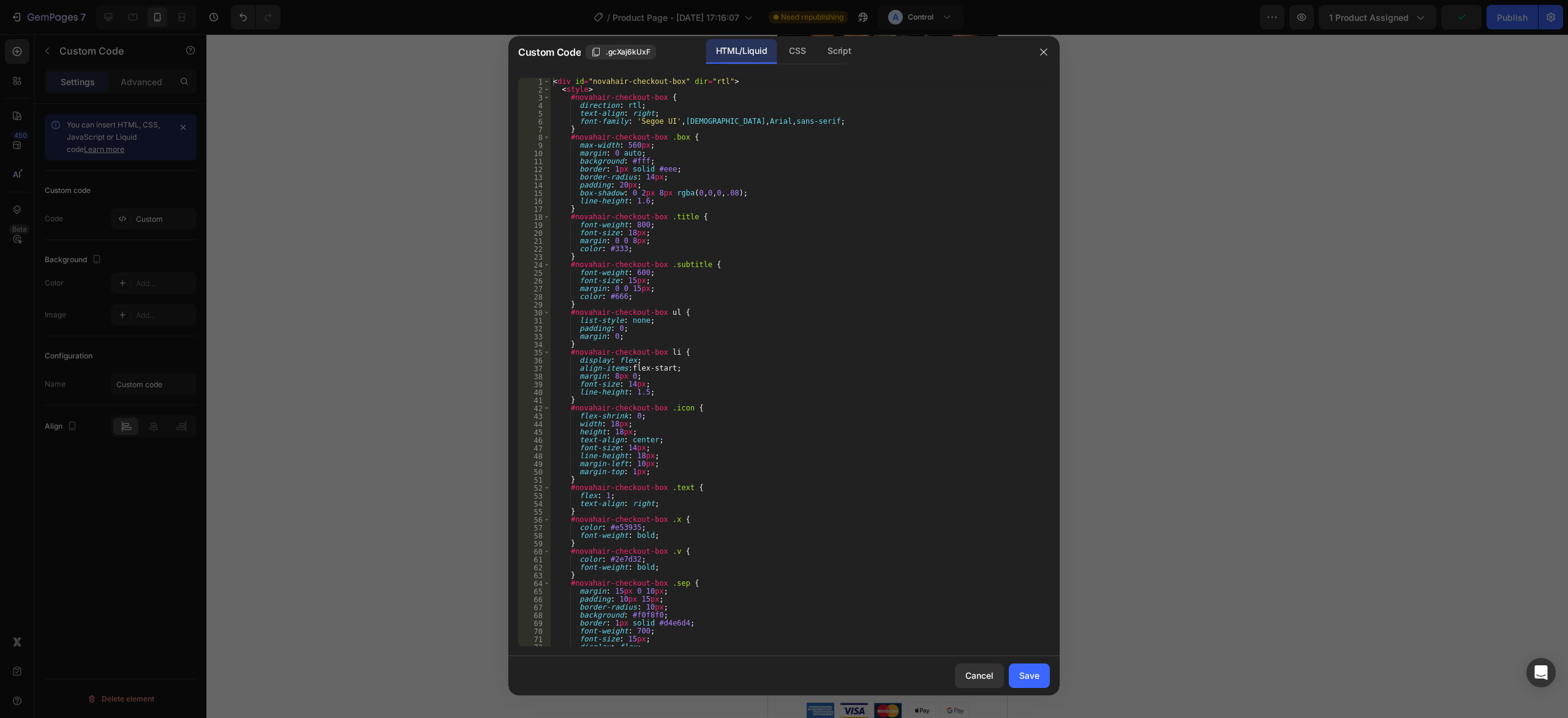
click at [833, 252] on div "< div id = "novahair-checkout-box" dir = "rtl" > < style > #novahair-checkout-b…" at bounding box center [800, 371] width 500 height 585
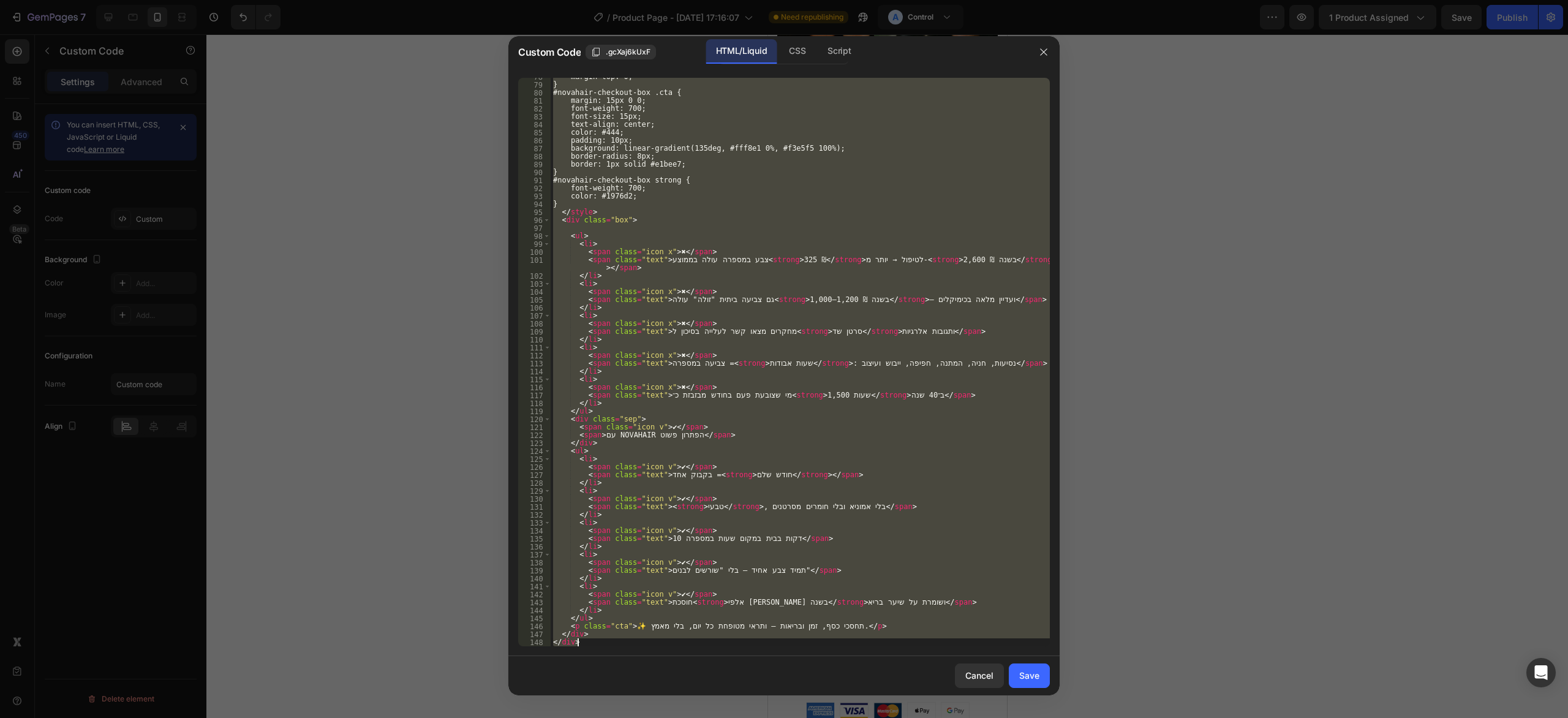
scroll to position [618, 0]
click at [775, 384] on div "margin-top : 0 ; } #novahair-checkout-box .cta { margin : 15 px 0 0 ; font-weig…" at bounding box center [800, 363] width 500 height 569
paste textarea
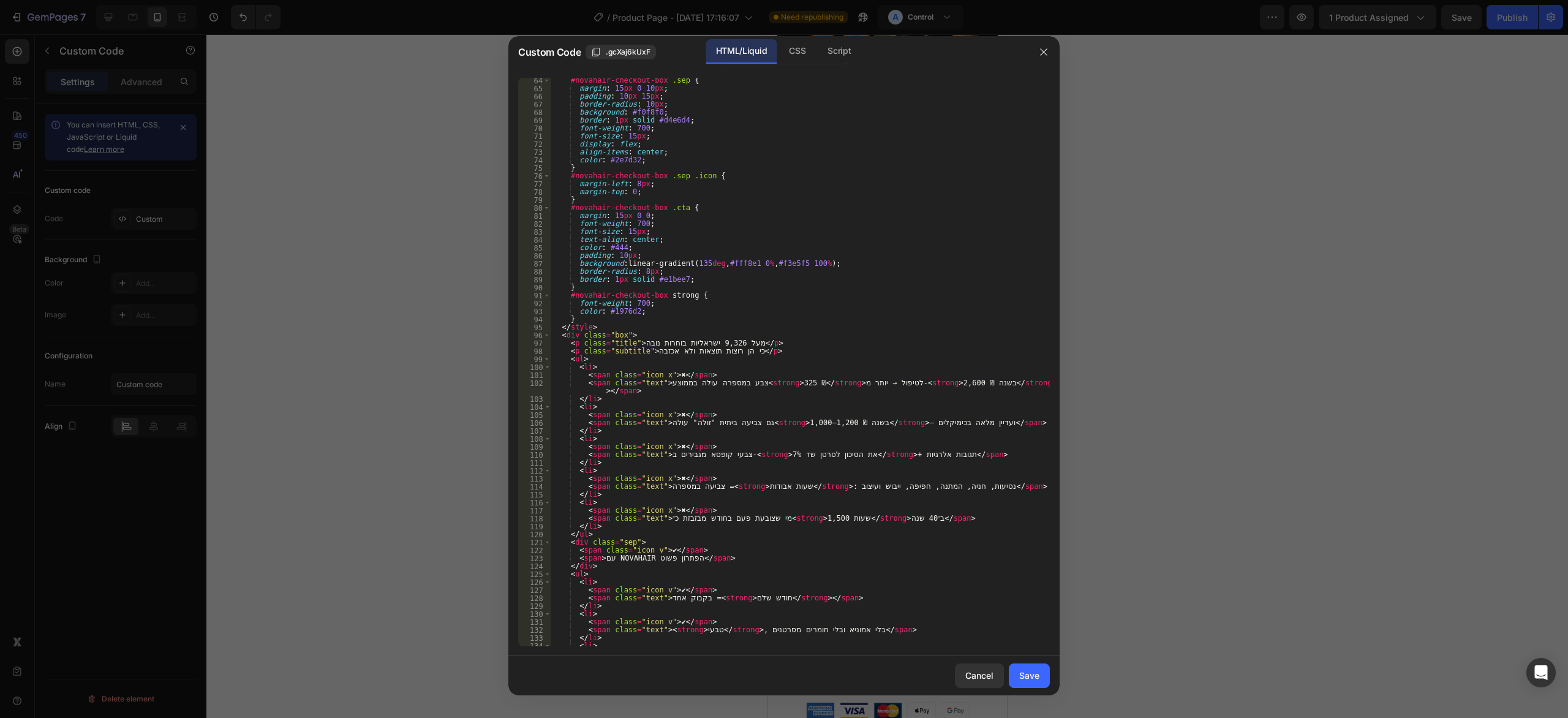
scroll to position [502, 0]
drag, startPoint x: 801, startPoint y: 343, endPoint x: 714, endPoint y: 355, distance: 87.8
click at [714, 355] on div "#novahair-checkout-box .sep { margin : 15 px 0 10 px ; padding : 10 px 15 px ; …" at bounding box center [800, 369] width 500 height 585
click at [647, 366] on div "#novahair-checkout-box .sep { margin : 15 px 0 10 px ; padding : 10 px 15 px ; …" at bounding box center [800, 369] width 500 height 585
drag, startPoint x: 826, startPoint y: 350, endPoint x: 535, endPoint y: 345, distance: 291.0
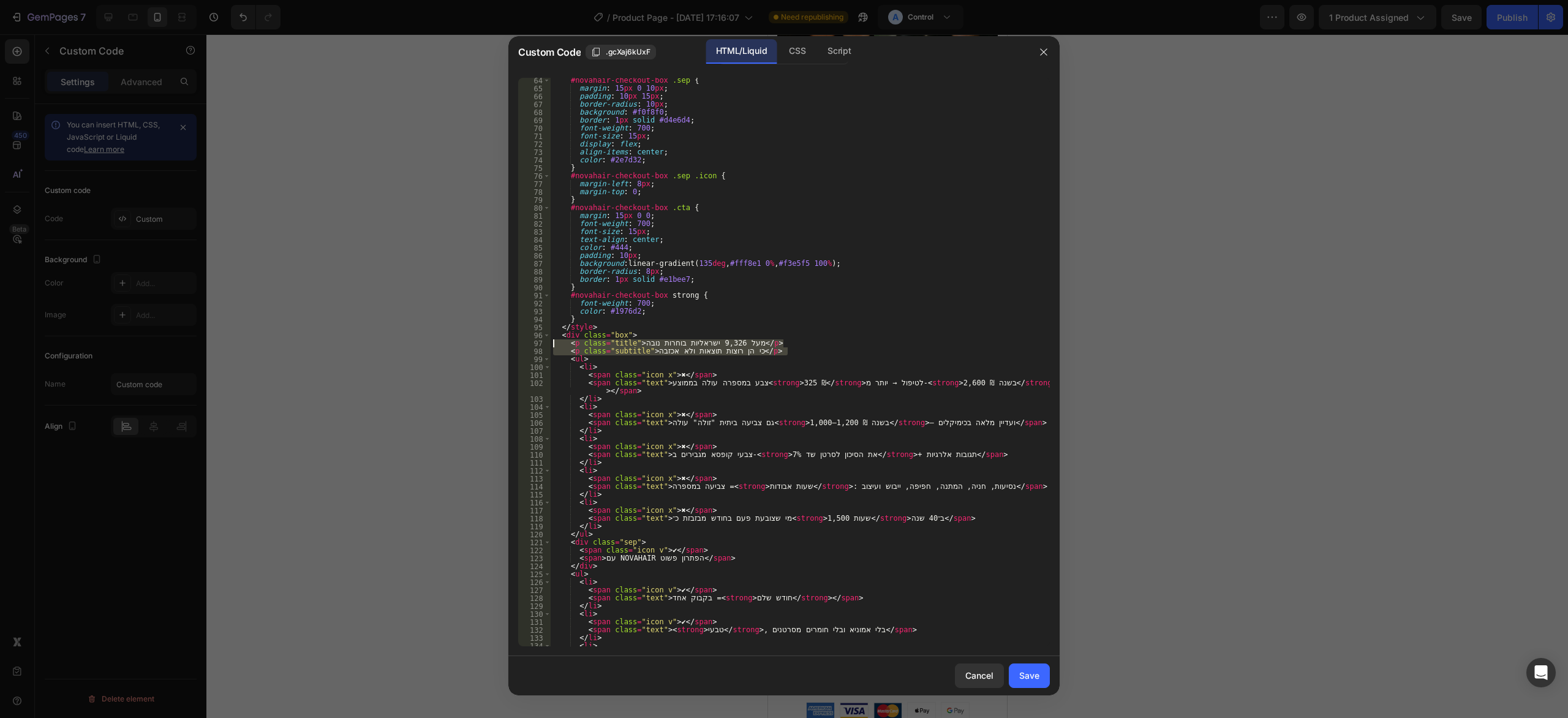
click at [551, 345] on div "#novahair-checkout-box .sep { margin : 15 px 0 10 px ; padding : 10 px 15 px ; …" at bounding box center [800, 363] width 500 height 569
type textarea "<p class="title">מעל 9,326 ישראליות בוחרות נובה</p> <p class="subtitle">כי הן ר…"
type textarea "<div class="box">"
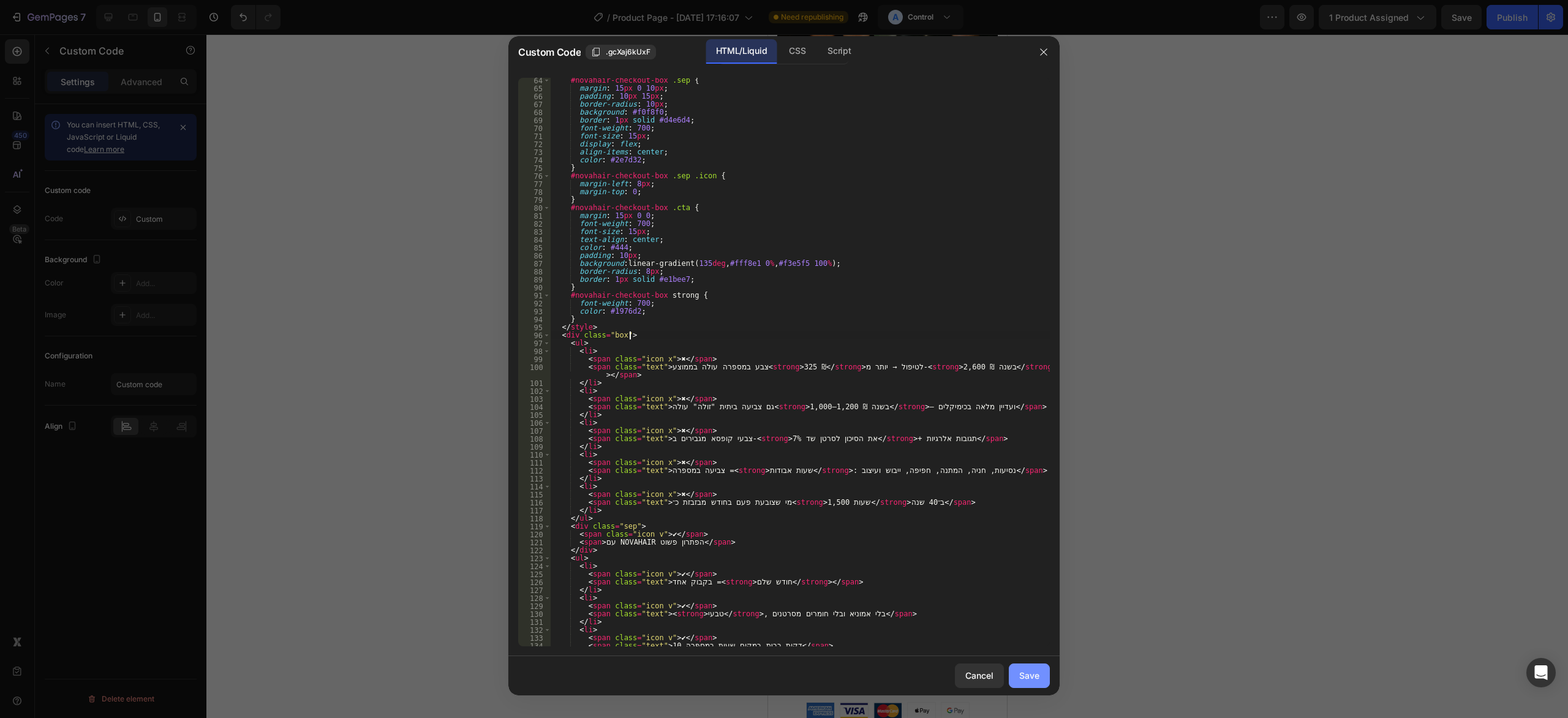
click at [1017, 672] on button "Save" at bounding box center [1029, 676] width 41 height 25
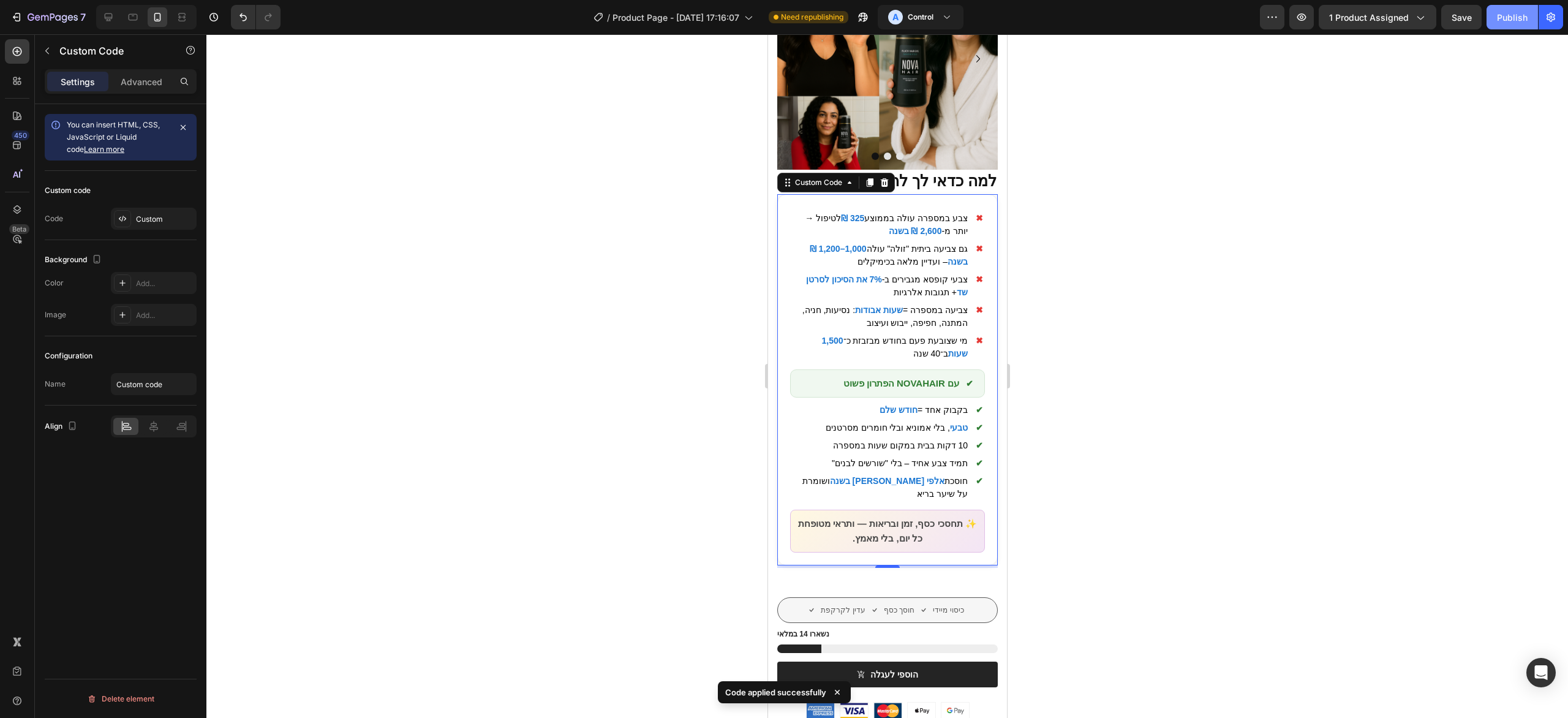
click at [1511, 13] on div "Publish" at bounding box center [1512, 18] width 30 height 13
click at [1335, 390] on div at bounding box center [887, 376] width 1362 height 684
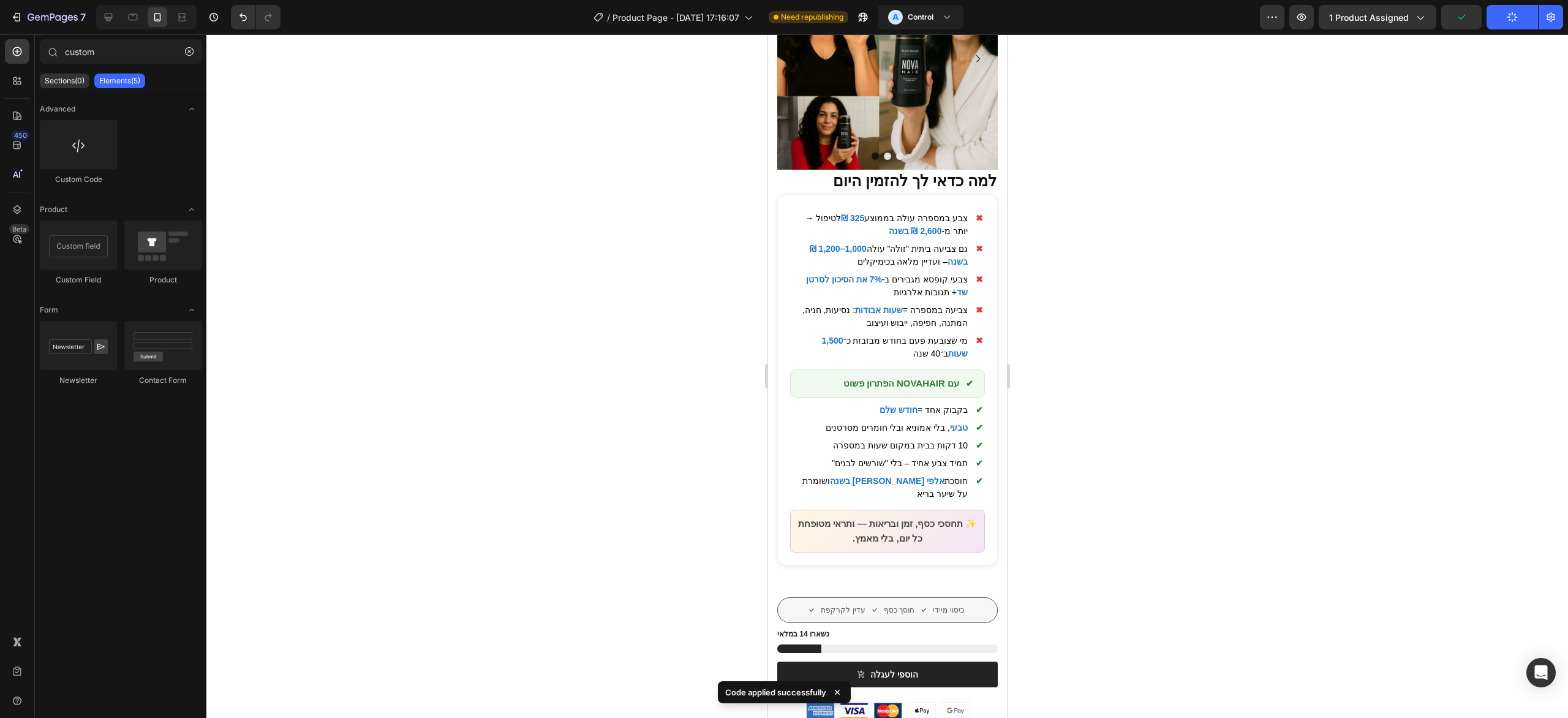
click at [1070, 334] on div at bounding box center [887, 376] width 1362 height 684
click at [833, 497] on span "חוסכת אלפי [PERSON_NAME] בשנה ושומרת על שיער בריא" at bounding box center [878, 488] width 178 height 26
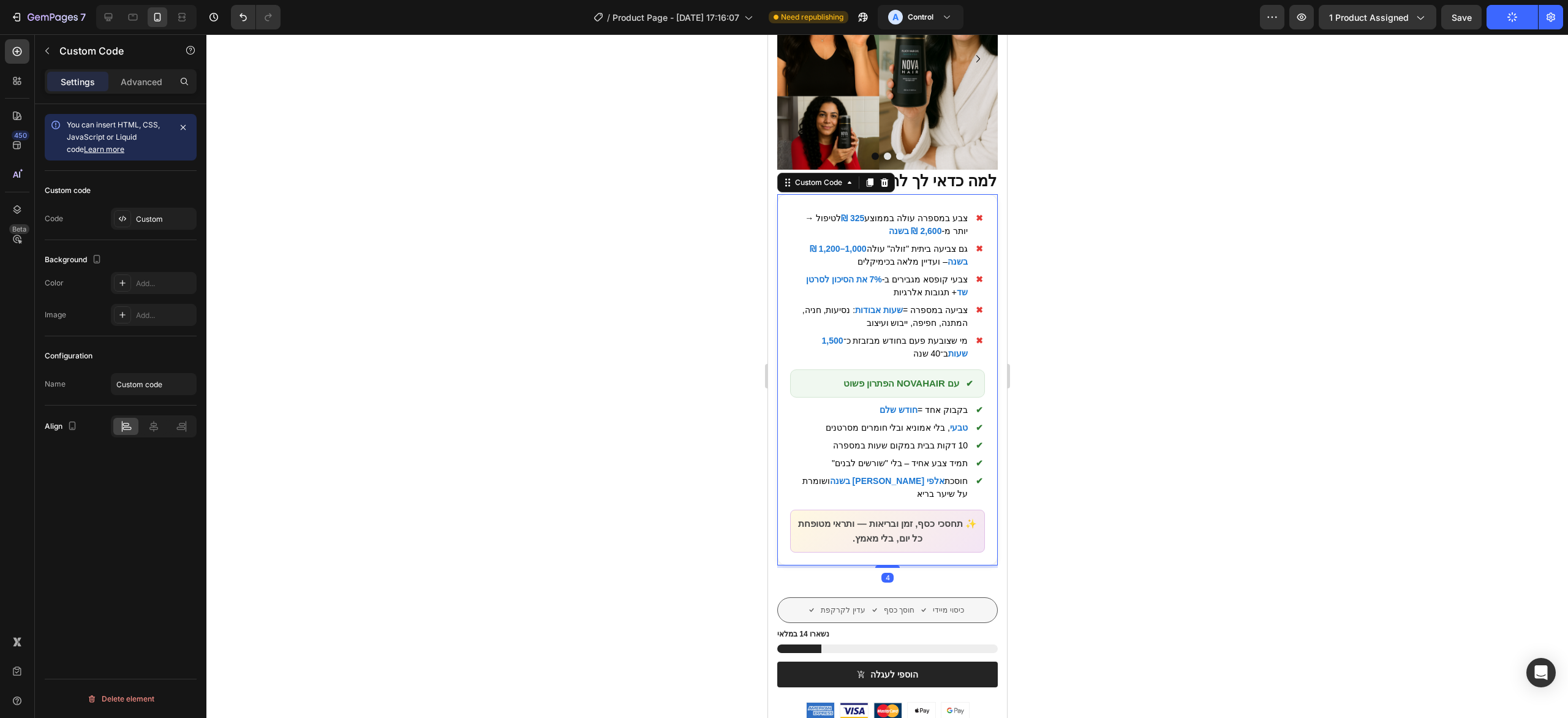
click at [1213, 402] on div at bounding box center [887, 376] width 1362 height 684
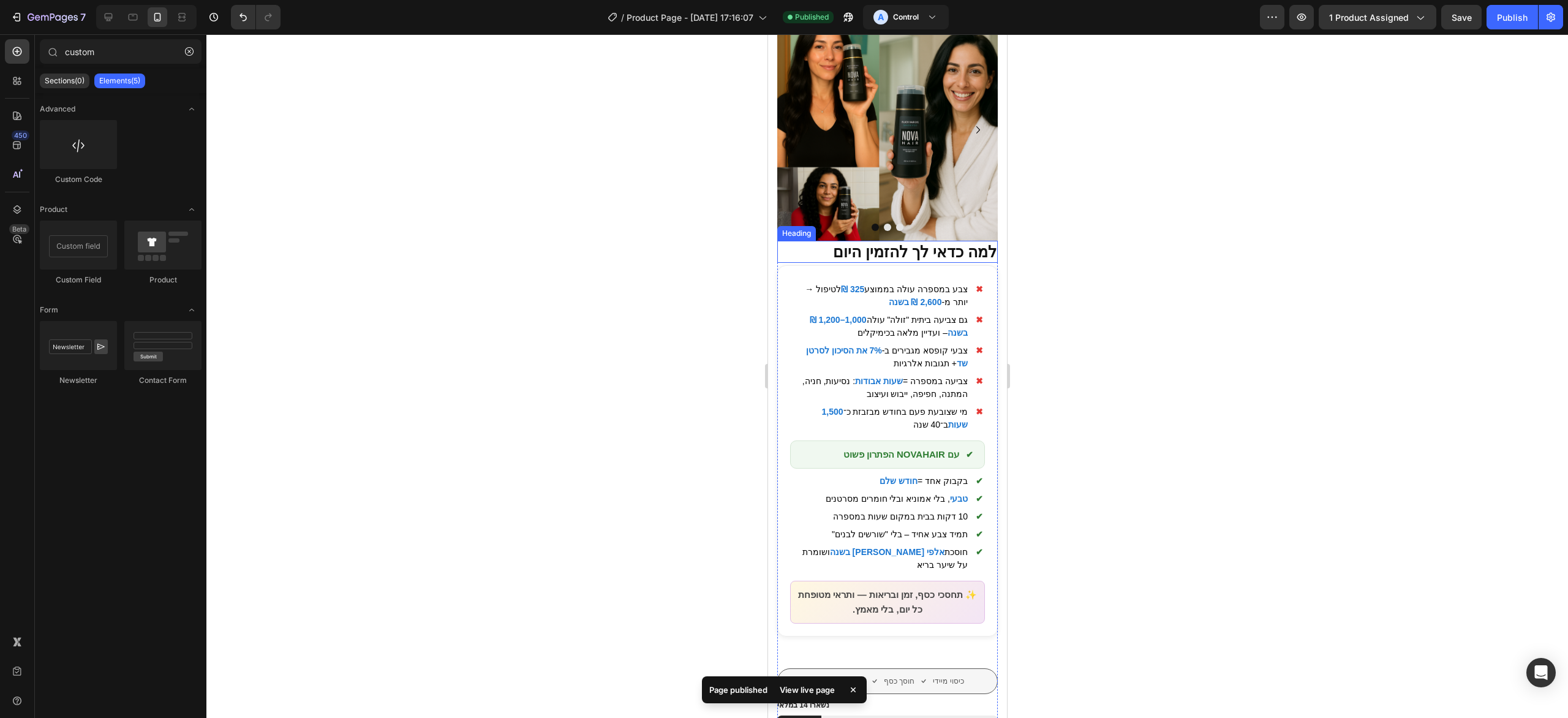
scroll to position [0, 0]
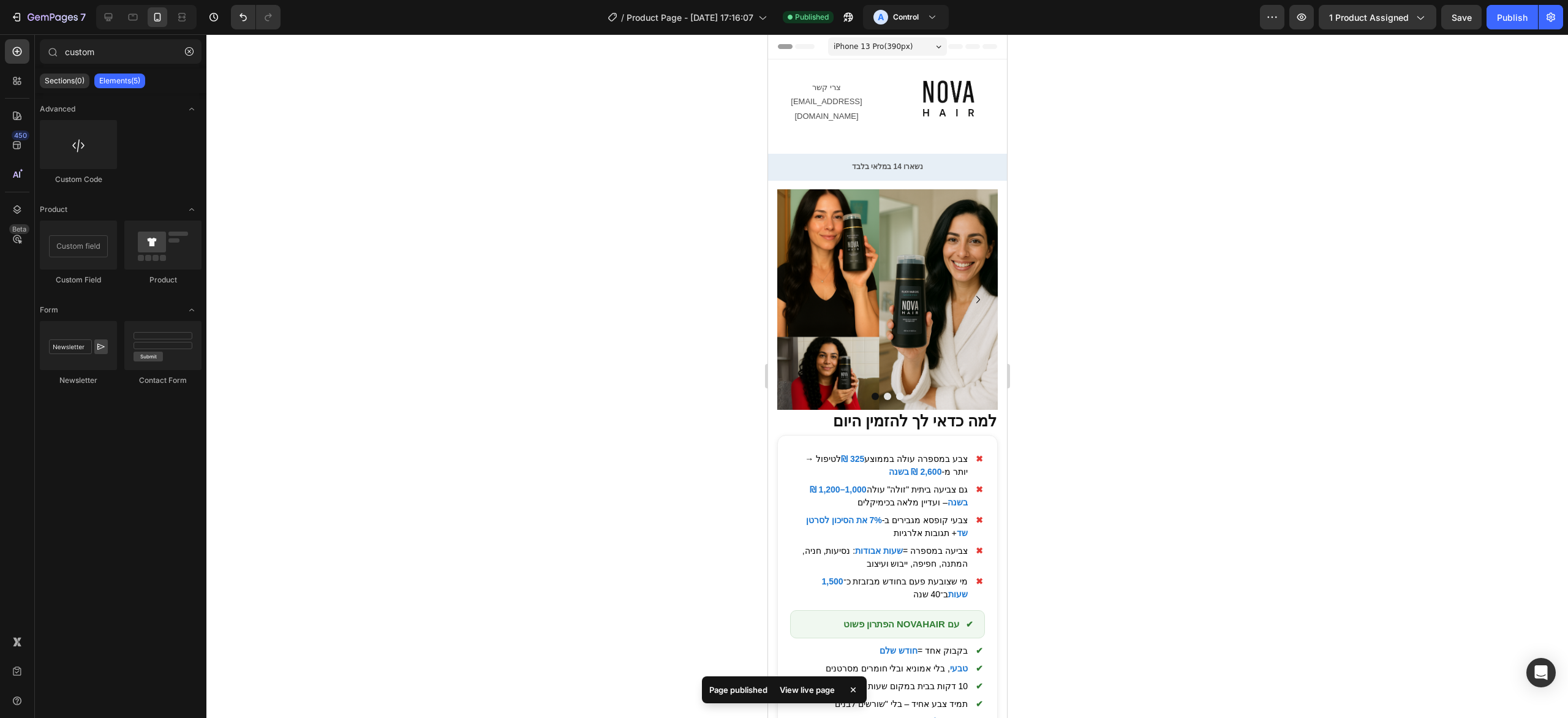
click at [1307, 286] on div at bounding box center [887, 376] width 1362 height 684
click at [995, 154] on div "נשארו 14 במלאי בלבד Text Block Row" at bounding box center [887, 167] width 239 height 27
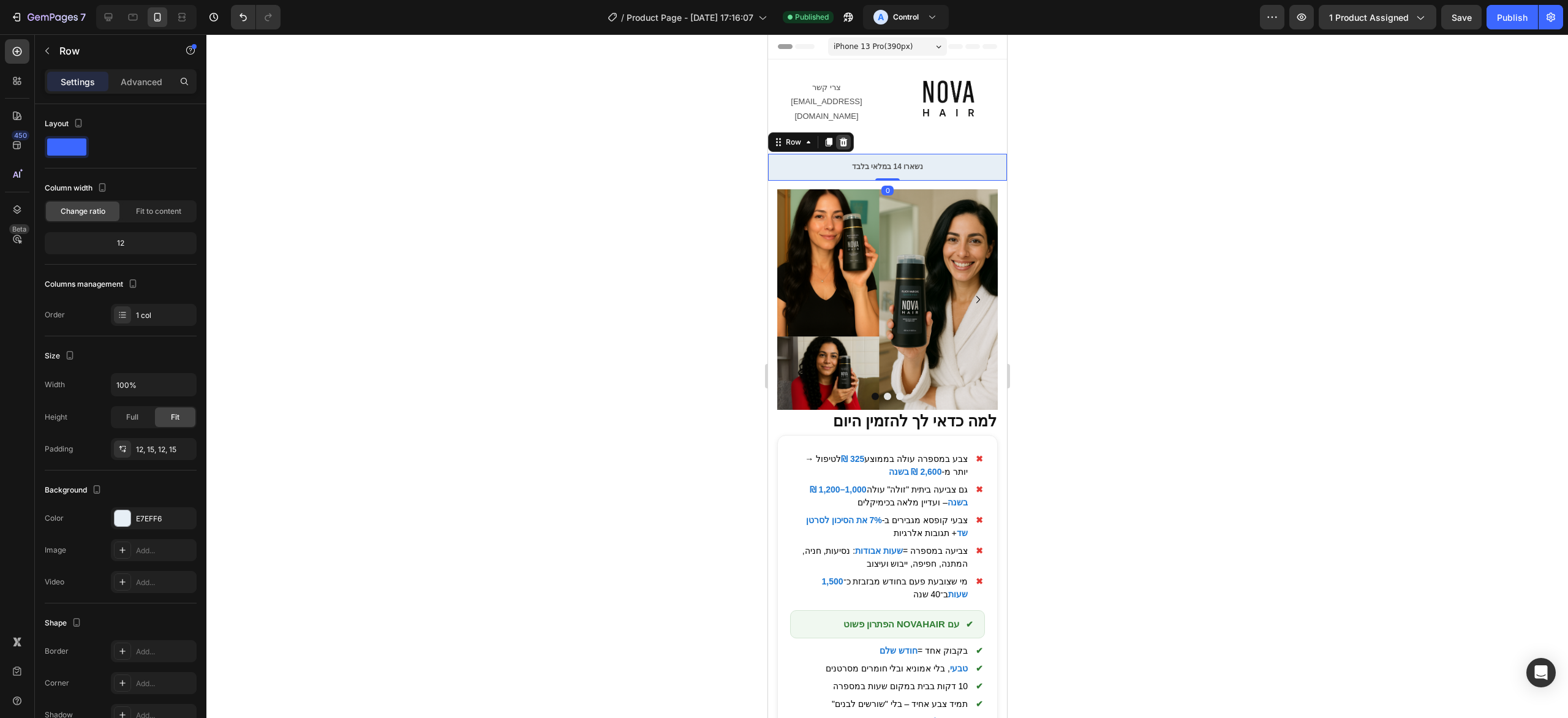
click at [845, 139] on icon at bounding box center [843, 142] width 8 height 9
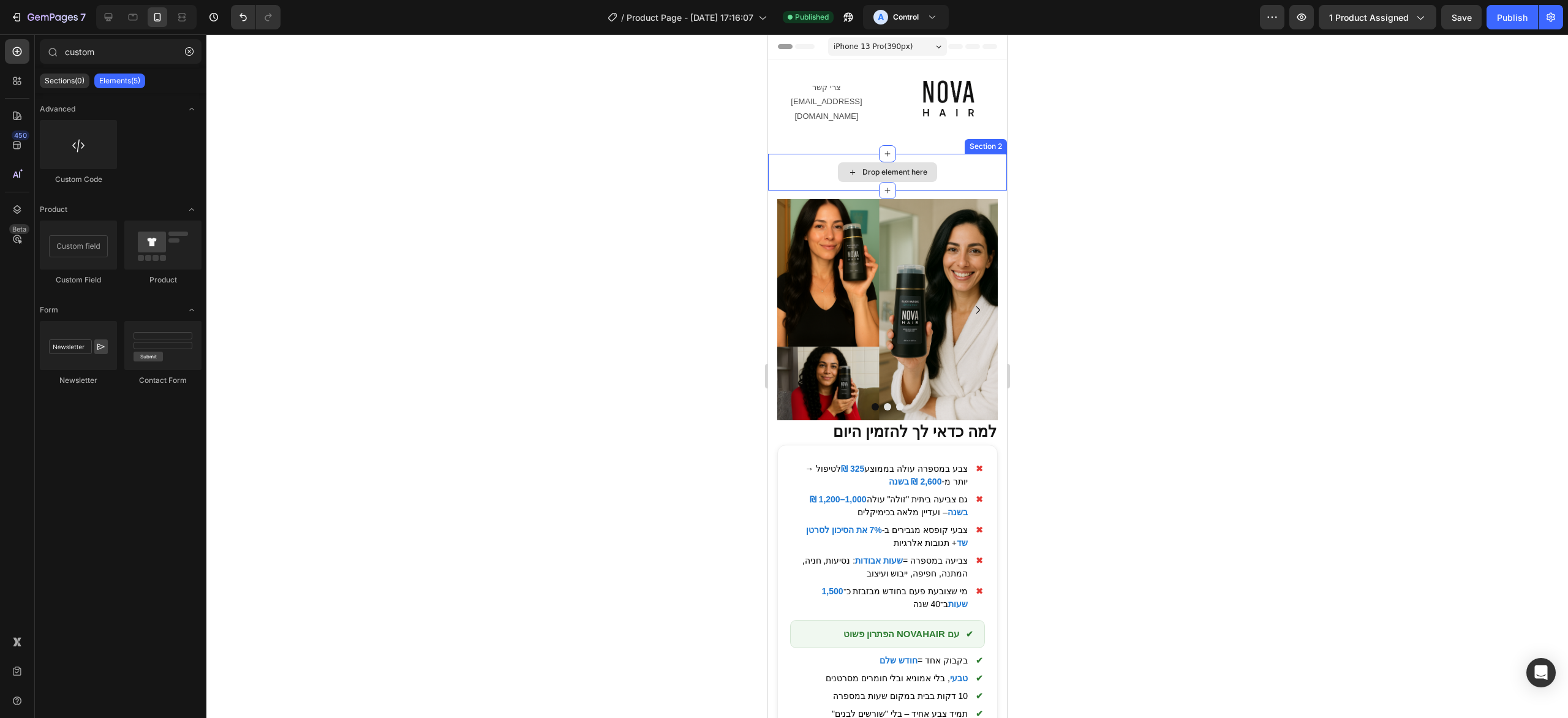
click at [980, 154] on div "Drop element here" at bounding box center [887, 172] width 239 height 37
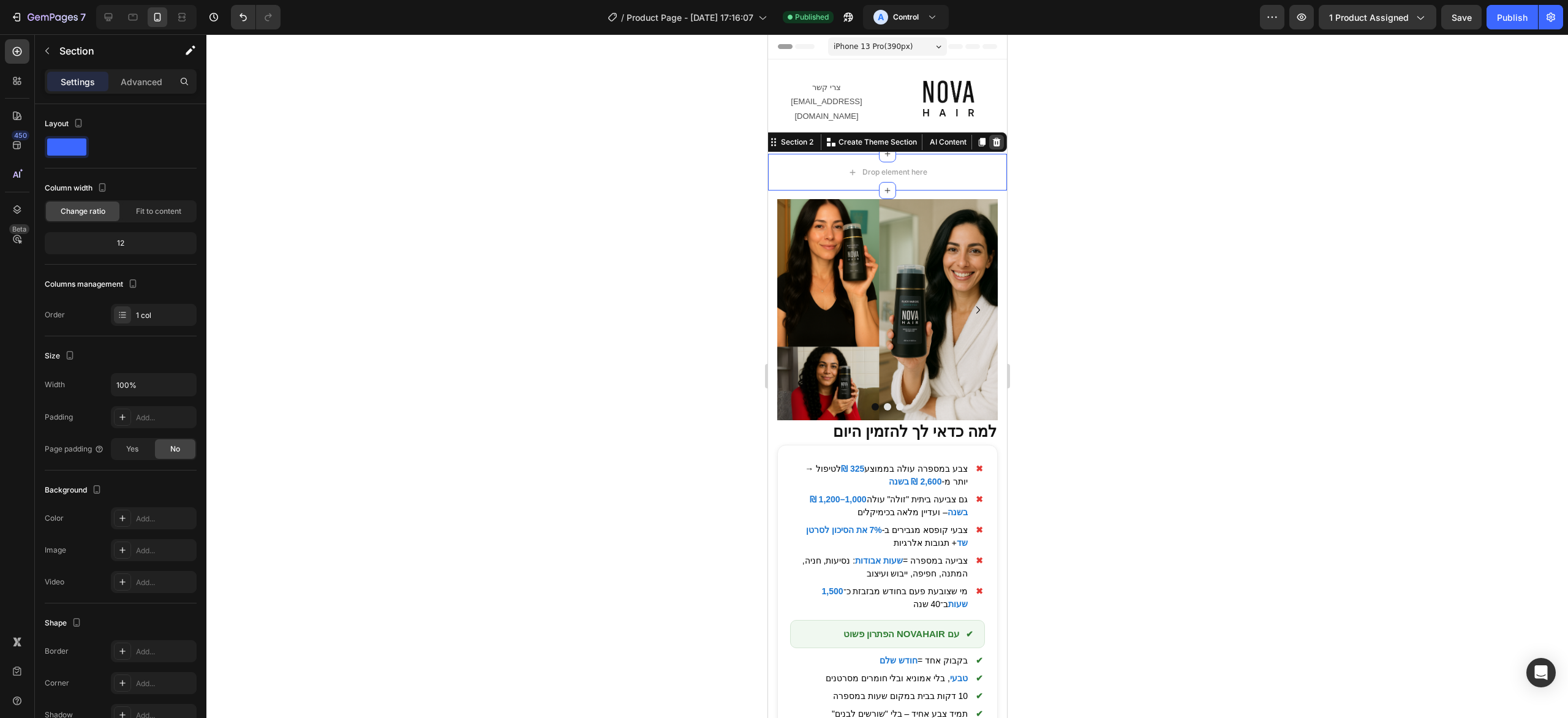
click at [993, 137] on icon at bounding box center [996, 142] width 10 height 10
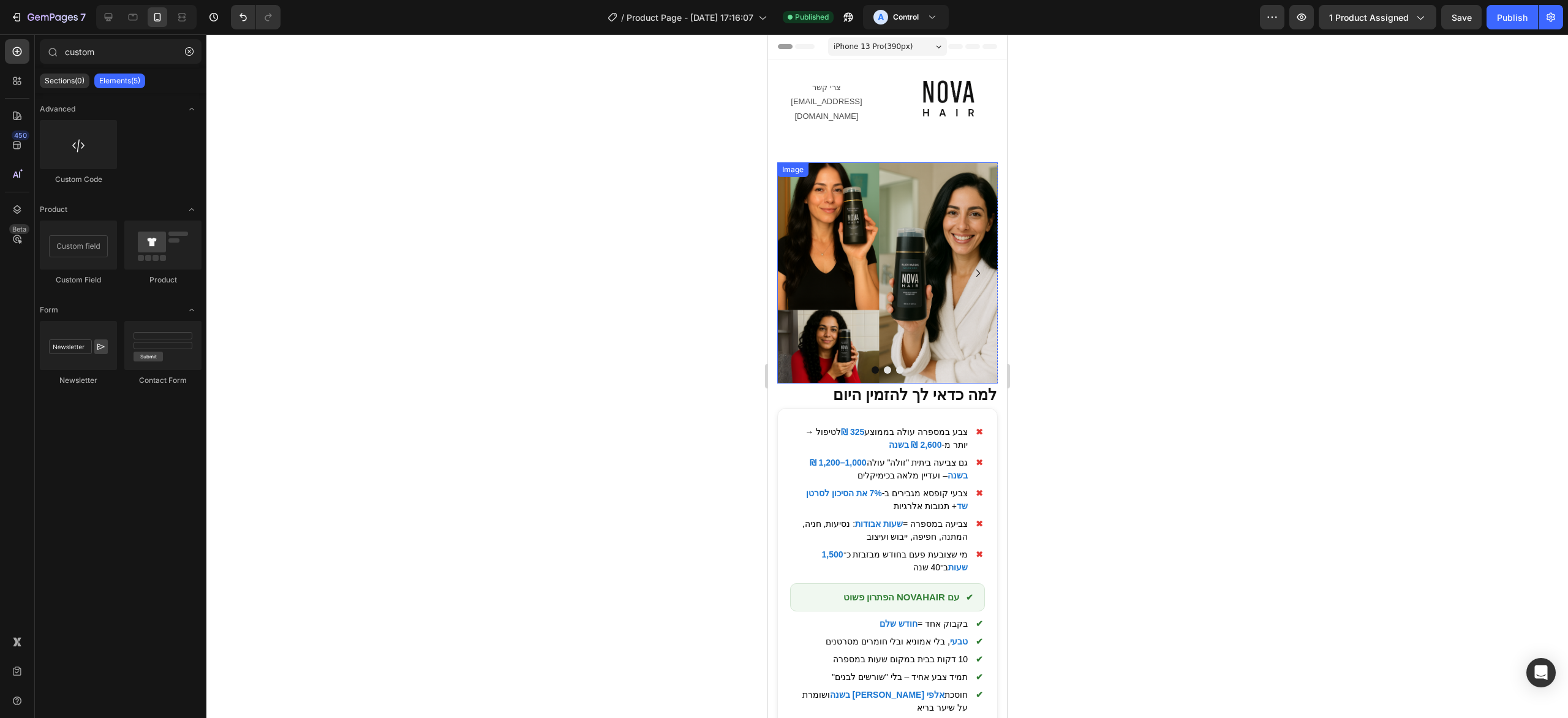
click at [903, 167] on img at bounding box center [888, 273] width 221 height 222
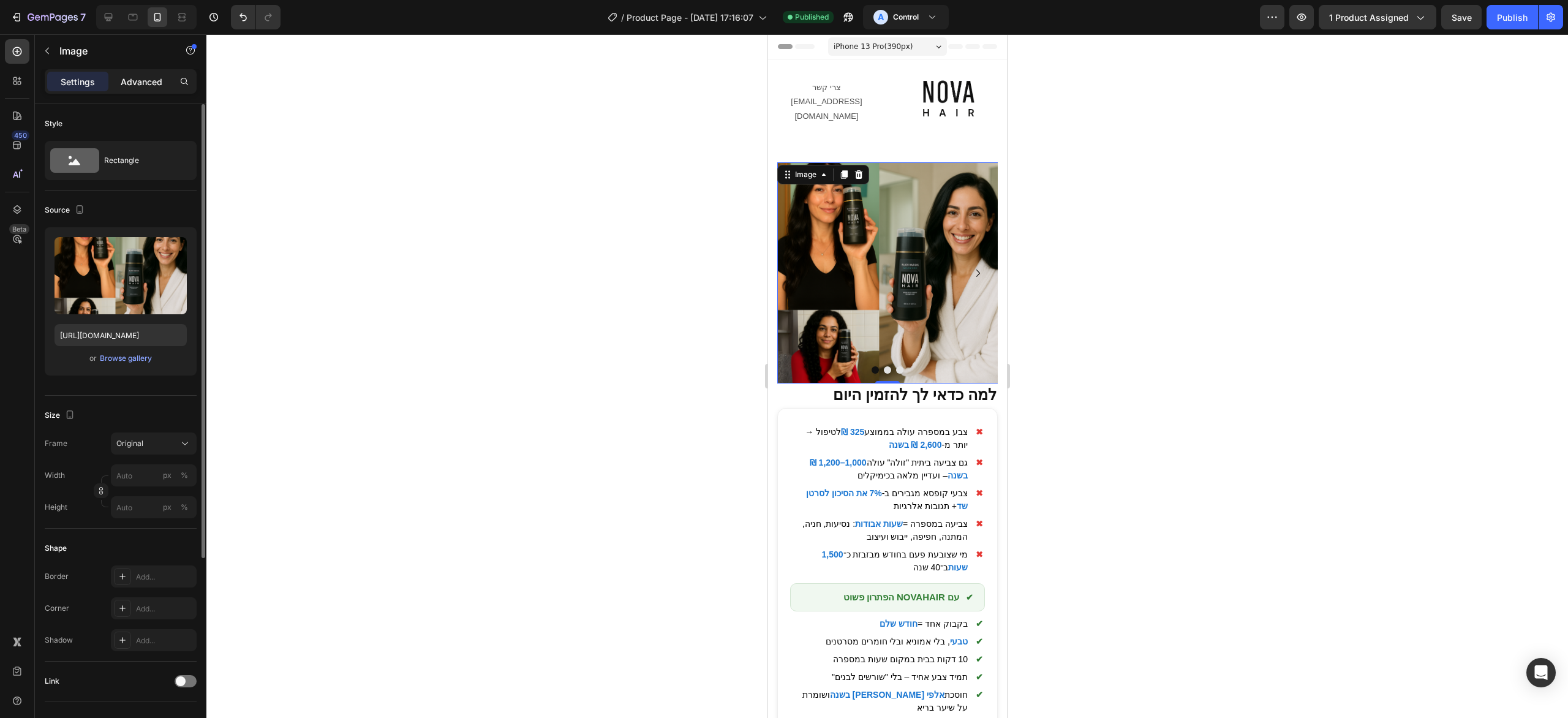
click at [155, 86] on p "Advanced" at bounding box center [141, 82] width 41 height 13
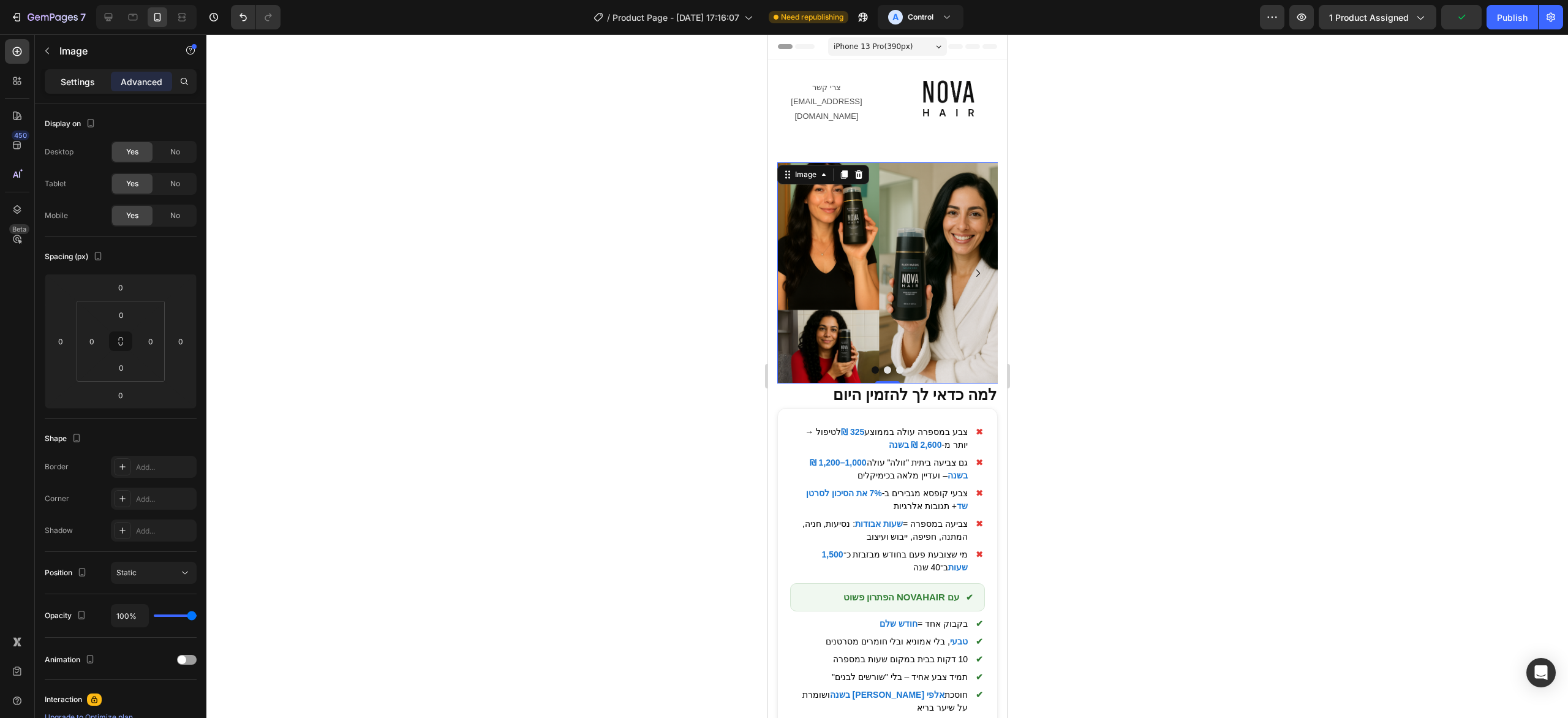
click at [79, 79] on p "Settings" at bounding box center [77, 82] width 34 height 13
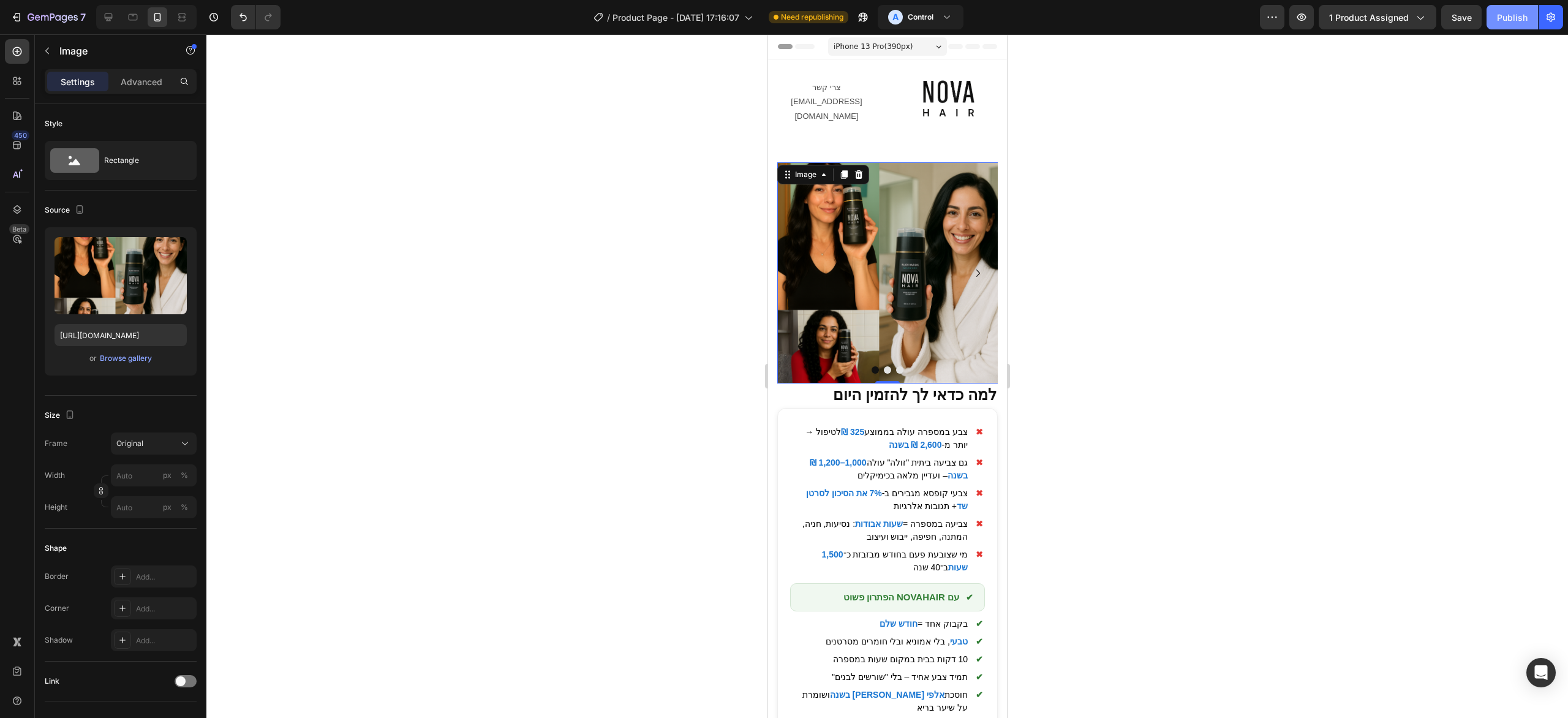
click at [1514, 22] on div "Publish" at bounding box center [1512, 18] width 30 height 13
click at [1276, 280] on div at bounding box center [887, 376] width 1362 height 684
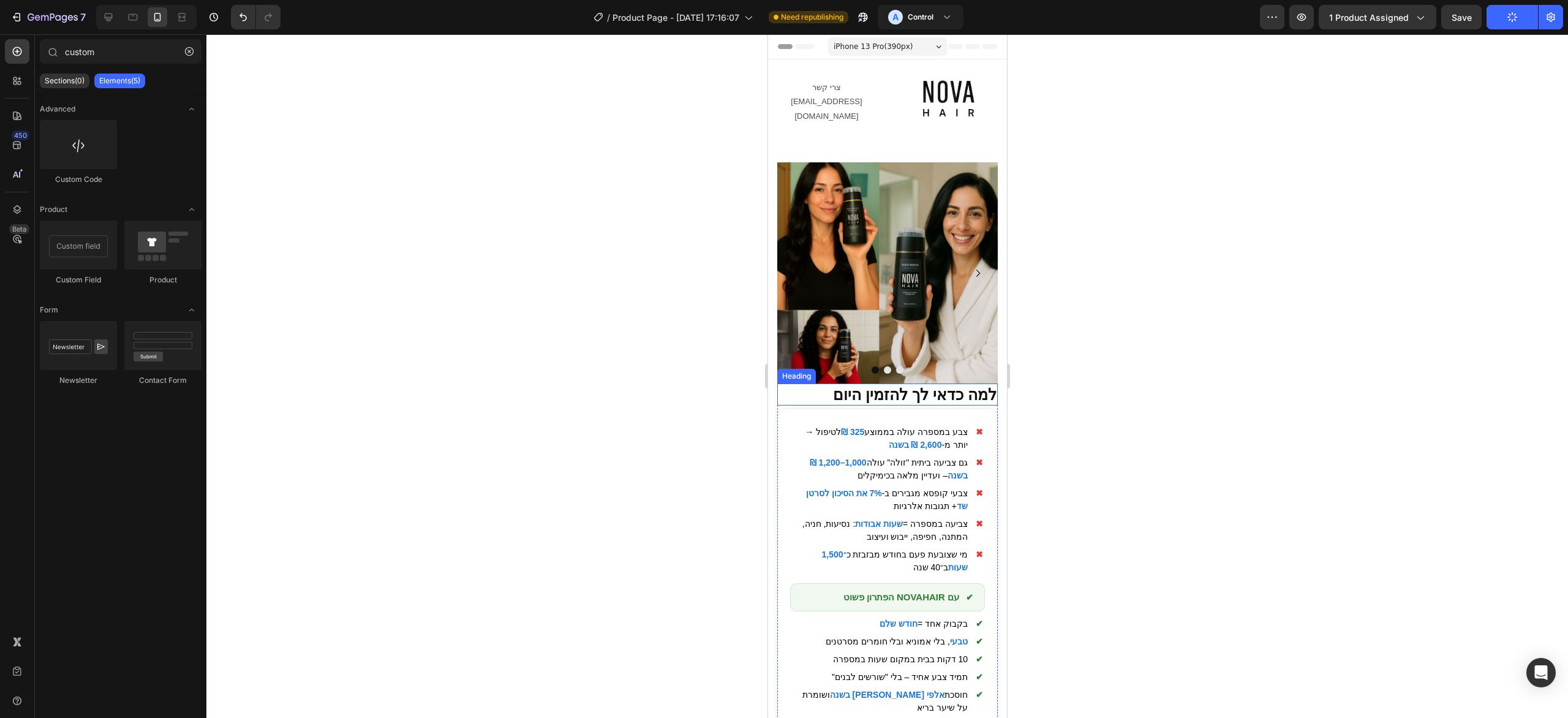
click at [895, 391] on strong "למה כדאי לך להזמין היום" at bounding box center [914, 394] width 163 height 18
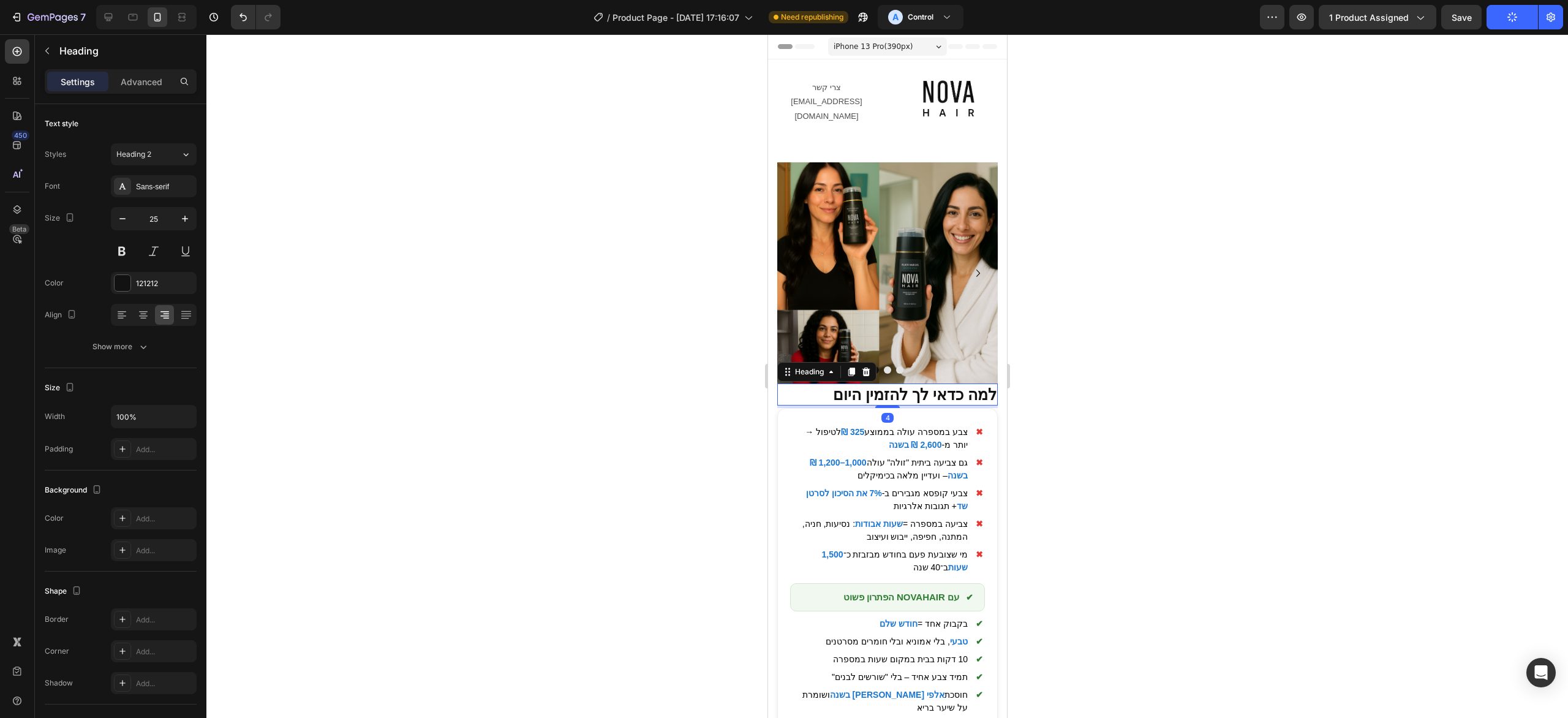
click at [1348, 422] on div at bounding box center [887, 376] width 1362 height 684
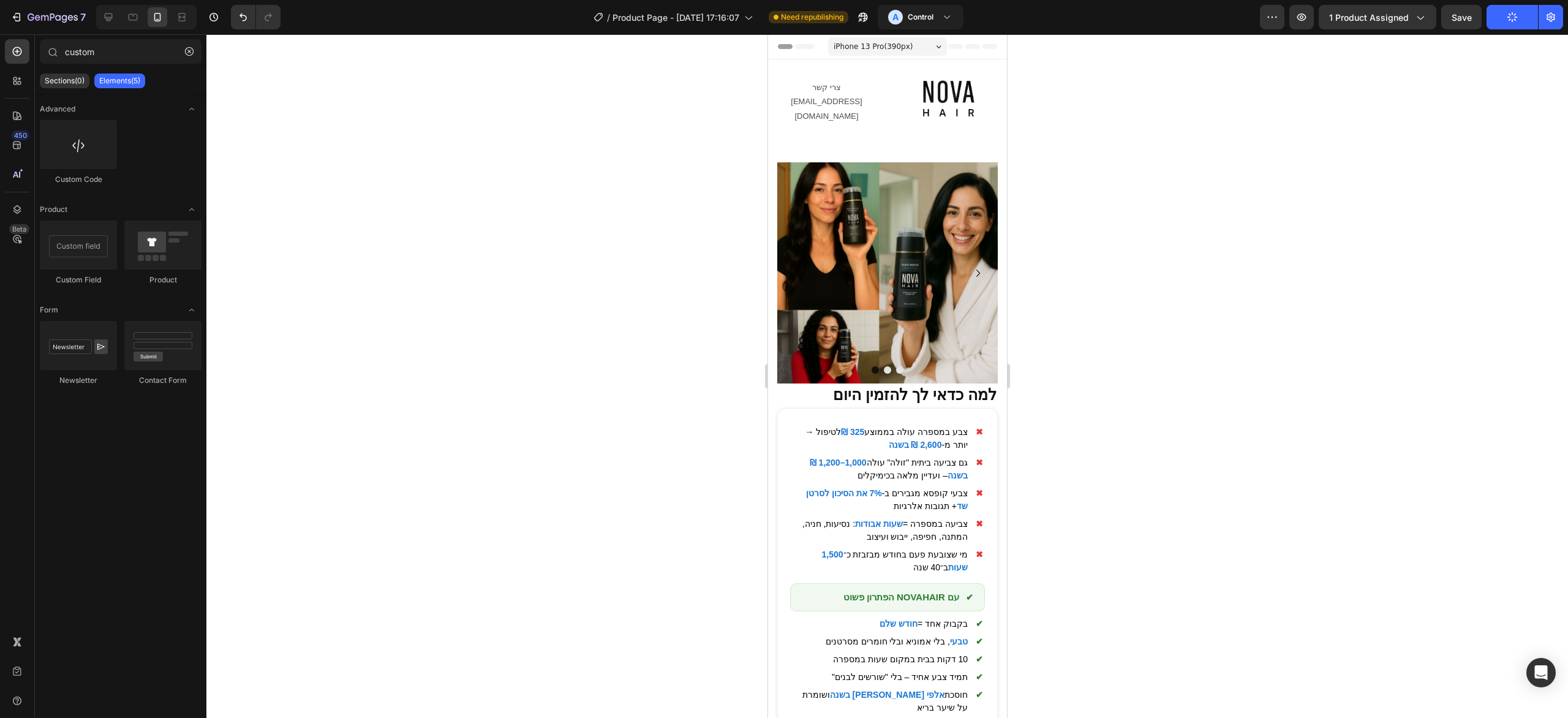
click at [1051, 545] on div at bounding box center [887, 376] width 1362 height 684
click at [625, 393] on div at bounding box center [887, 376] width 1362 height 684
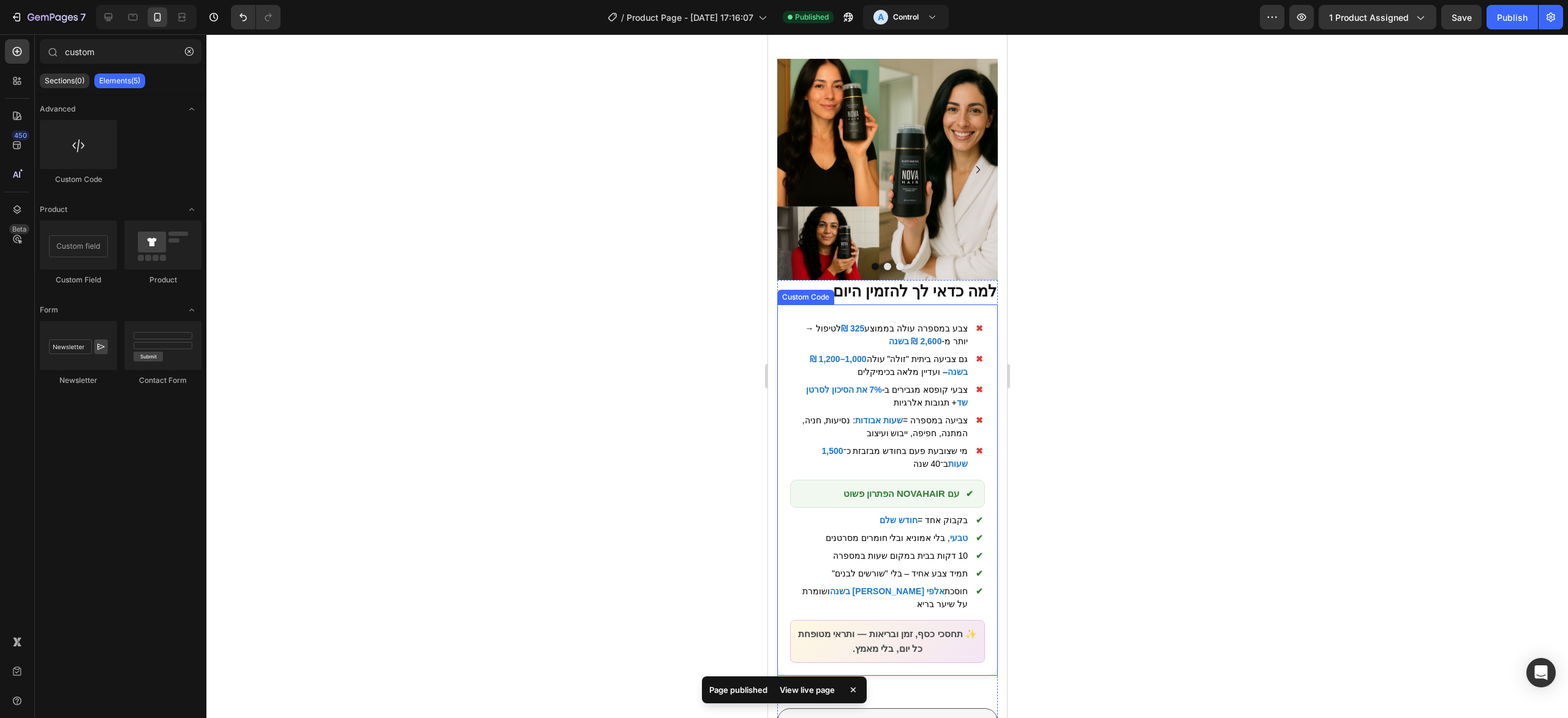
scroll to position [137, 0]
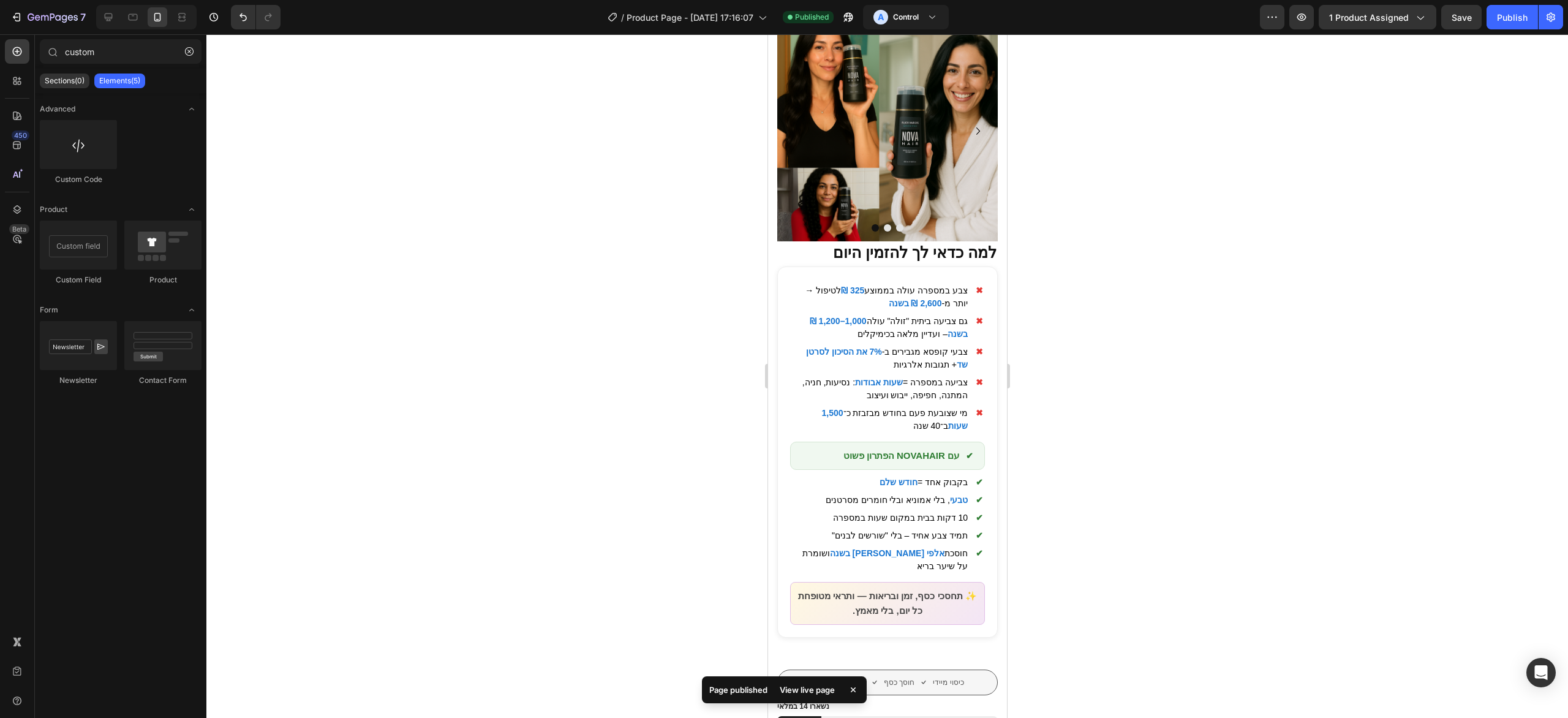
click at [1333, 464] on div at bounding box center [887, 376] width 1362 height 684
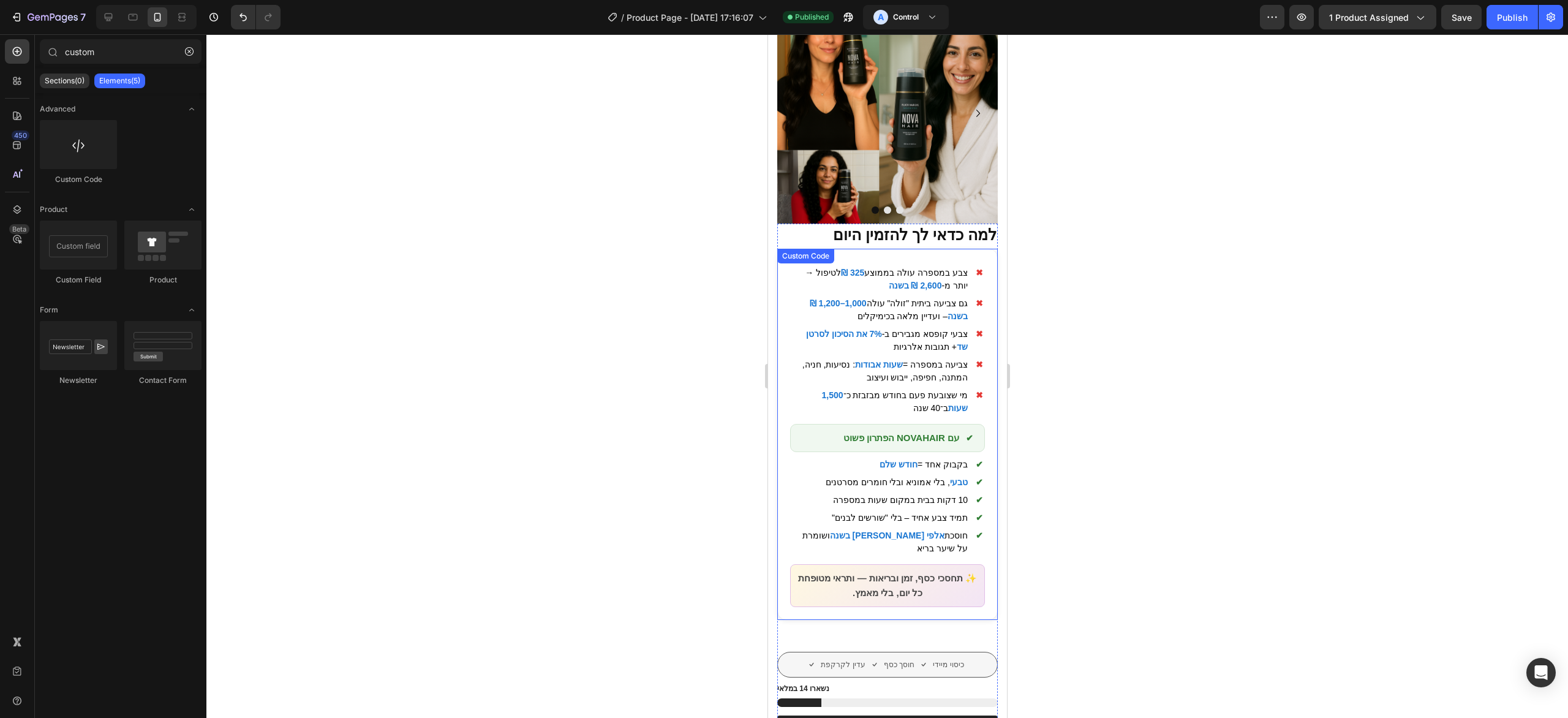
scroll to position [0, 0]
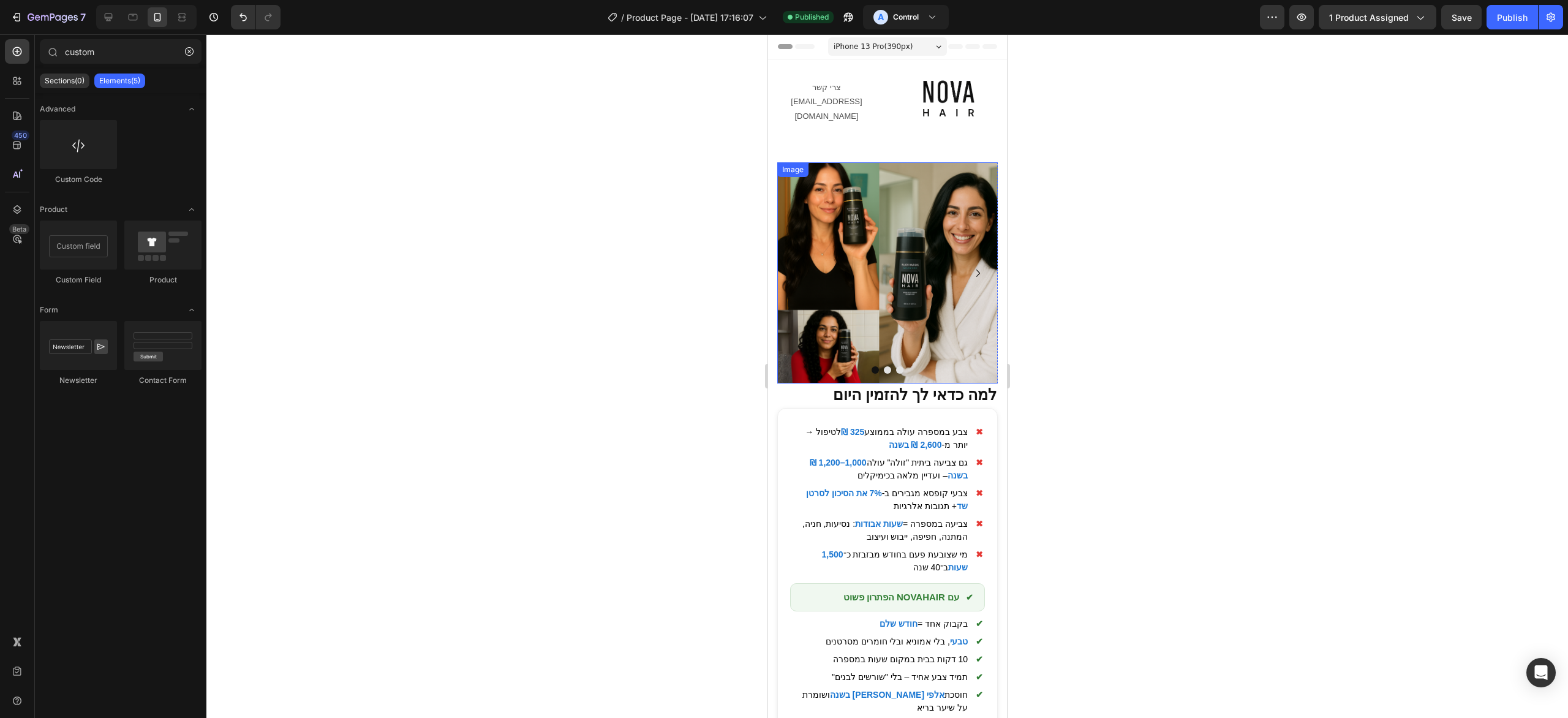
click at [927, 270] on img at bounding box center [888, 273] width 221 height 222
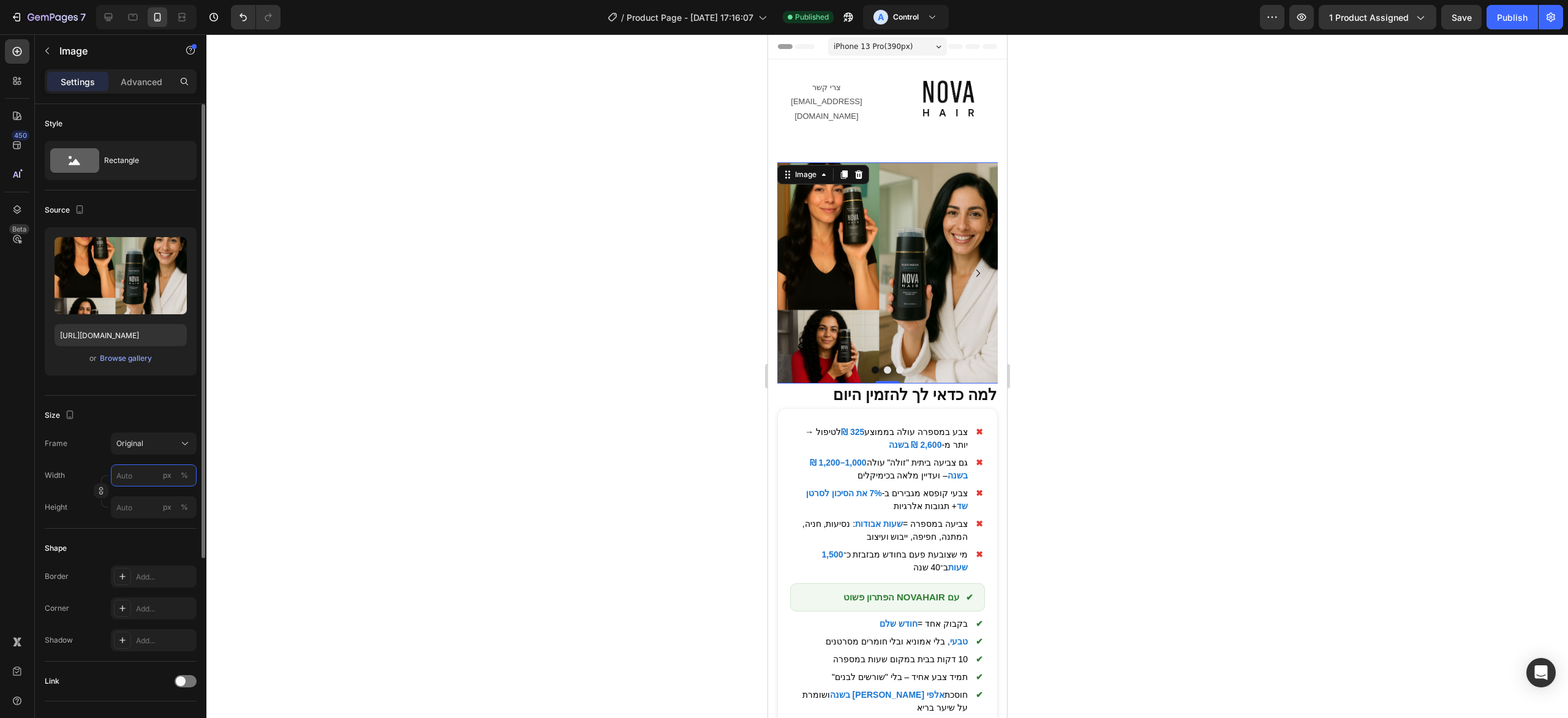
click at [136, 468] on input "px %" at bounding box center [154, 476] width 86 height 22
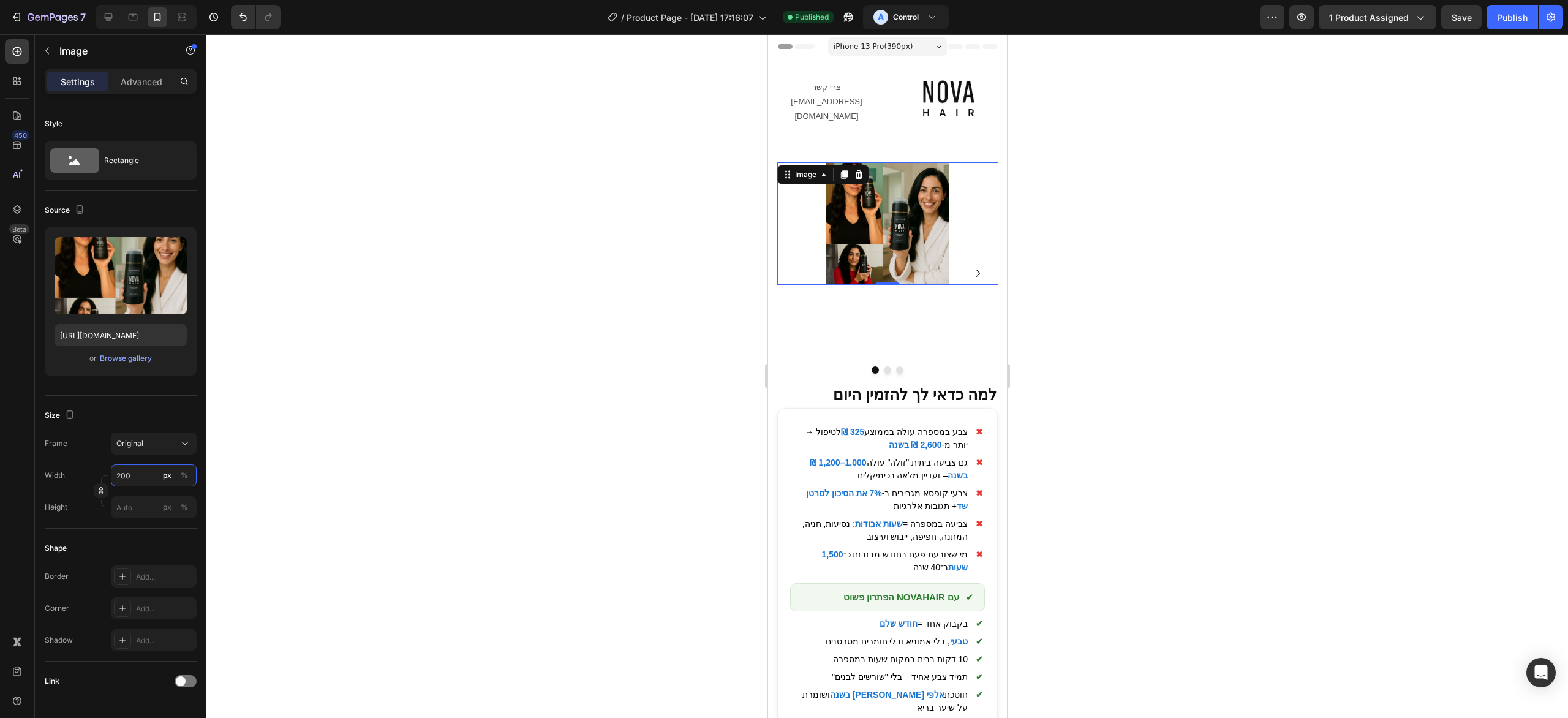
type input "200"
click at [1388, 194] on div at bounding box center [887, 376] width 1362 height 684
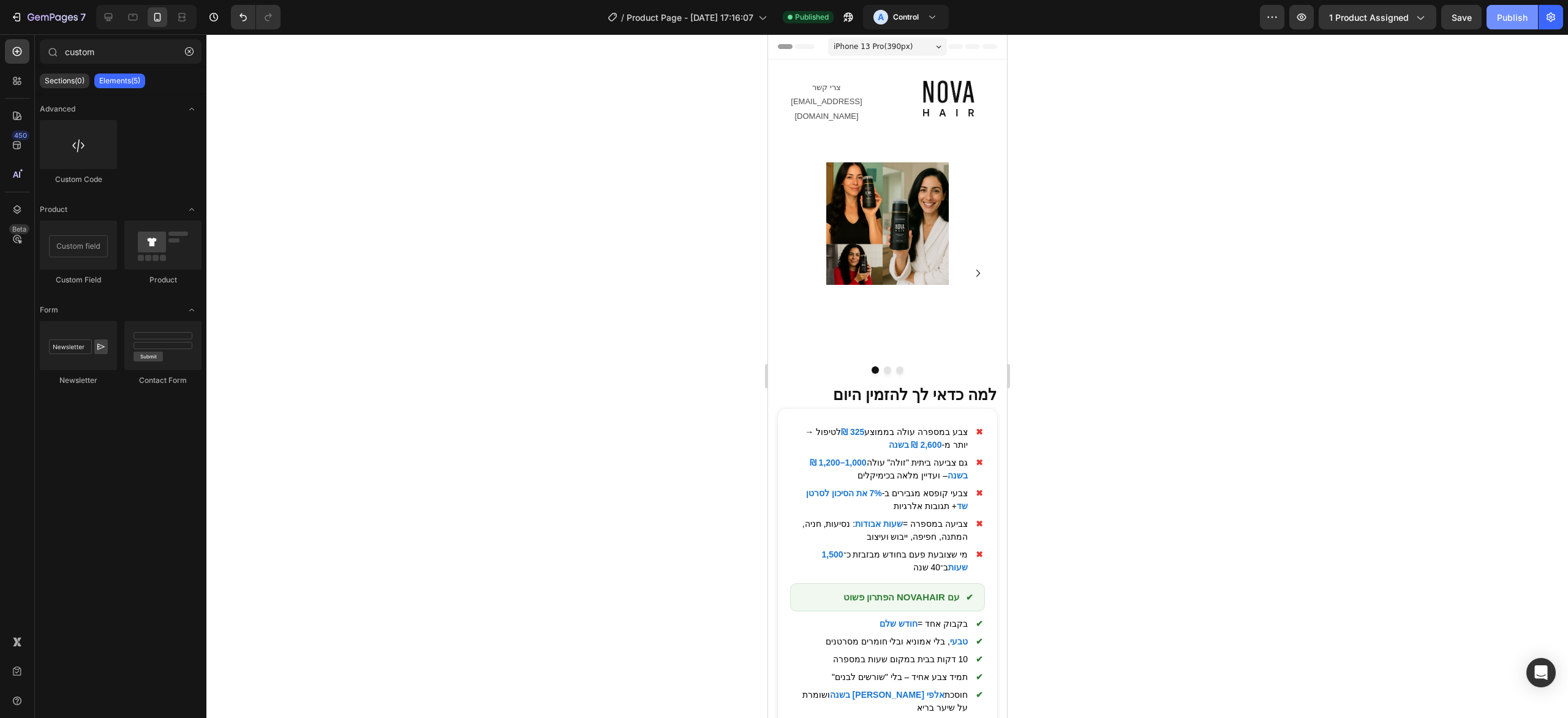
click at [1510, 28] on button "Publish" at bounding box center [1512, 17] width 52 height 25
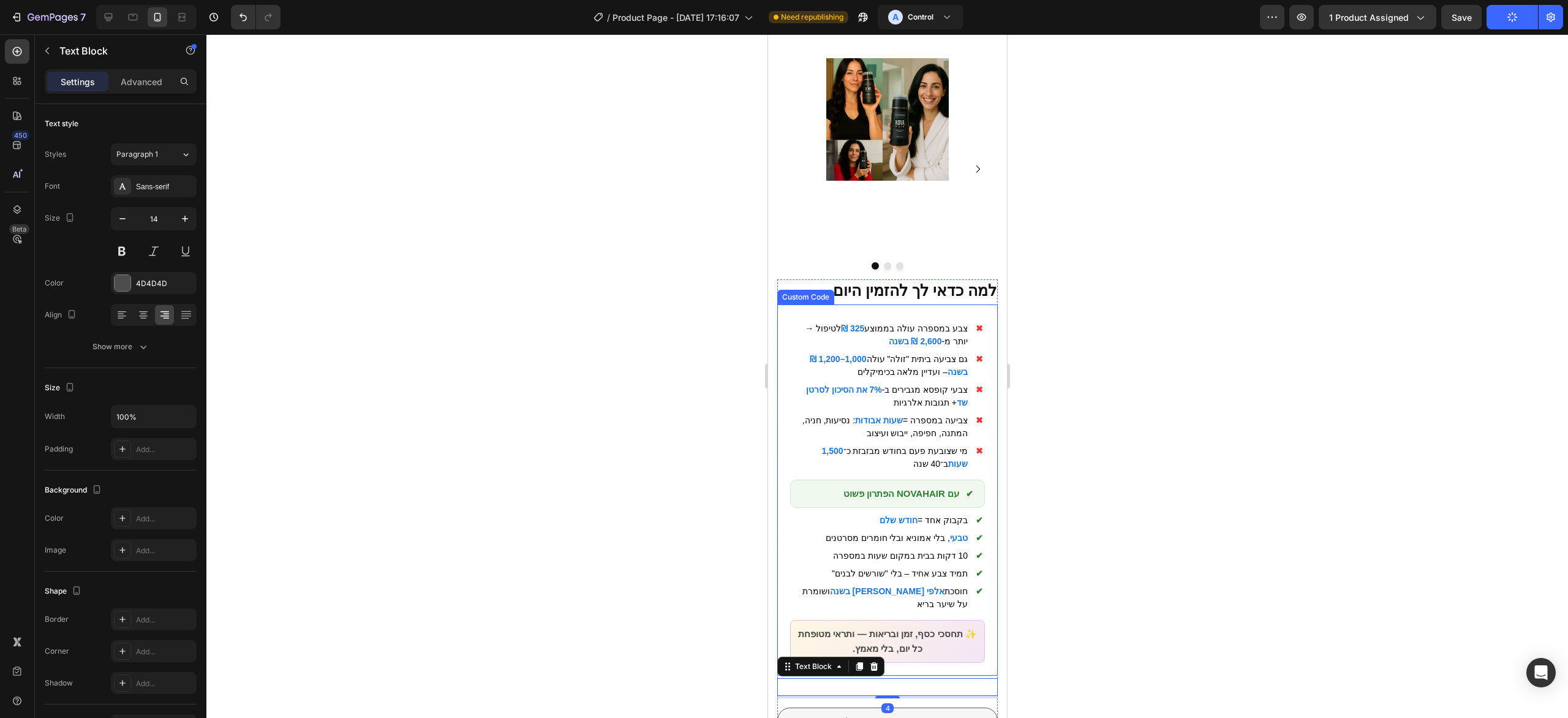
scroll to position [137, 0]
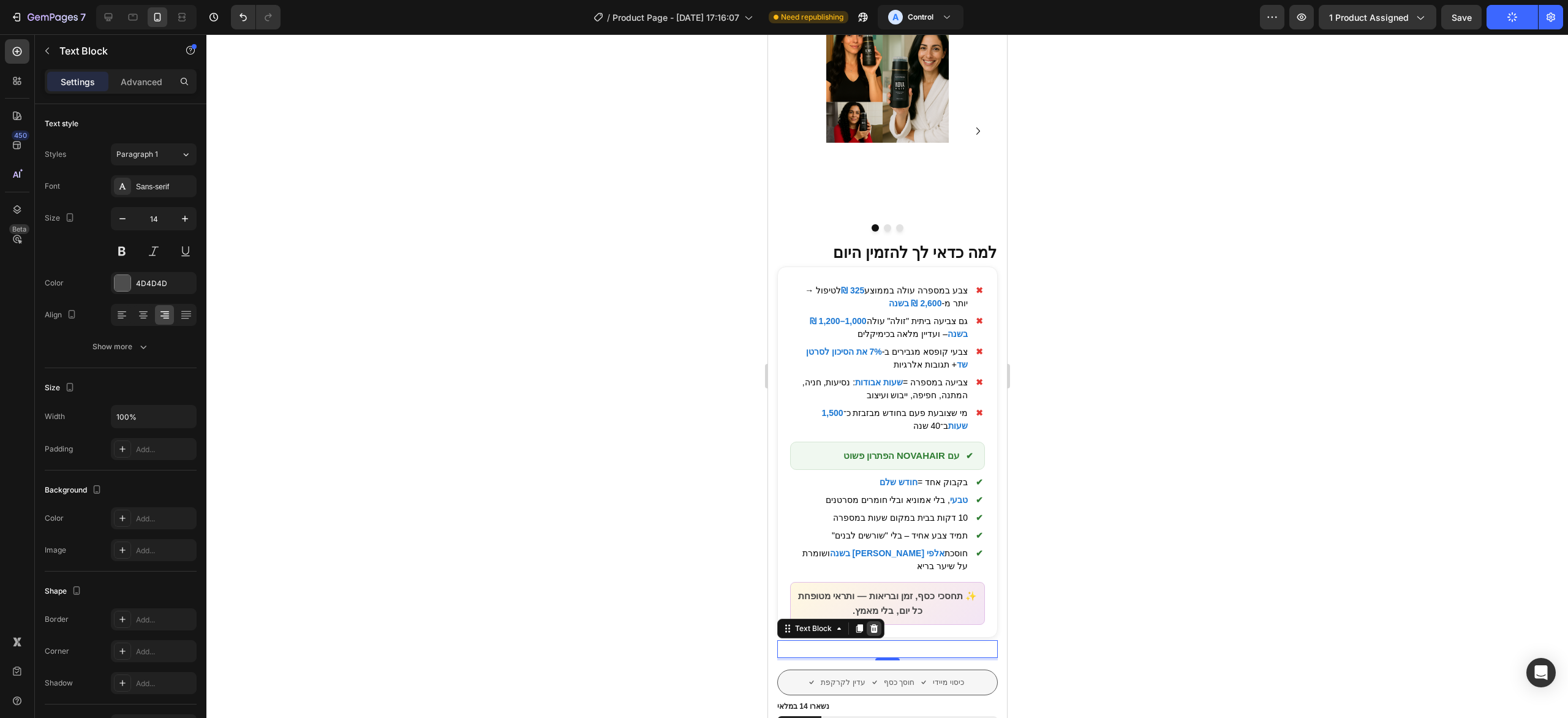
click at [873, 622] on div at bounding box center [873, 629] width 14 height 14
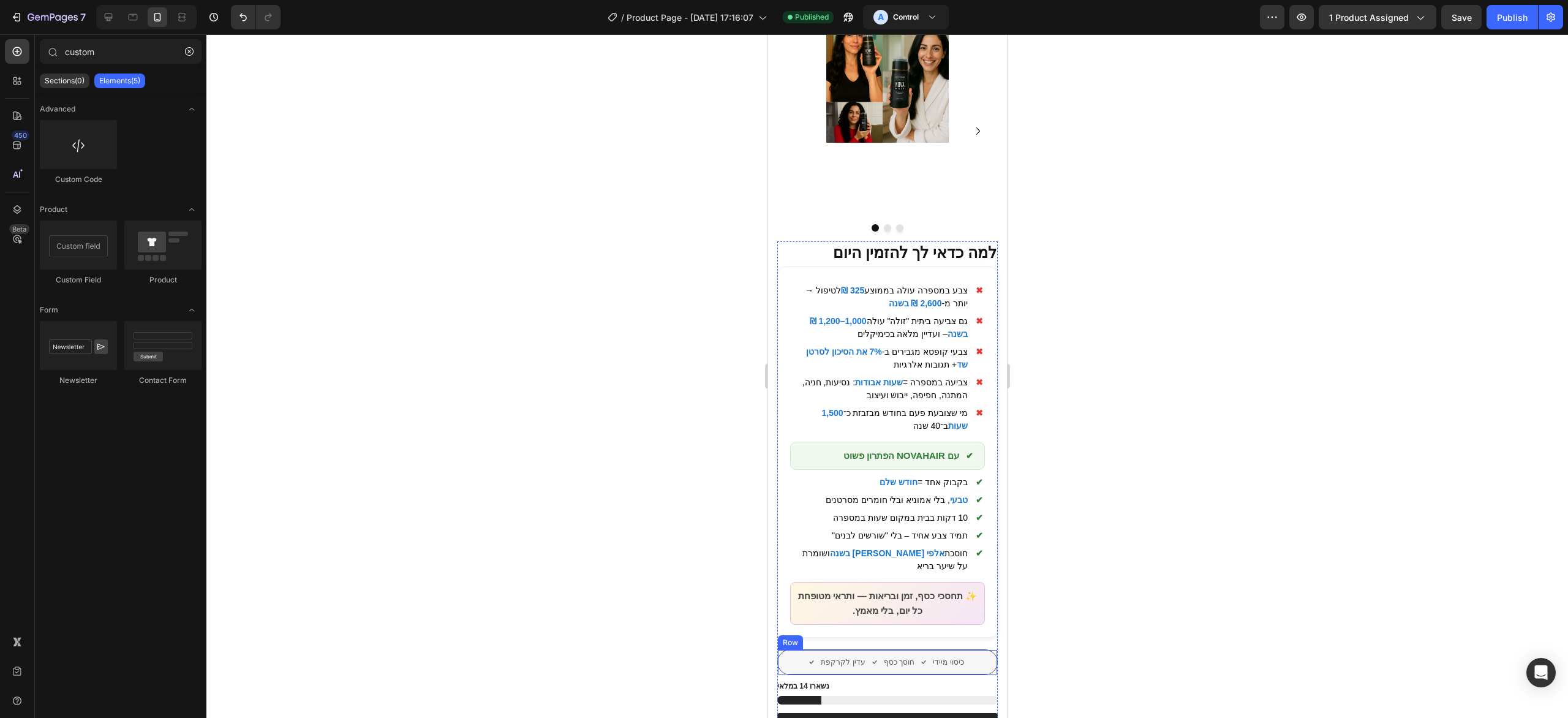
drag, startPoint x: 989, startPoint y: 555, endPoint x: 989, endPoint y: 549, distance: 6.0
click at [989, 549] on div "⁠⁠⁠⁠⁠⁠⁠ למה כדאי לך להזמין היום Heading ✖ צבע במספרה עולה בממוצע 325 ₪ לטיפול →…" at bounding box center [887, 493] width 221 height 504
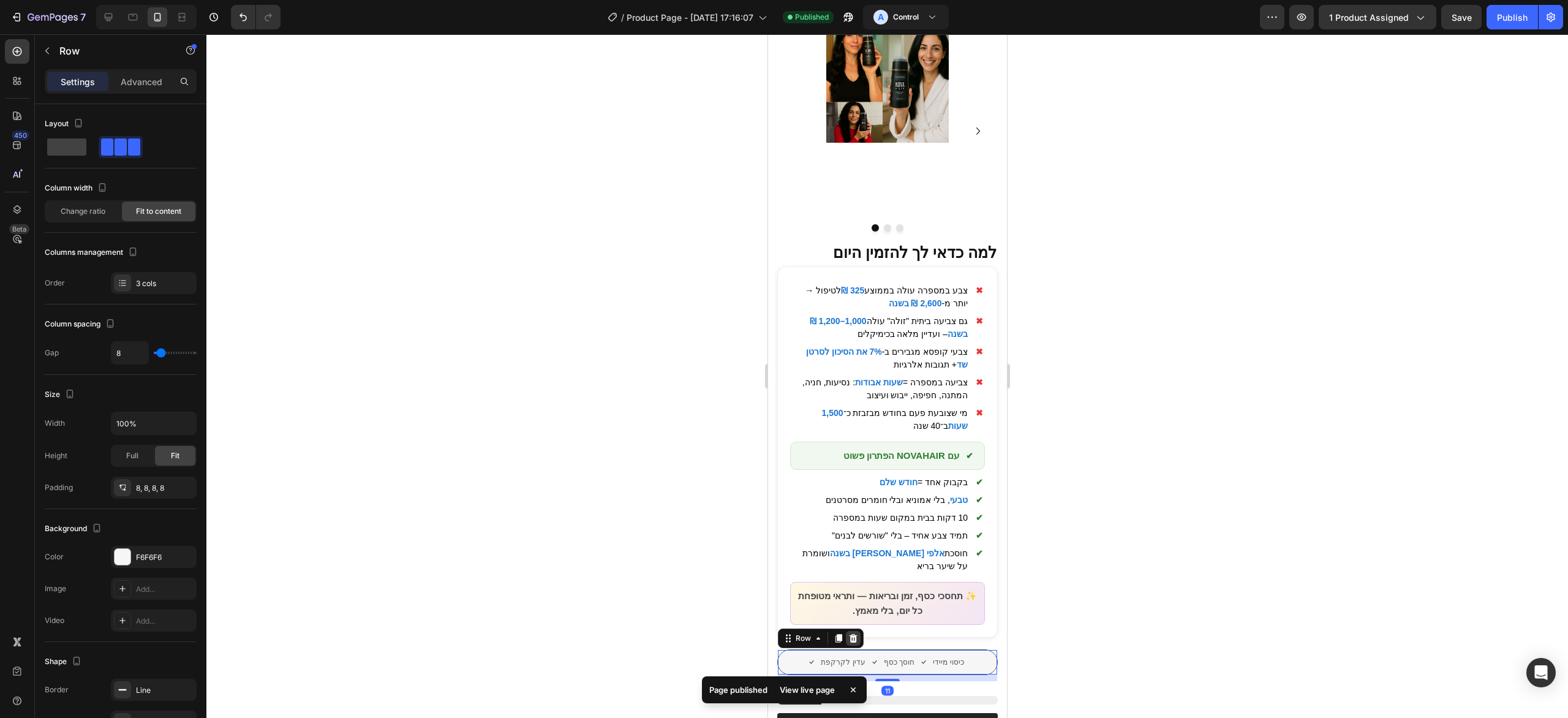
click at [854, 634] on icon at bounding box center [853, 638] width 8 height 9
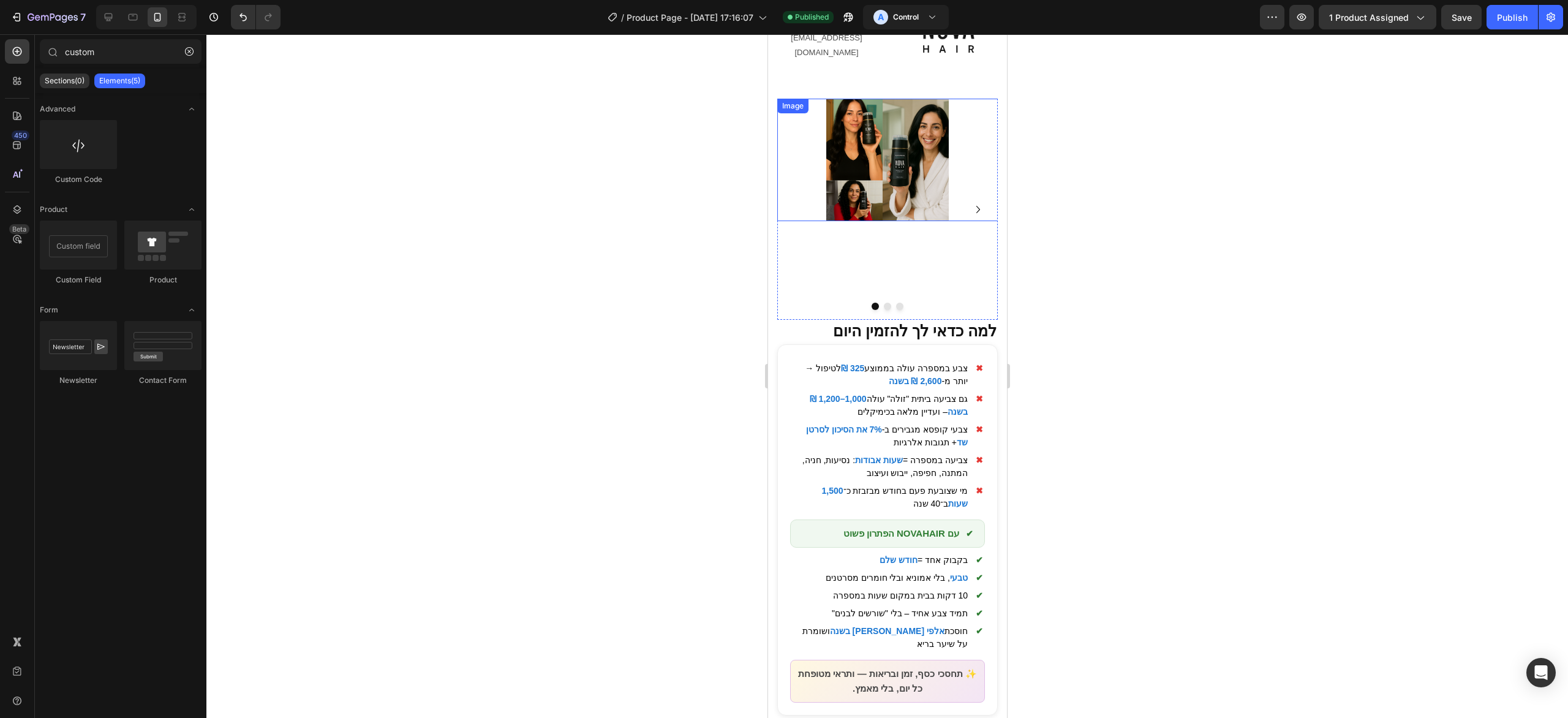
scroll to position [69, 0]
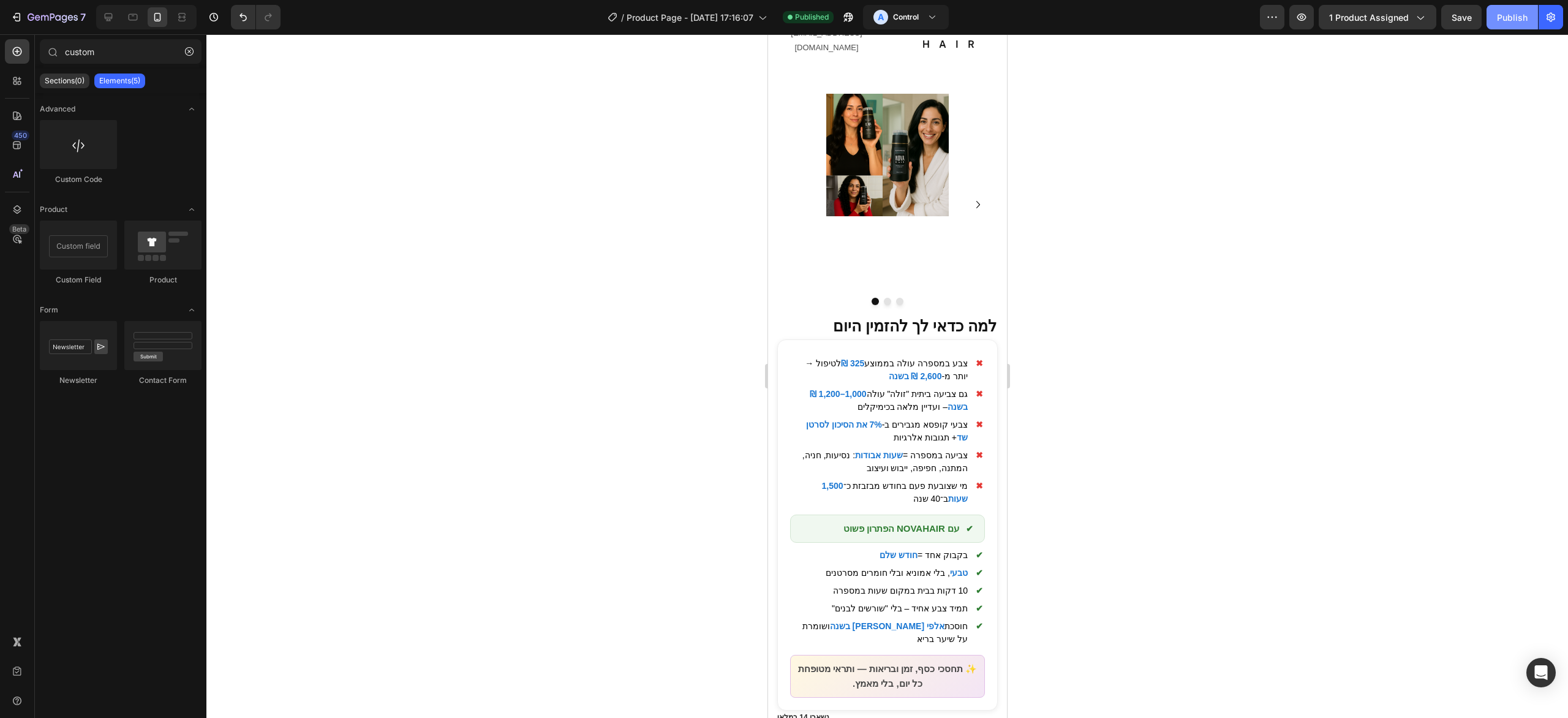
click at [1516, 20] on div "Publish" at bounding box center [1512, 18] width 30 height 13
click at [1325, 415] on div at bounding box center [887, 376] width 1362 height 684
click at [868, 357] on span "צבע במספרה עולה בממוצע 325 ₪ לטיפול → יותר מ- 2,600 ₪ בשנה" at bounding box center [878, 370] width 178 height 26
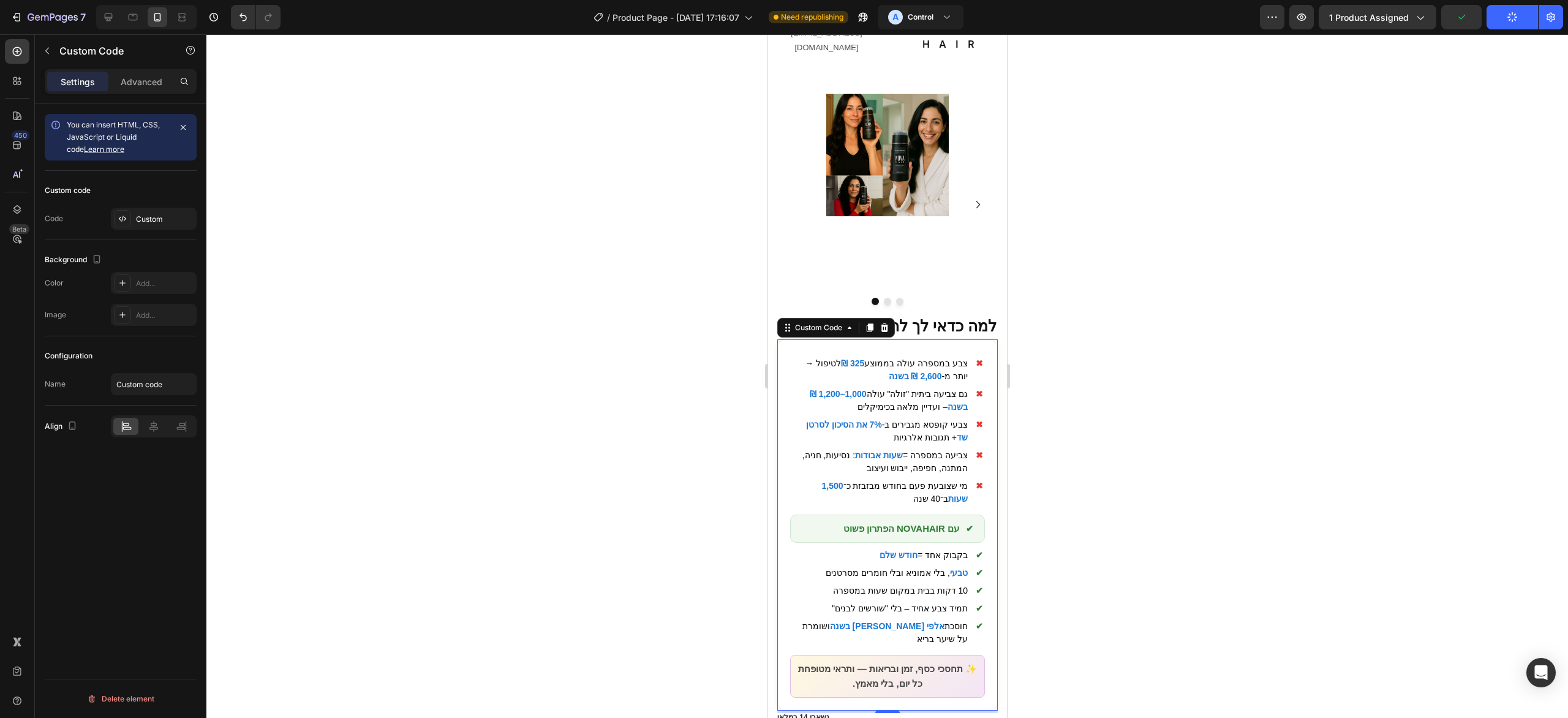
click at [1184, 264] on div at bounding box center [887, 376] width 1362 height 684
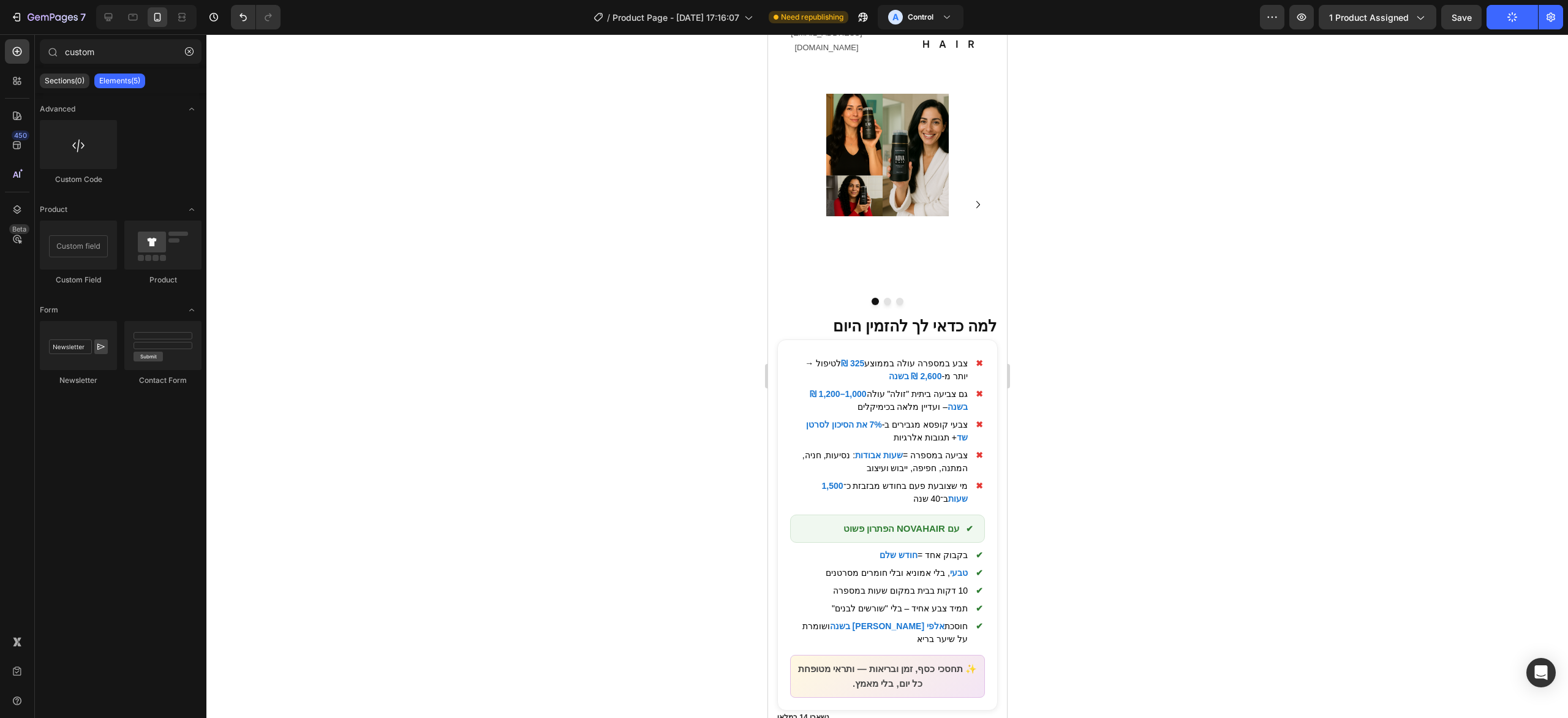
click at [1252, 172] on div at bounding box center [887, 376] width 1362 height 684
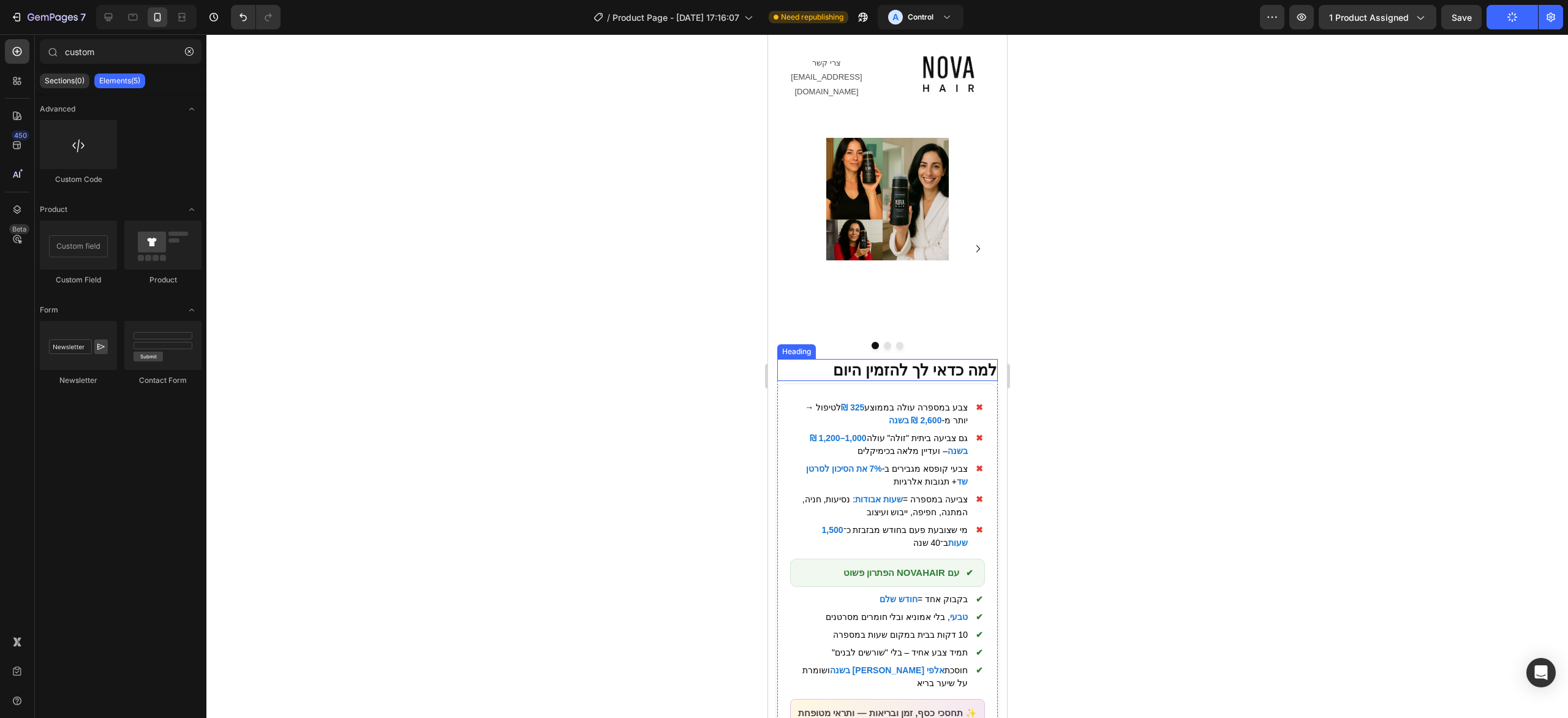
scroll to position [0, 0]
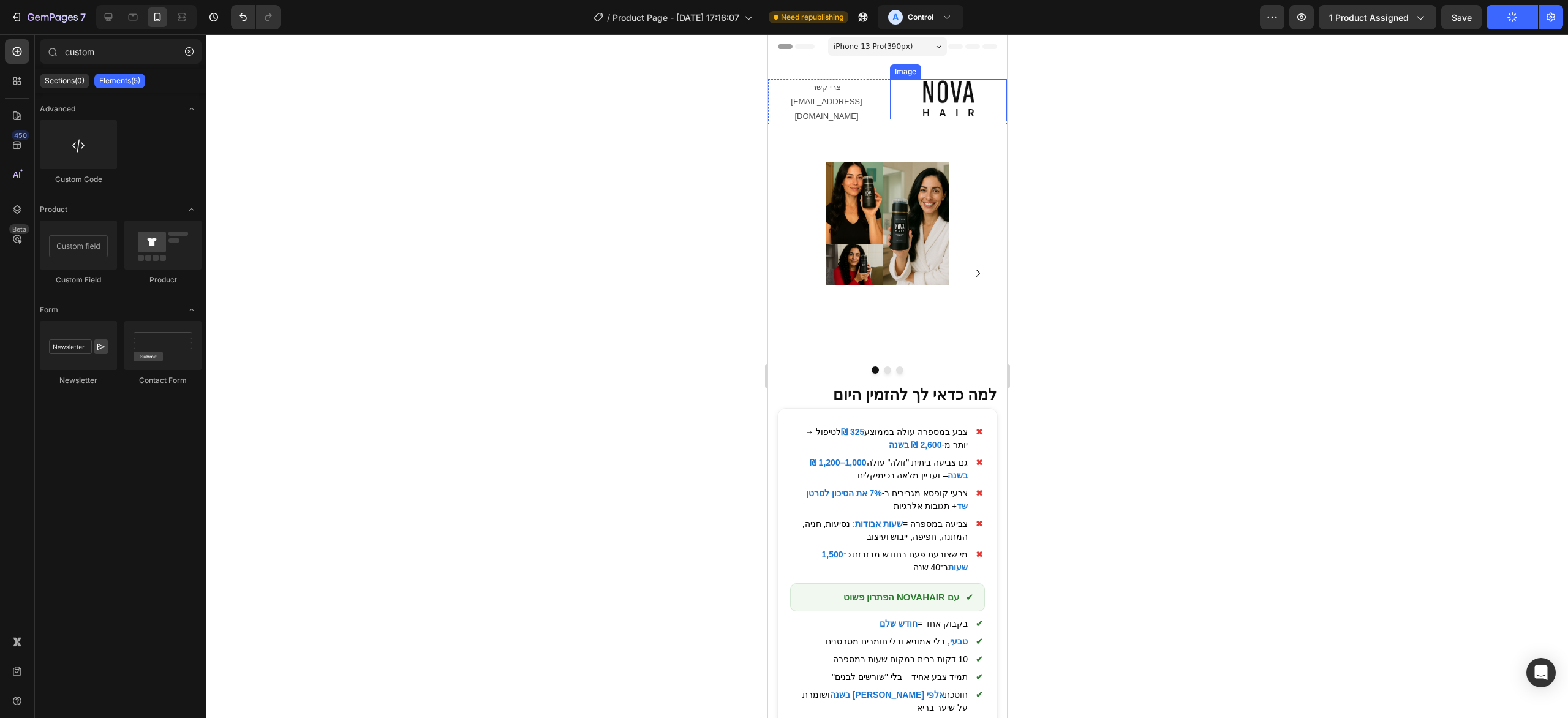
click at [949, 104] on img at bounding box center [948, 99] width 55 height 41
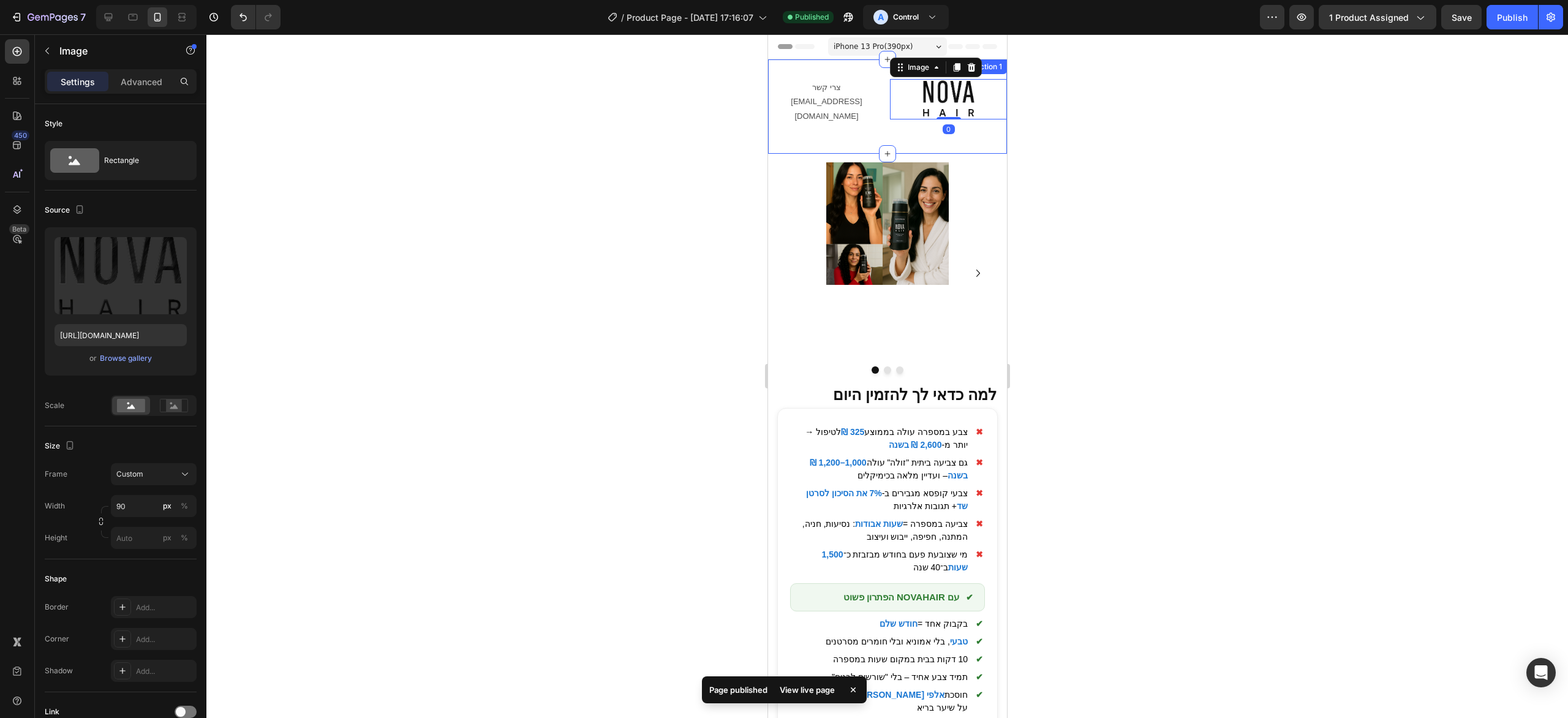
click at [974, 124] on div "צרי קשר [EMAIL_ADDRESS][DOMAIN_NAME] Text Block Image 0 Row" at bounding box center [887, 106] width 239 height 55
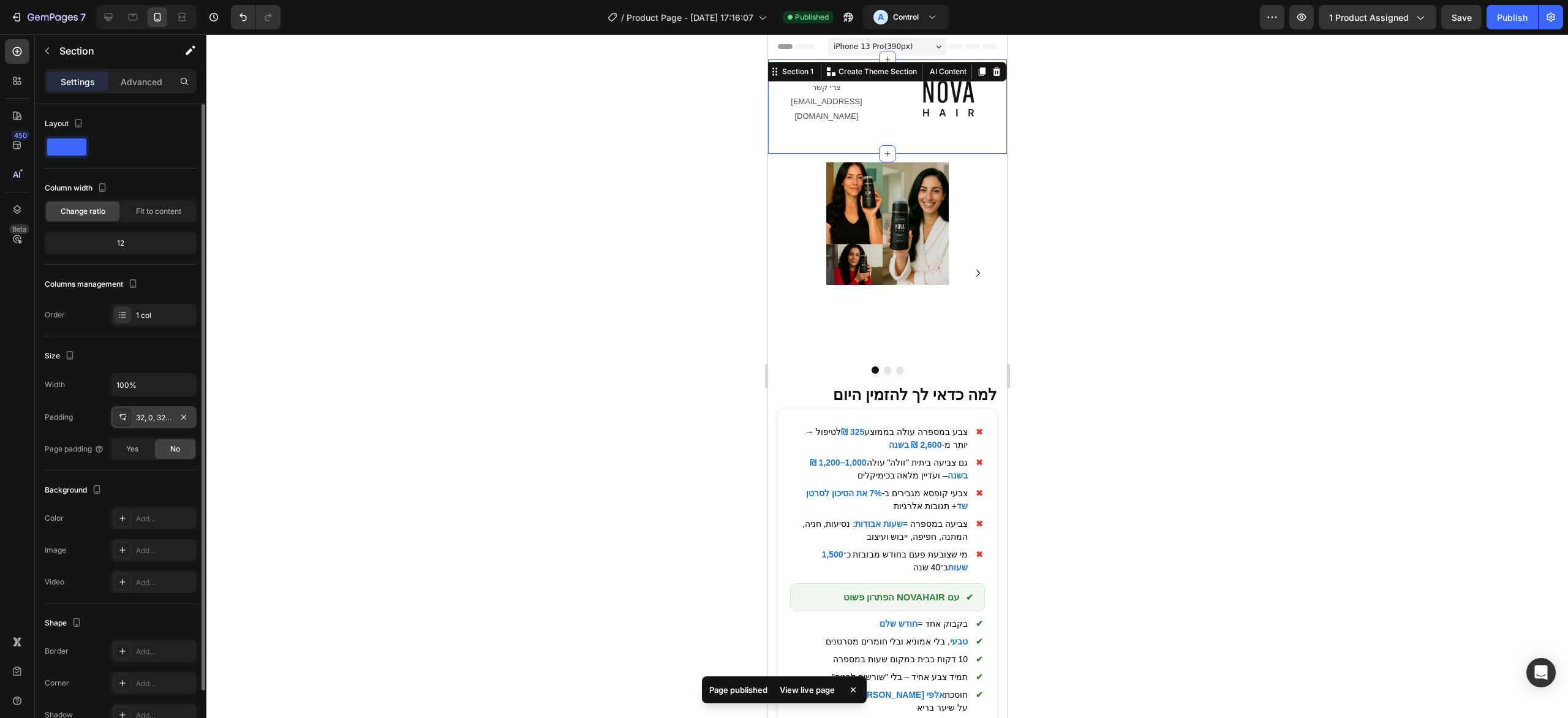
click at [131, 420] on div at bounding box center [123, 418] width 18 height 18
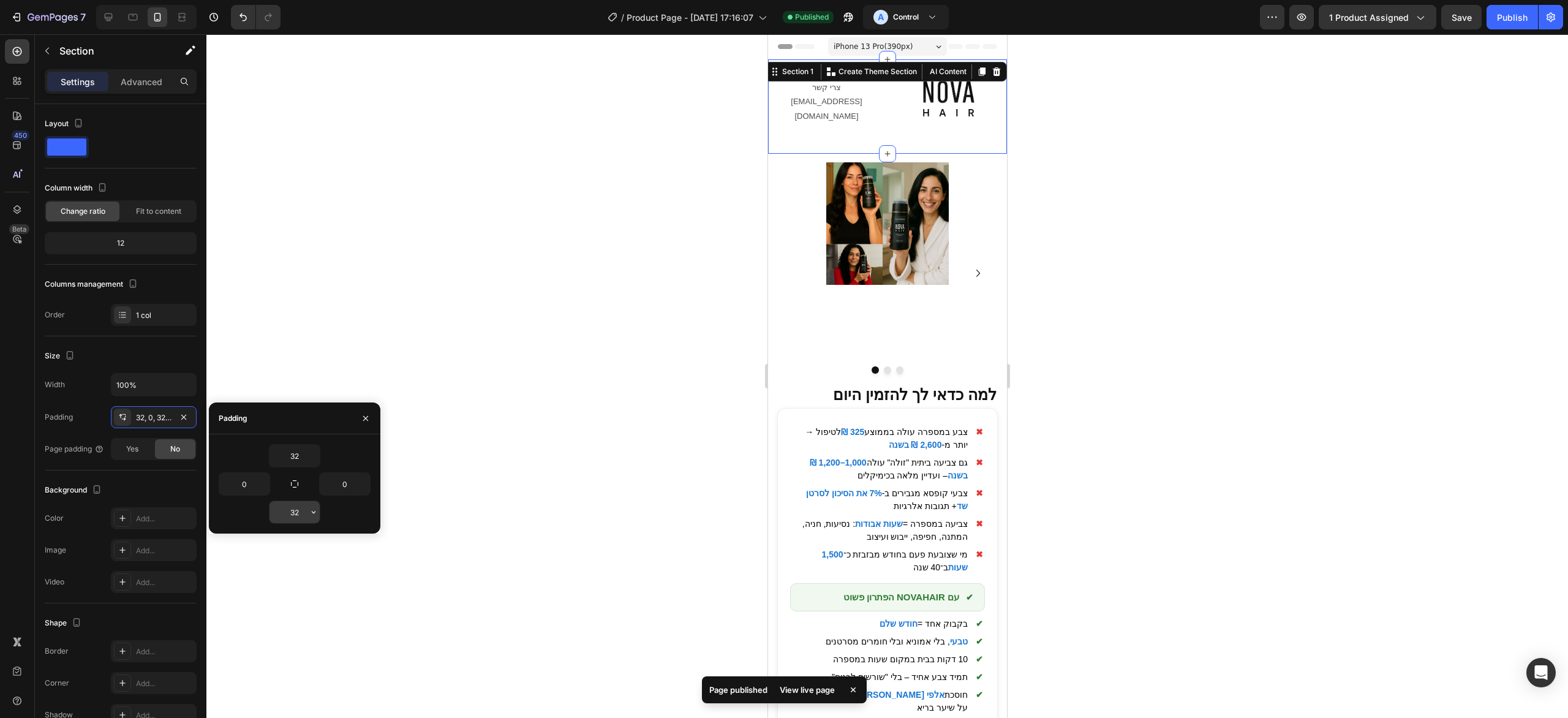
click at [294, 508] on input "32" at bounding box center [294, 512] width 50 height 22
type input "0"
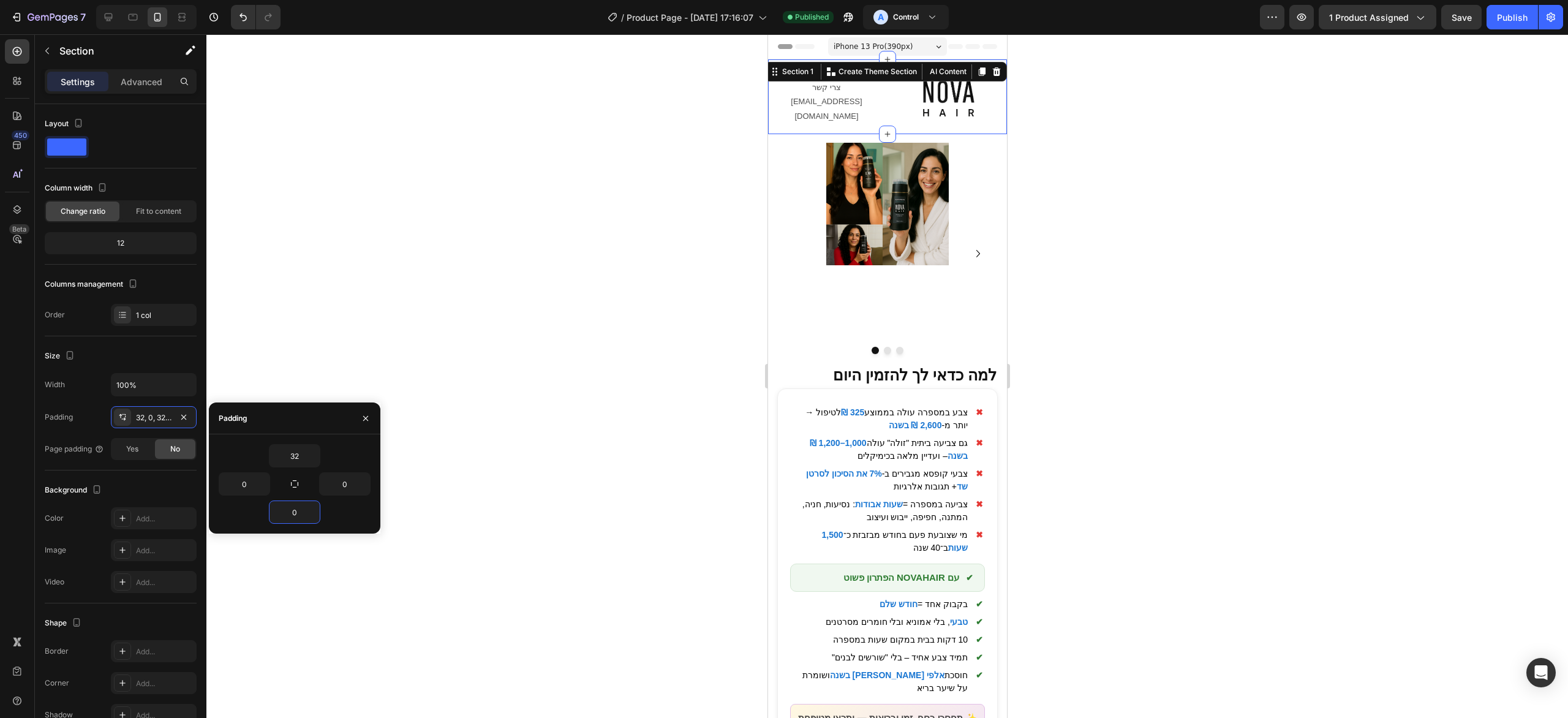
click at [1330, 516] on div at bounding box center [887, 376] width 1362 height 684
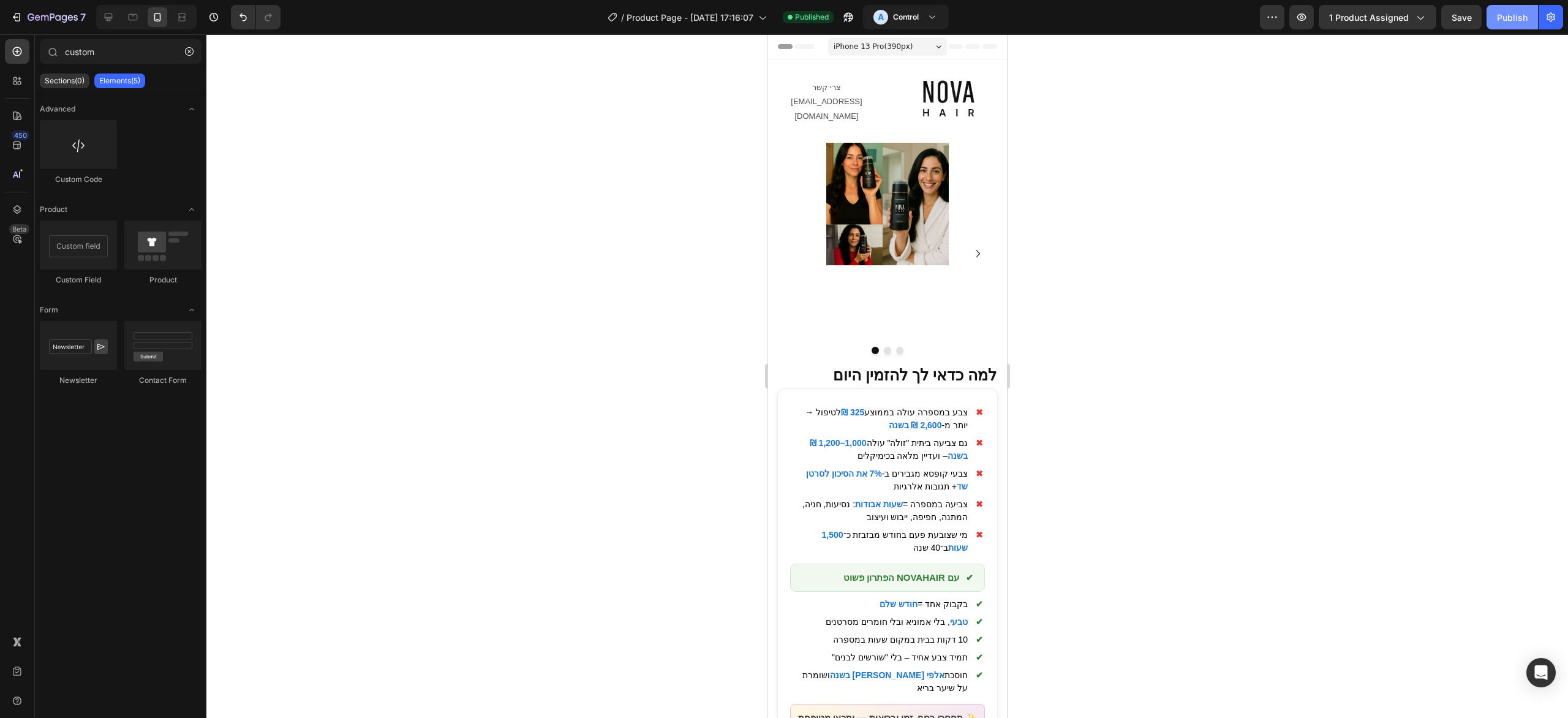
click at [1515, 10] on button "Publish" at bounding box center [1512, 17] width 52 height 25
click at [1262, 287] on div at bounding box center [887, 376] width 1362 height 684
click at [917, 468] on span "צבעי קופסא מגבירים ב- 7% את הסיכון לסרטן שד + תגובות אלרגיות" at bounding box center [878, 481] width 178 height 26
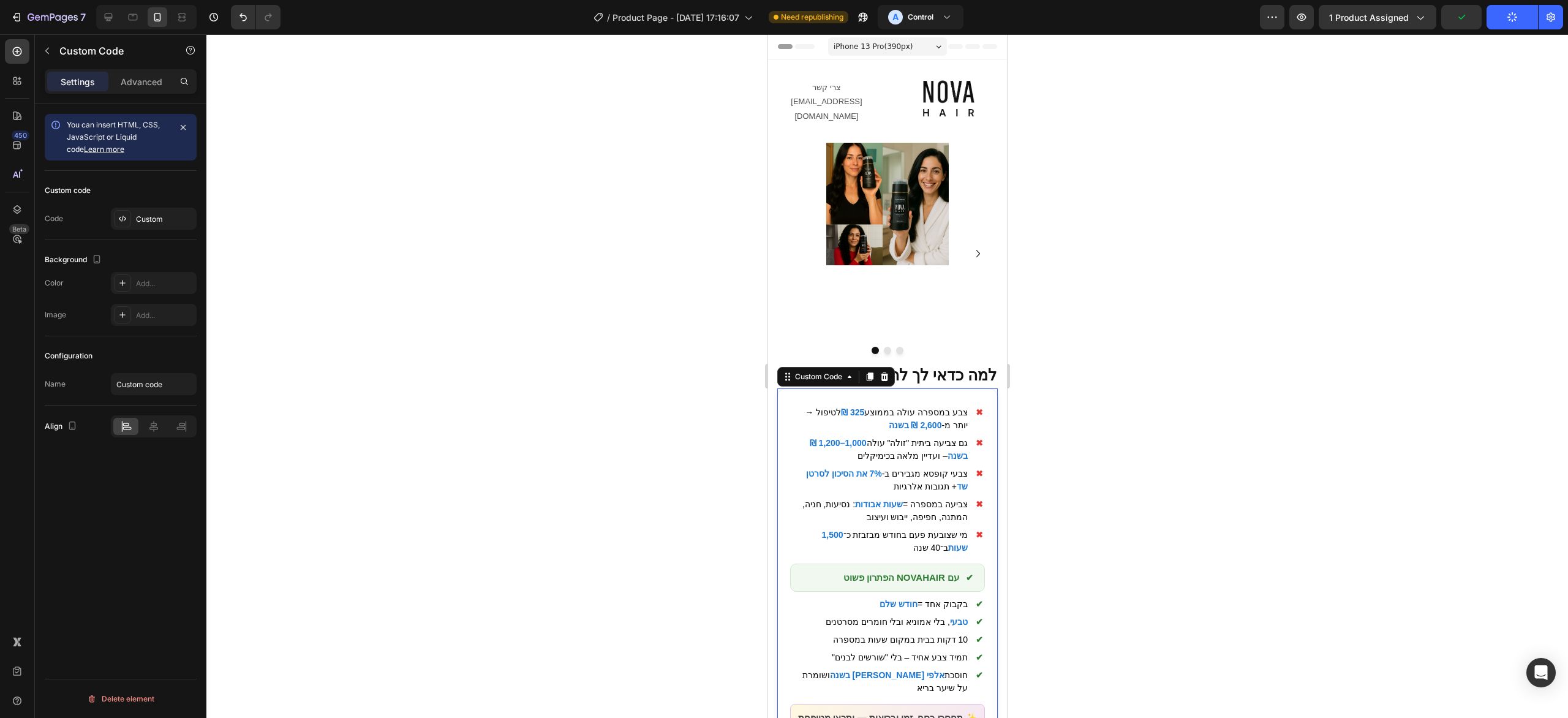
click at [1414, 291] on div at bounding box center [887, 376] width 1362 height 684
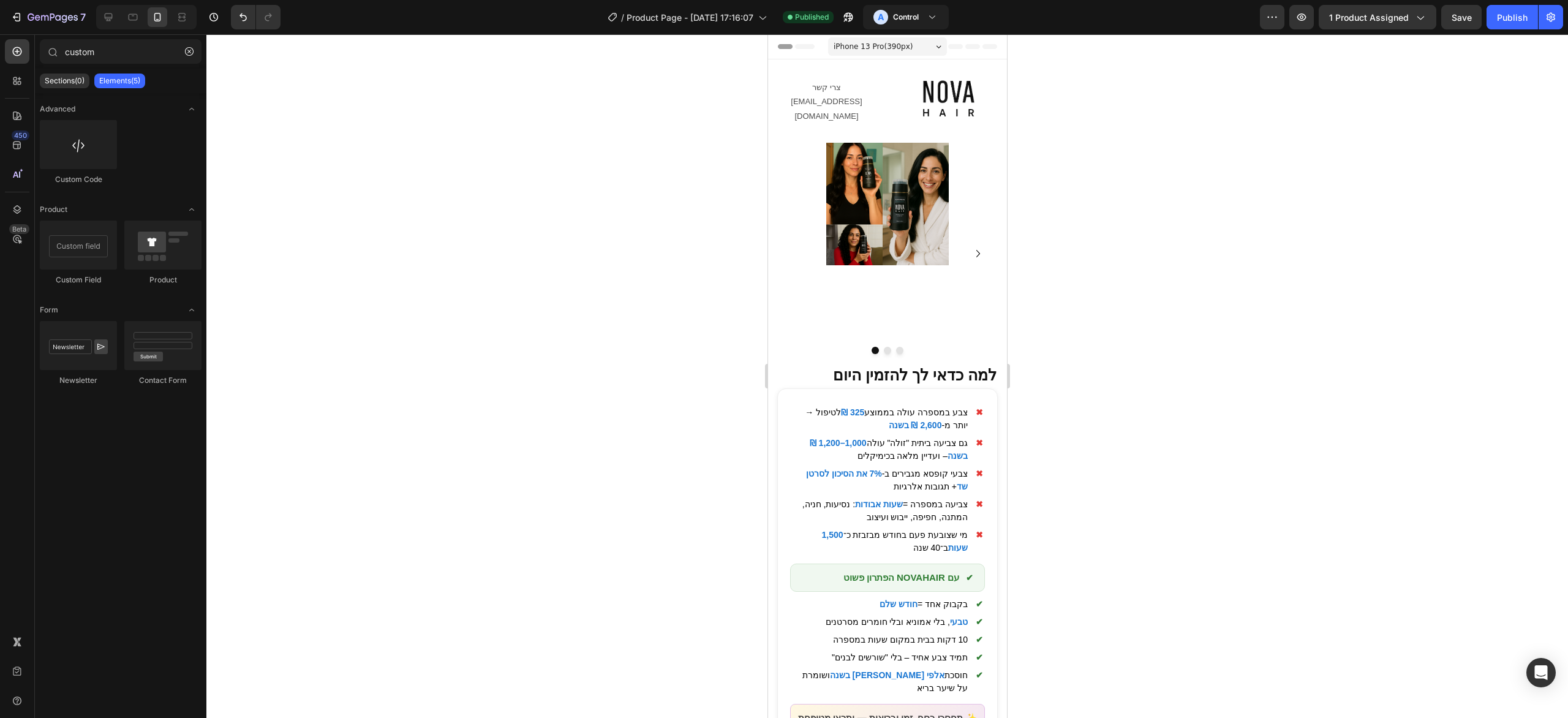
click at [1360, 364] on div at bounding box center [887, 376] width 1362 height 684
click at [955, 438] on strong "1,000–1,200 ₪ בשנה" at bounding box center [888, 449] width 158 height 22
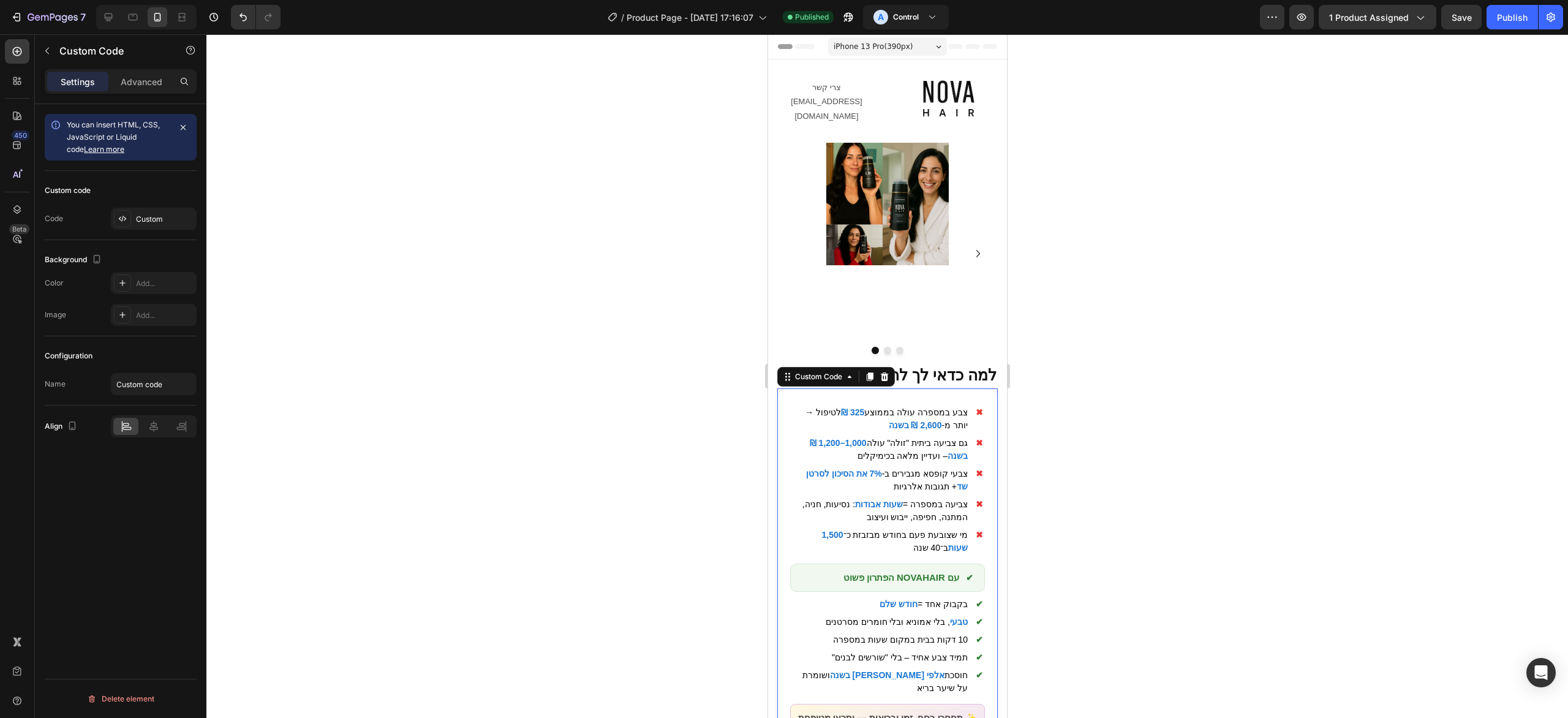
click at [1500, 319] on div at bounding box center [887, 376] width 1362 height 684
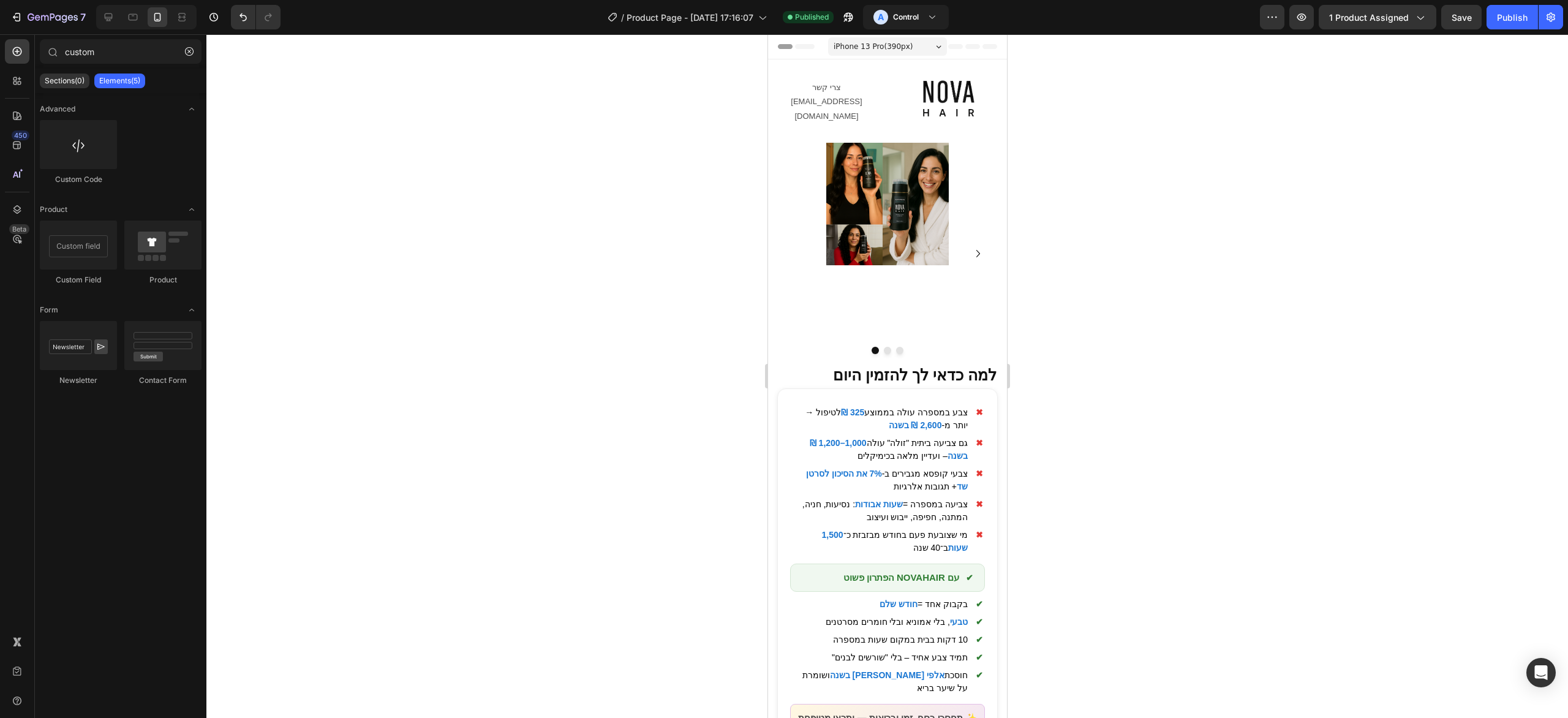
click at [1401, 277] on div at bounding box center [887, 376] width 1362 height 684
